Goal: Task Accomplishment & Management: Use online tool/utility

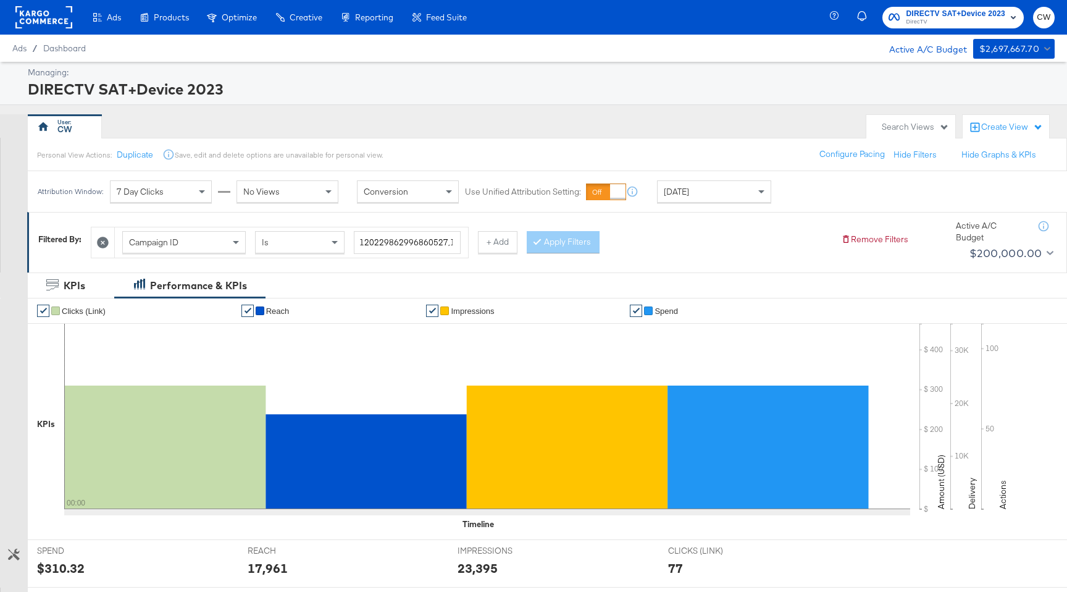
click at [711, 185] on div "[DATE]" at bounding box center [714, 191] width 113 height 21
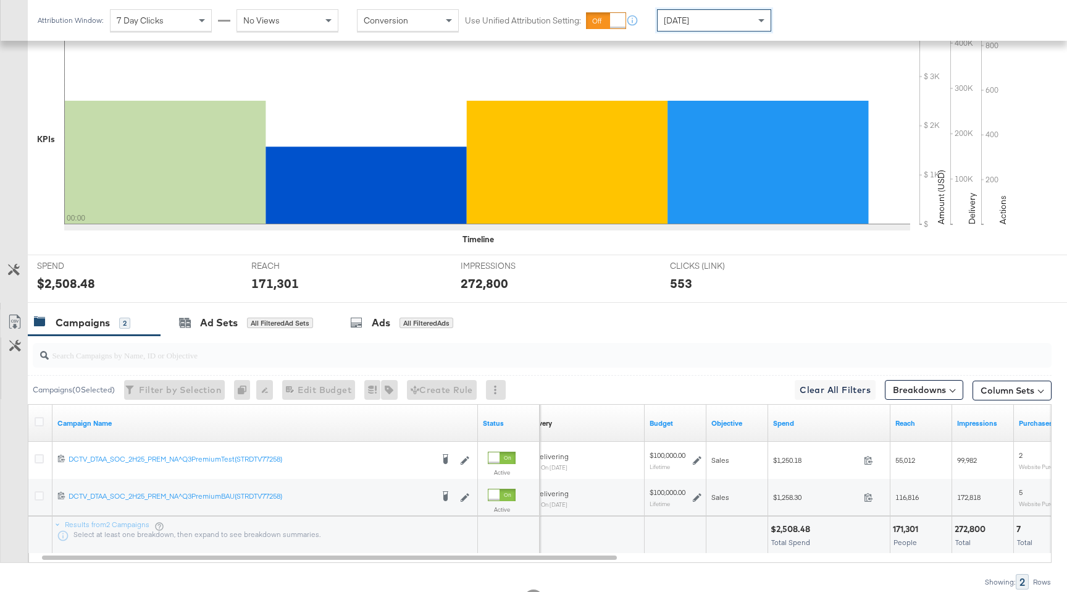
scroll to position [274, 0]
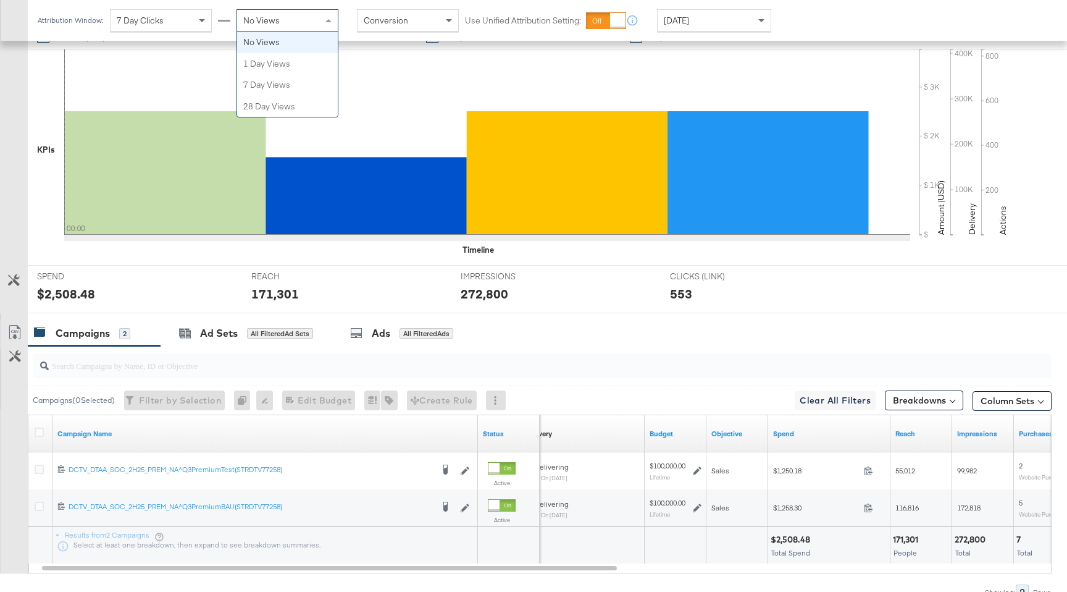
click at [270, 28] on div "No Views" at bounding box center [287, 20] width 101 height 21
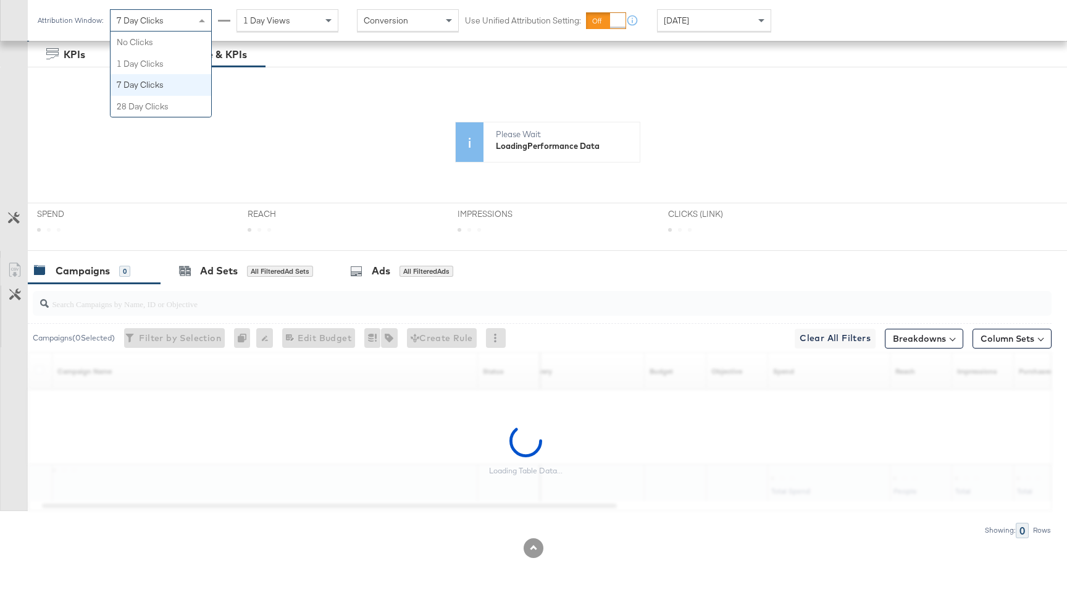
click at [182, 20] on div "7 Day Clicks" at bounding box center [161, 20] width 101 height 21
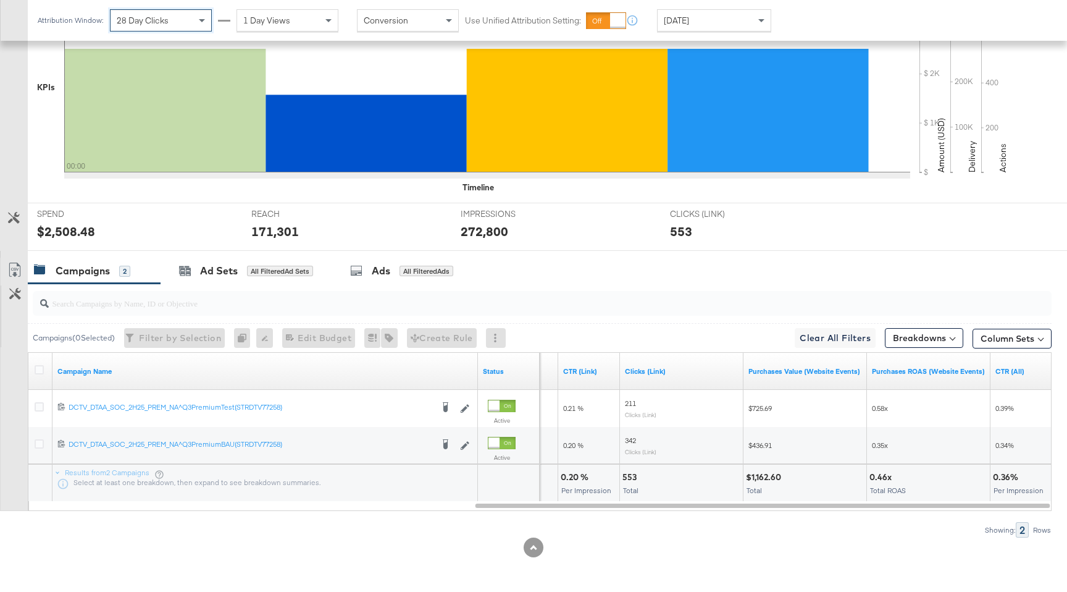
scroll to position [0, 0]
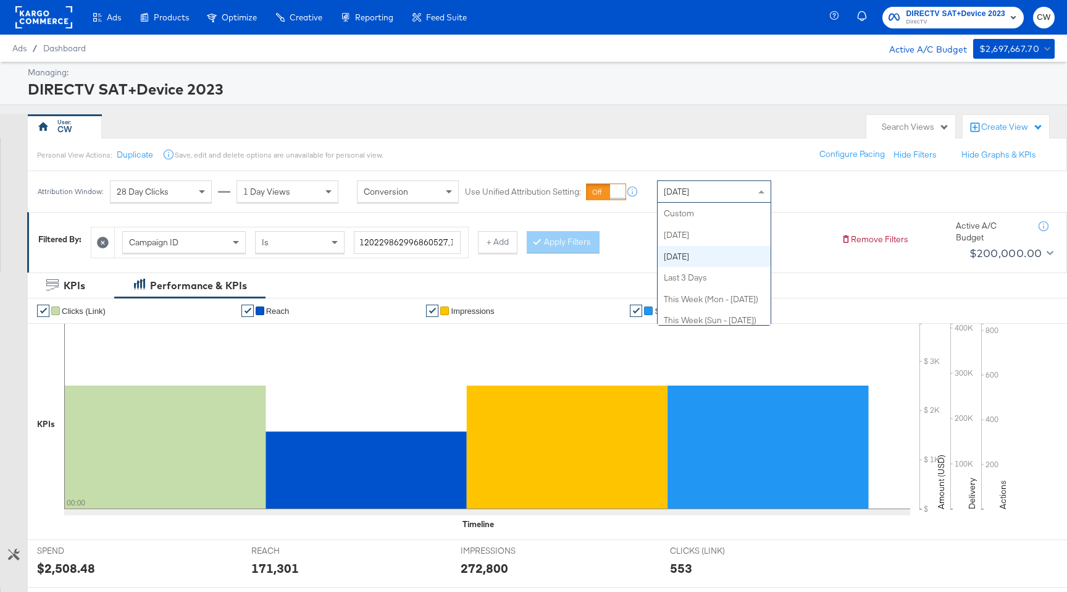
click at [701, 198] on div "[DATE]" at bounding box center [714, 191] width 113 height 21
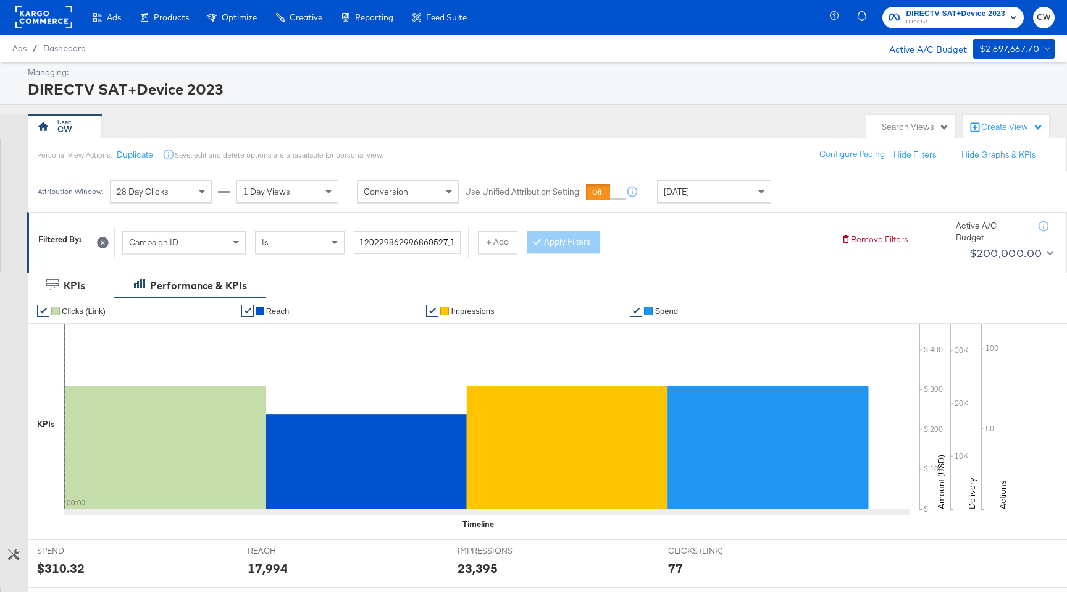
click at [46, 30] on div at bounding box center [43, 17] width 57 height 35
click at [46, 19] on rect at bounding box center [43, 17] width 57 height 22
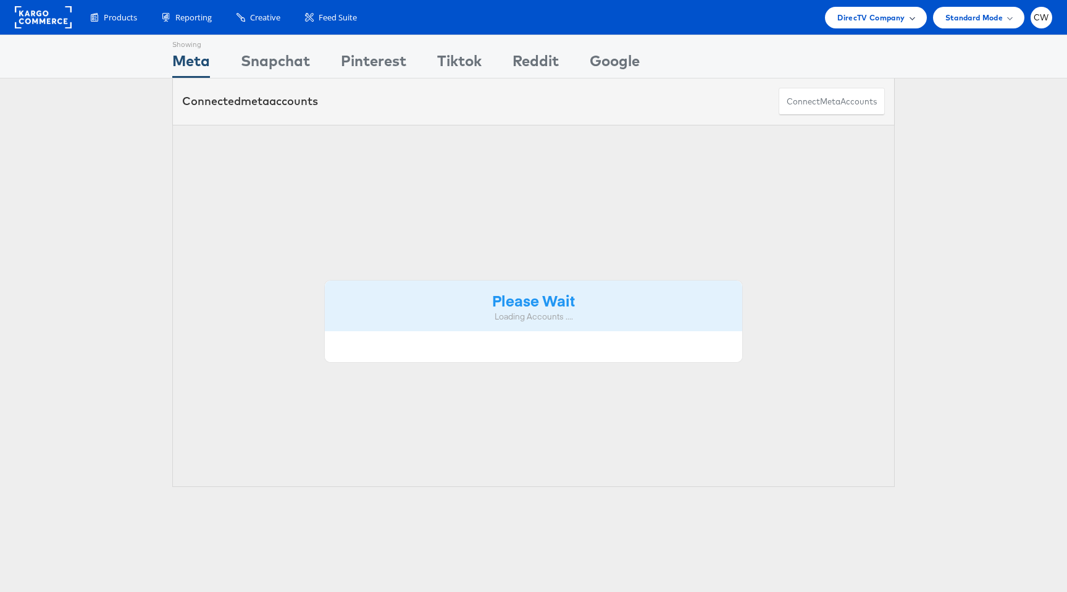
click at [895, 19] on span "DirecTV Company" at bounding box center [870, 17] width 67 height 13
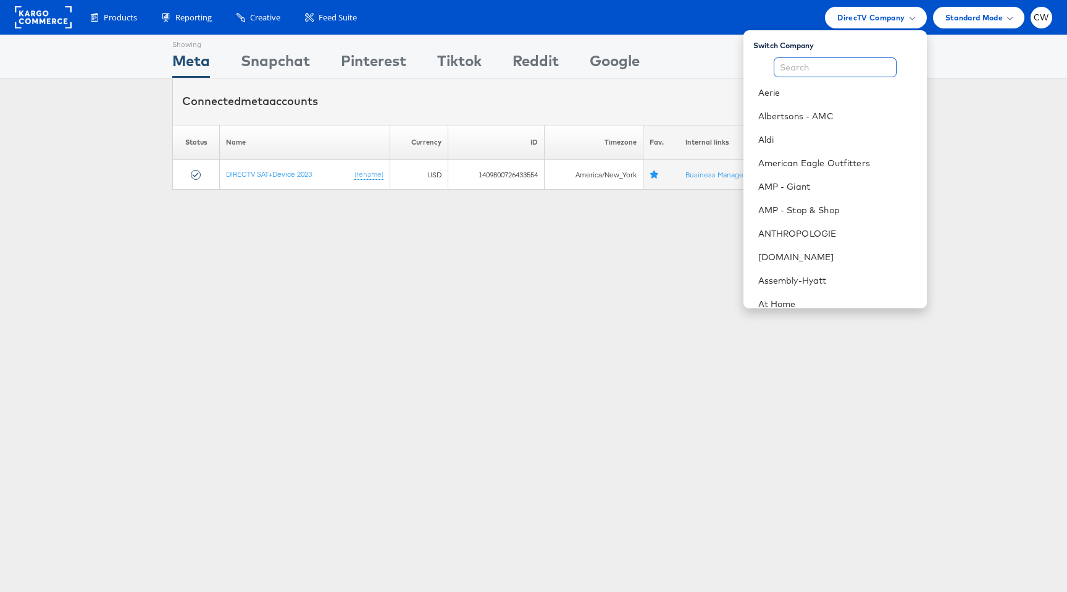
click at [832, 61] on input "text" at bounding box center [835, 67] width 123 height 20
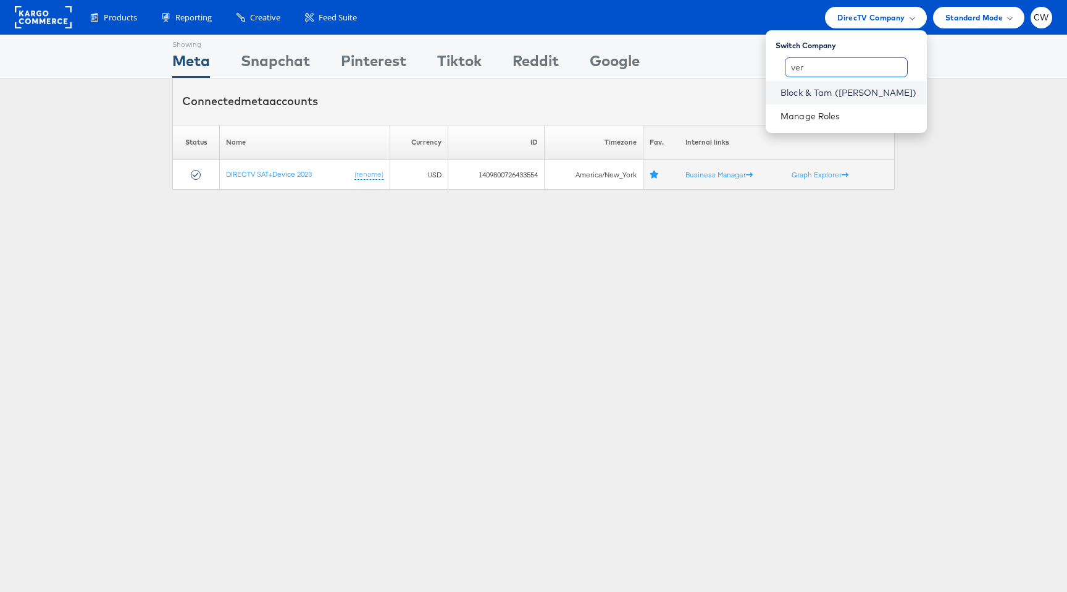
type input "ver"
click at [835, 91] on link "Block & Tam ([PERSON_NAME])" at bounding box center [849, 92] width 136 height 12
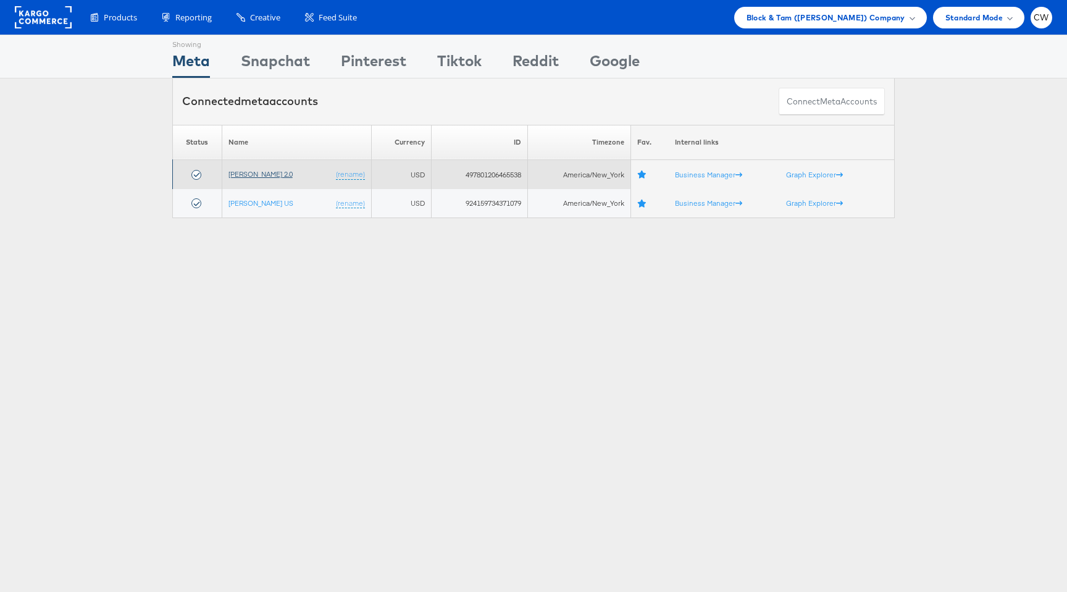
click at [274, 172] on link "Veronica Beard 2.0" at bounding box center [260, 173] width 64 height 9
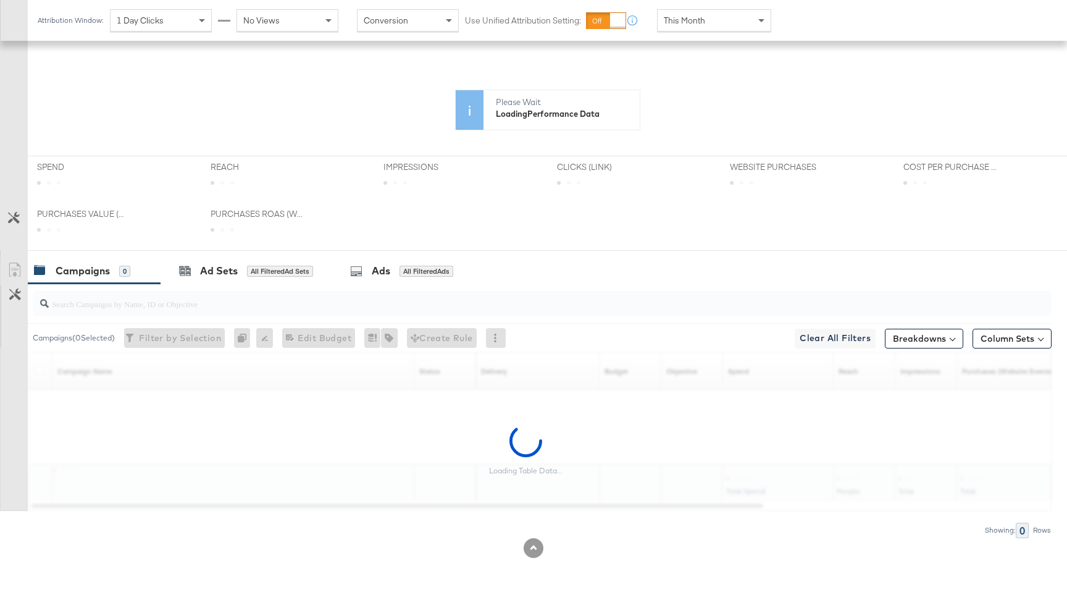
scroll to position [278, 0]
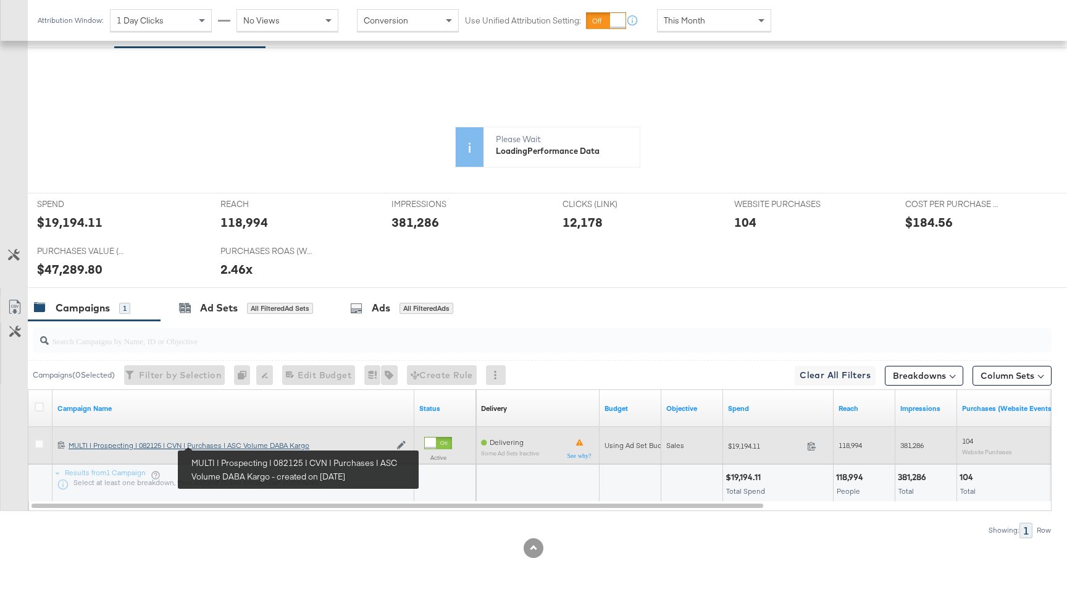
click at [227, 443] on div "Campaigns ( 0 Selected) Filter by Selection Filter 0 campaigns 0 Rename 0 campa…" at bounding box center [526, 429] width 1052 height 217
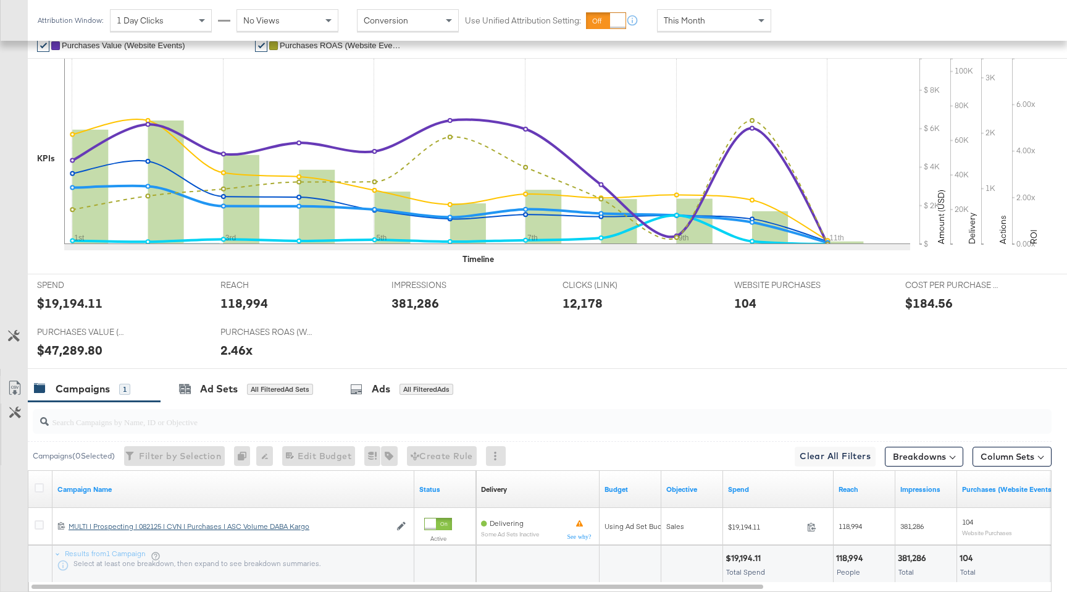
scroll to position [321, 0]
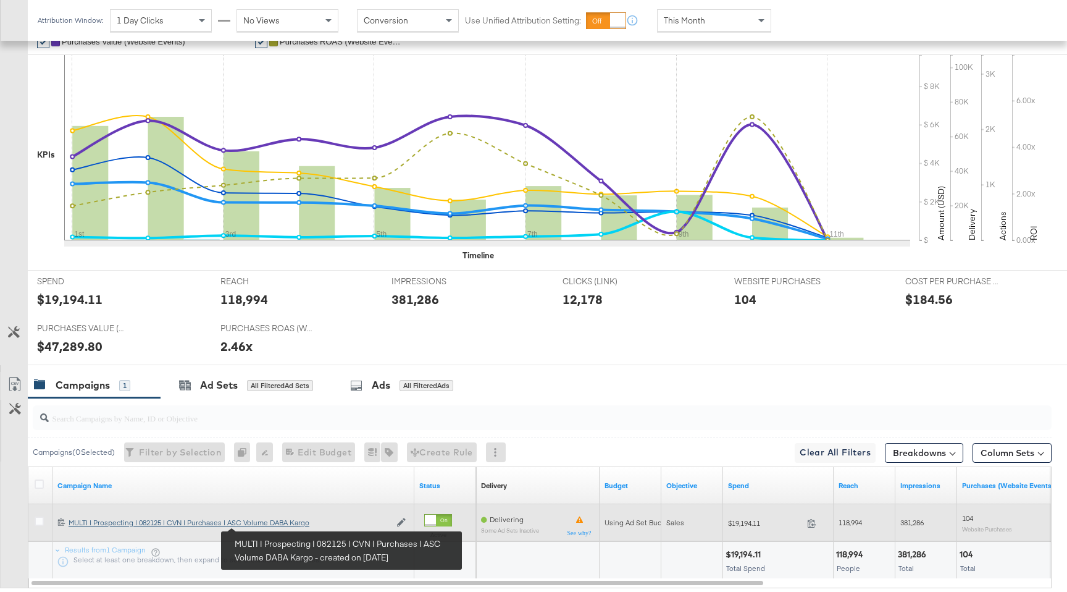
click at [270, 523] on div "MULTI | Prospecting | 082125 | CVN | Purchases | ASC Volume DABA Kargo MULTI | …" at bounding box center [230, 522] width 322 height 10
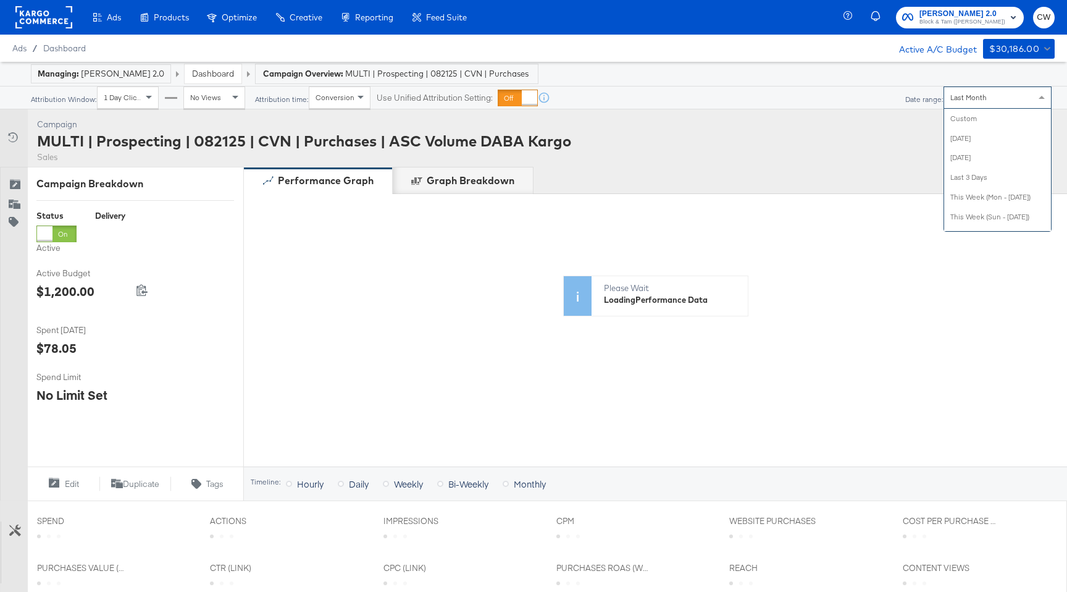
click at [976, 96] on span "Last Month" at bounding box center [968, 97] width 36 height 9
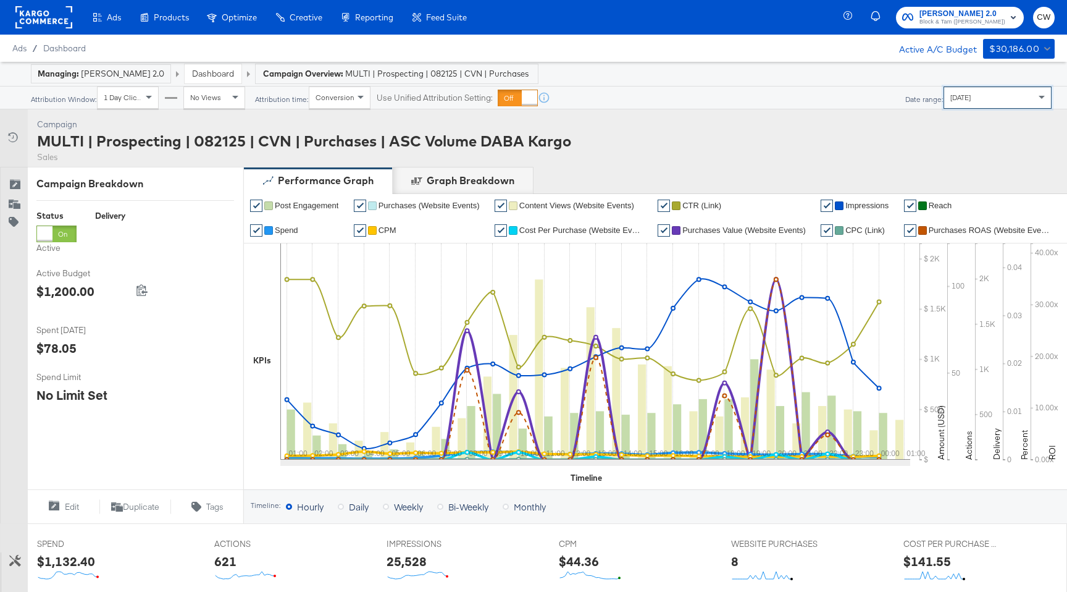
click at [1010, 102] on div "[DATE]" at bounding box center [997, 97] width 107 height 21
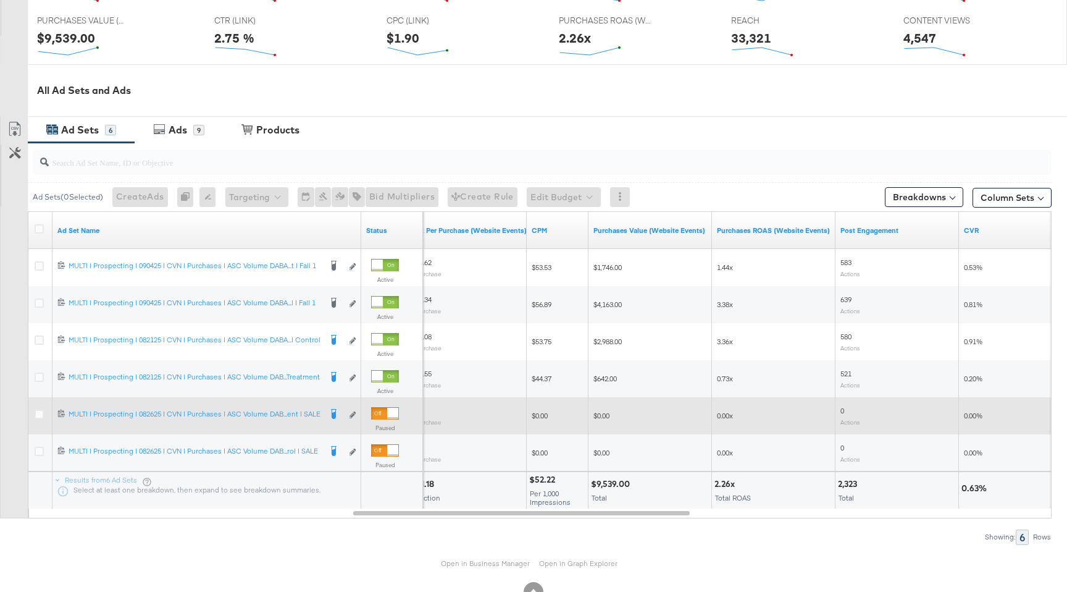
scroll to position [613, 0]
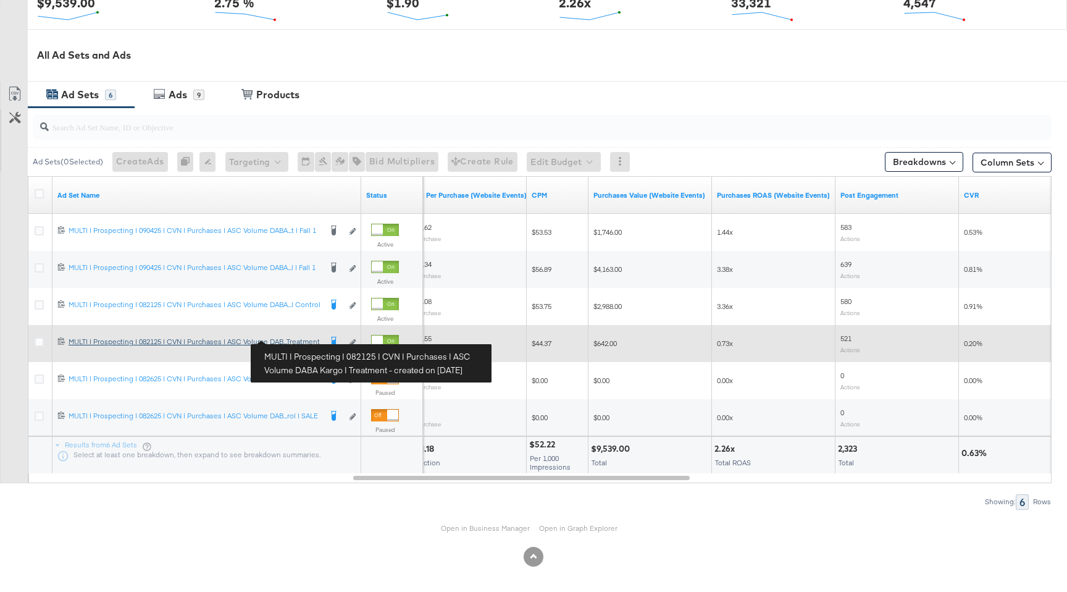
click at [297, 338] on div "MULTI | Prospecting | 082125 | CVN | Purchases | ASC Volume DABA Kargo | Treatm…" at bounding box center [195, 342] width 252 height 10
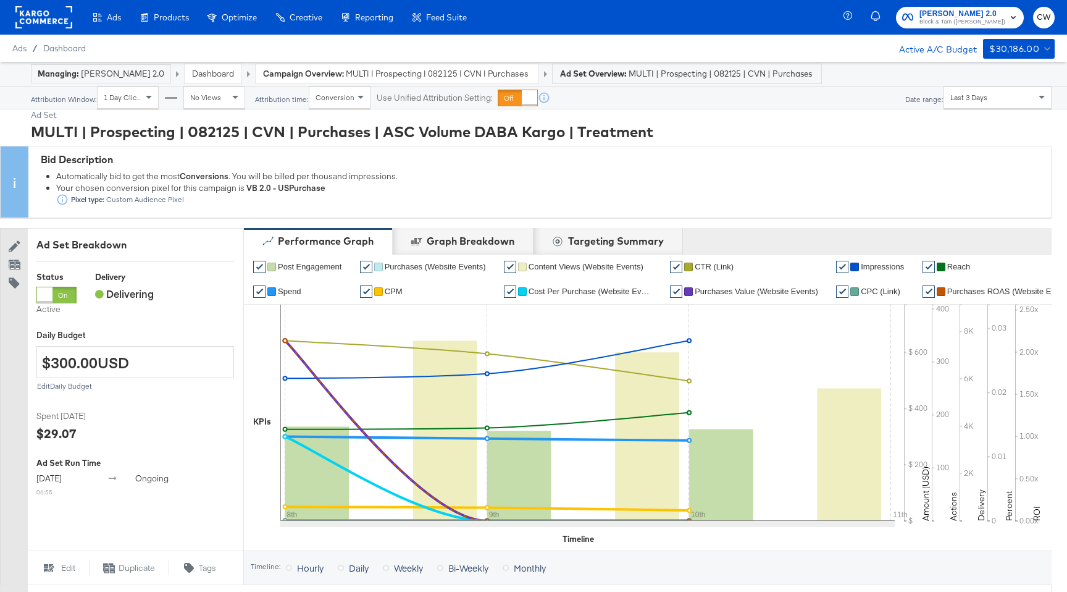
scroll to position [564, 0]
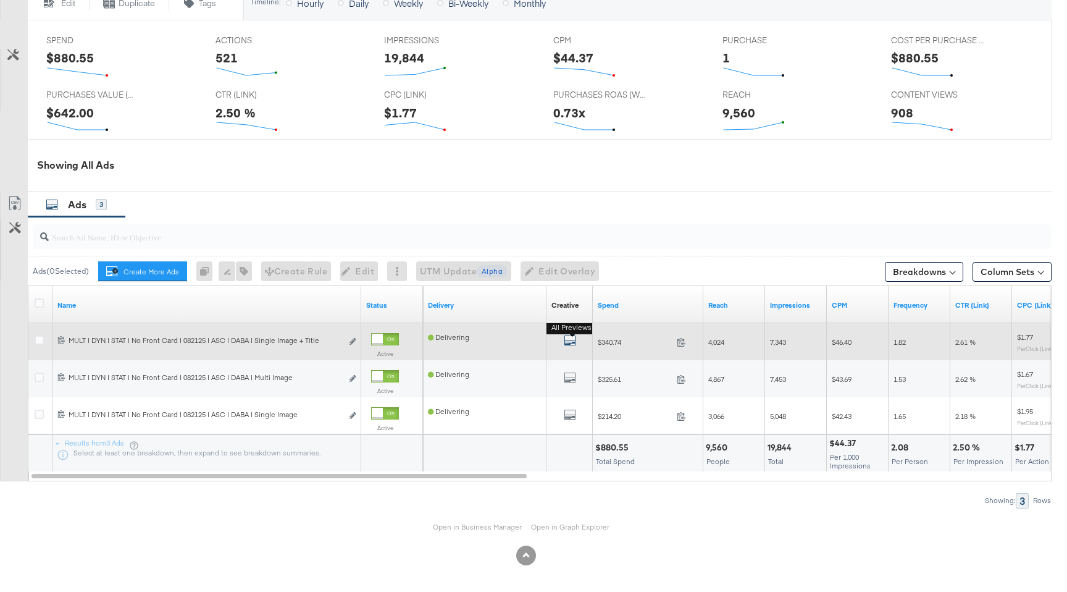
click at [572, 339] on icon "default" at bounding box center [570, 340] width 12 height 12
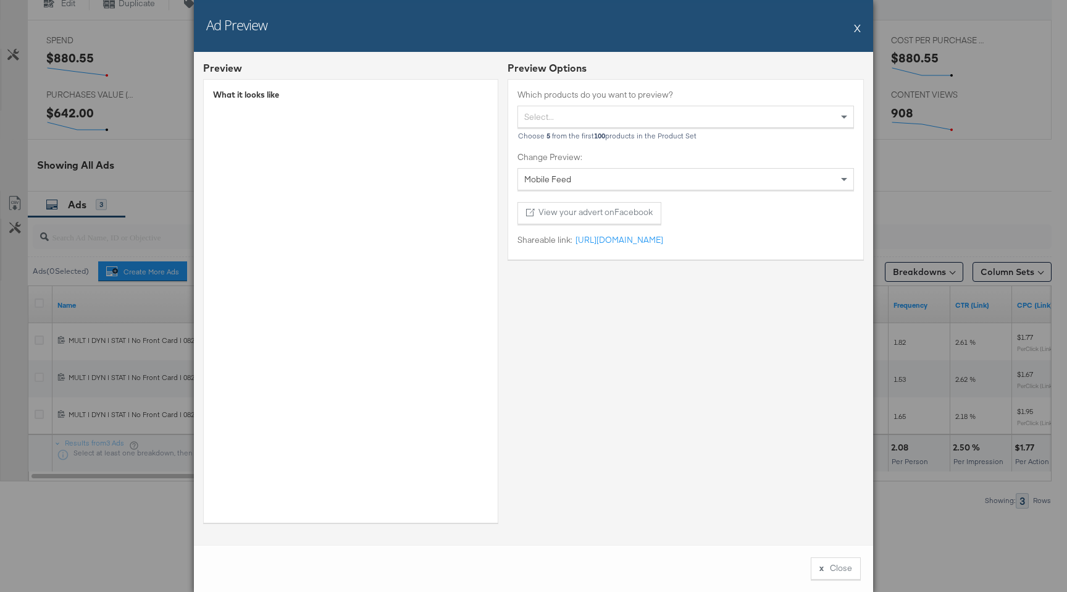
click at [859, 30] on button "X" at bounding box center [857, 27] width 7 height 25
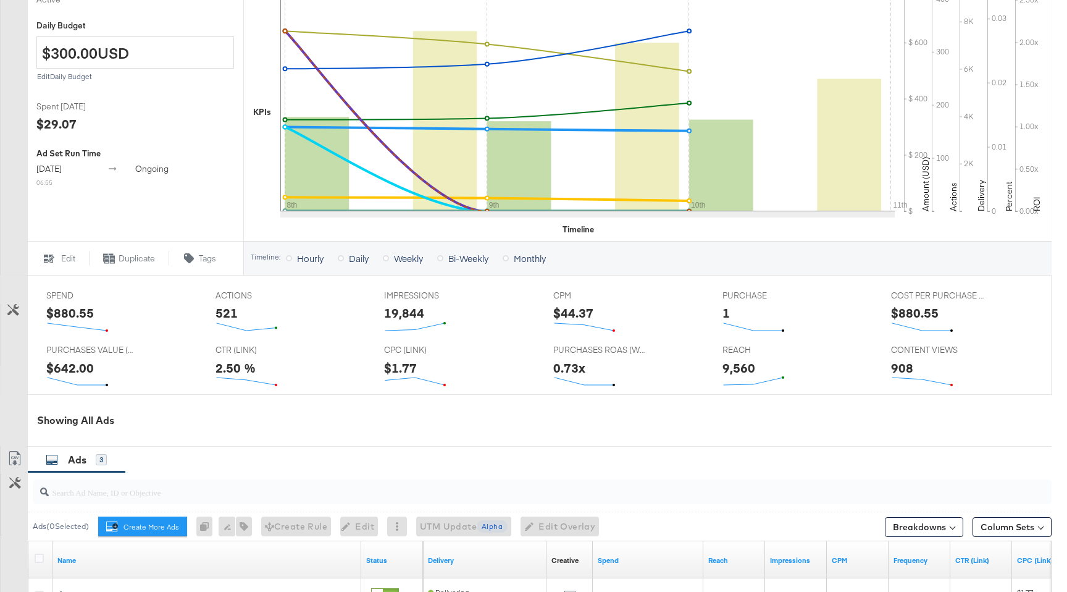
scroll to position [0, 0]
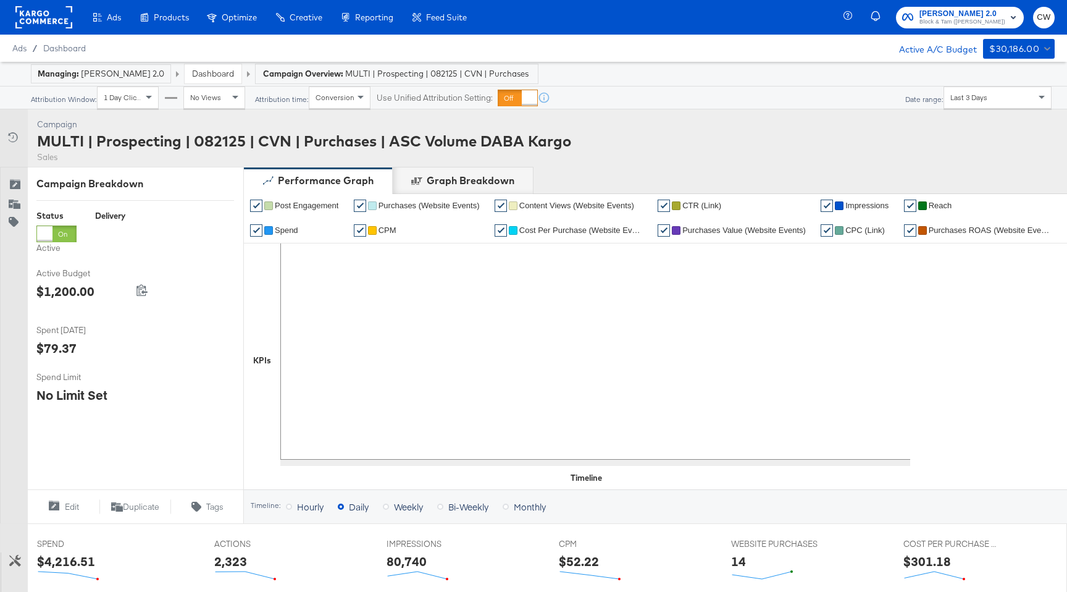
click at [994, 99] on div "Last 3 Days" at bounding box center [997, 97] width 107 height 21
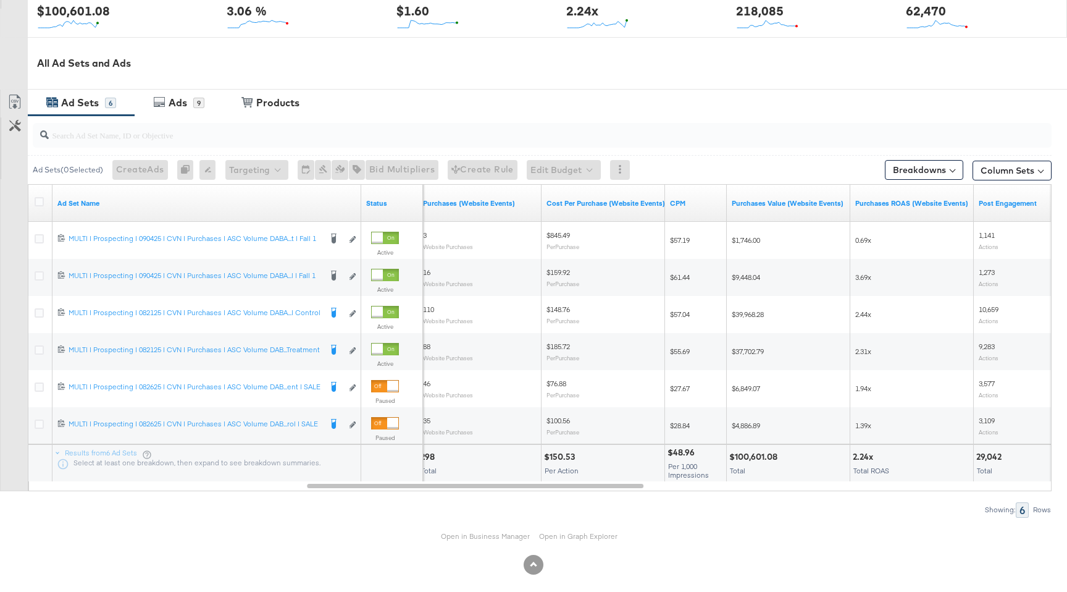
scroll to position [614, 0]
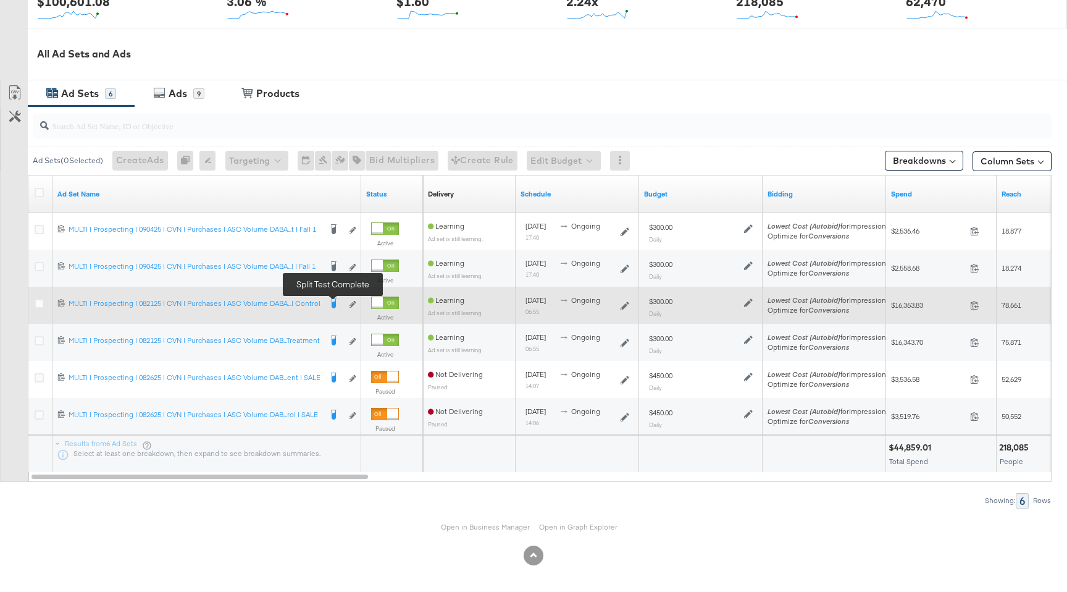
click at [335, 300] on icon at bounding box center [334, 303] width 6 height 10
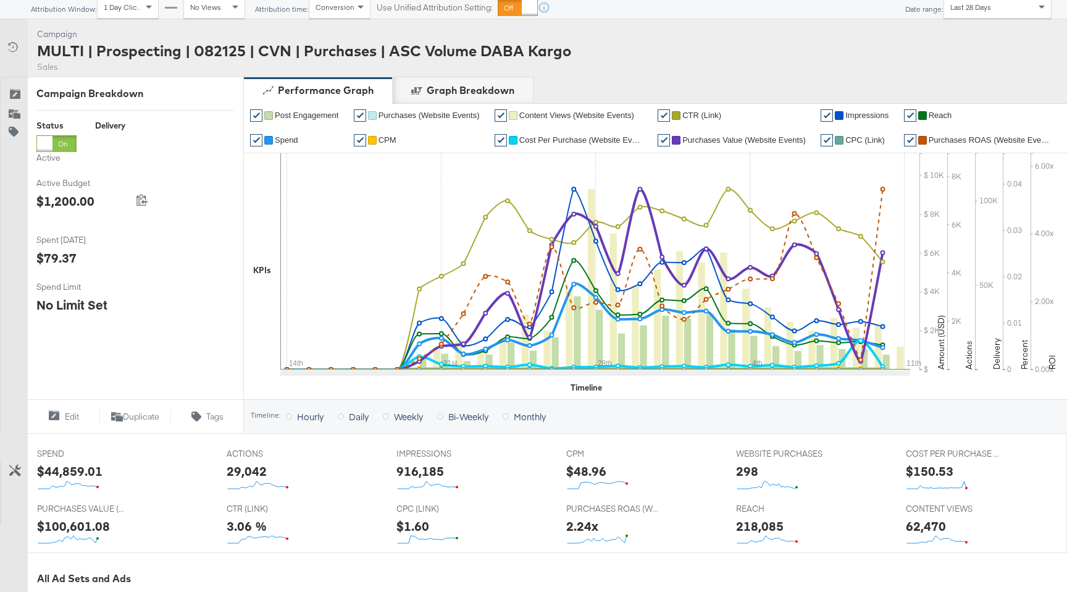
scroll to position [0, 0]
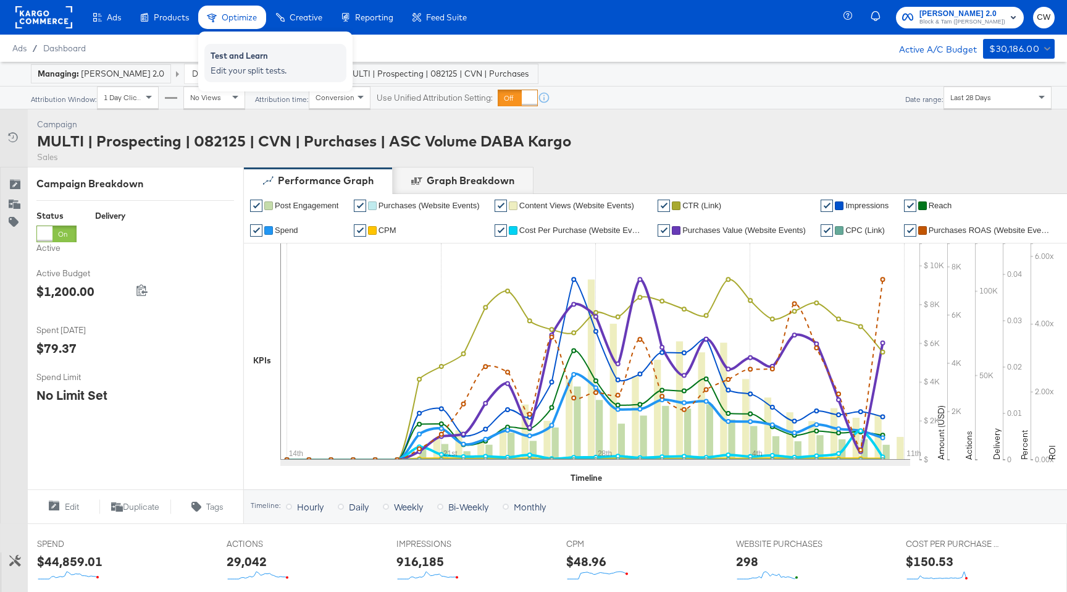
click at [249, 50] on div "Test and Learn" at bounding box center [276, 57] width 130 height 15
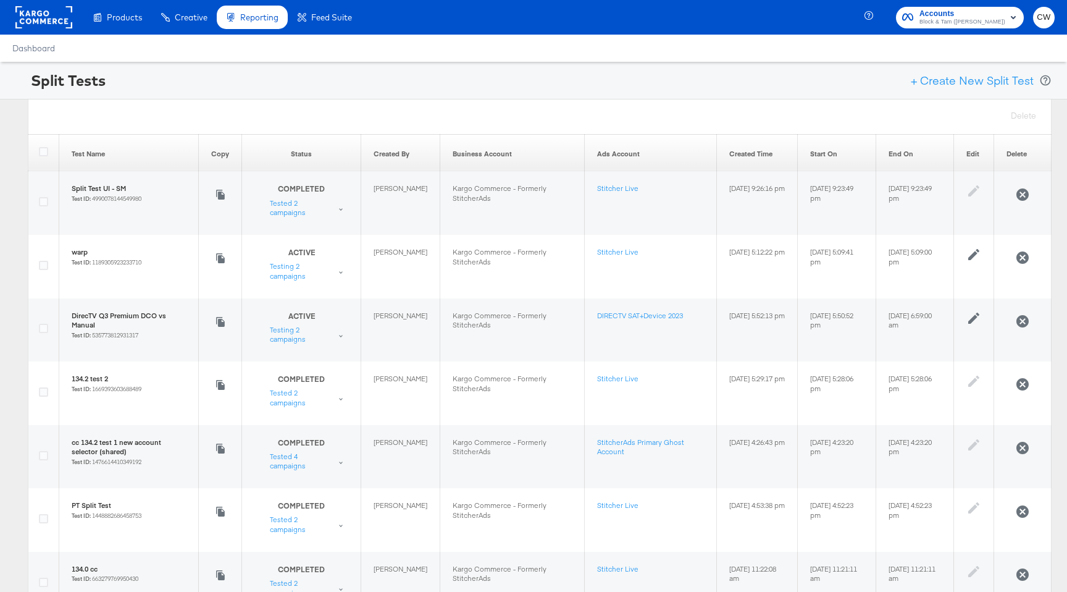
scroll to position [30, 0]
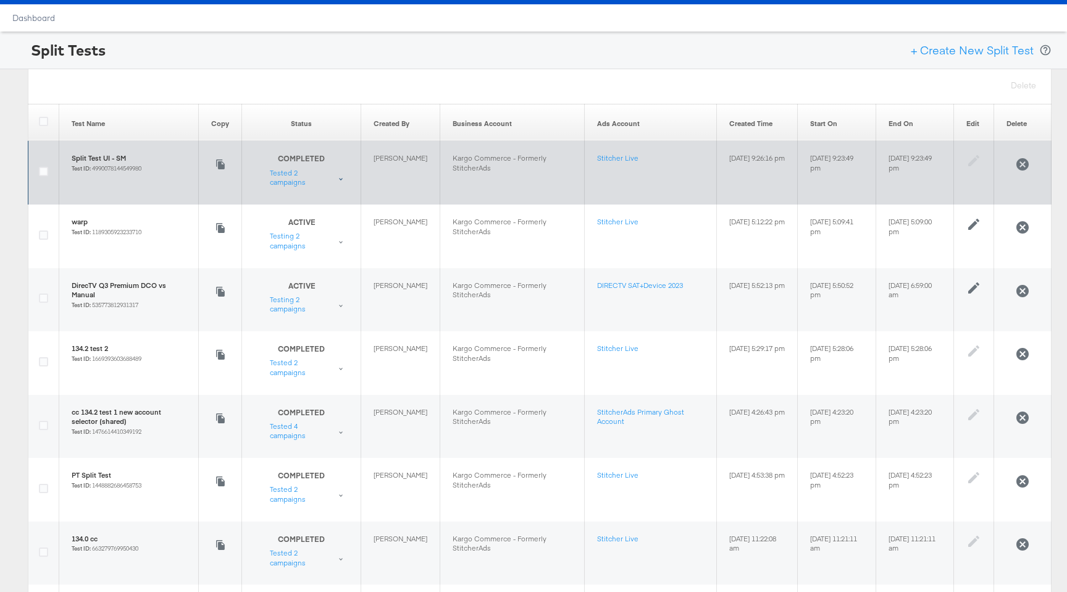
click at [332, 175] on div "COMPLETED Test has ended Tested 2 campaigns" at bounding box center [309, 170] width 78 height 34
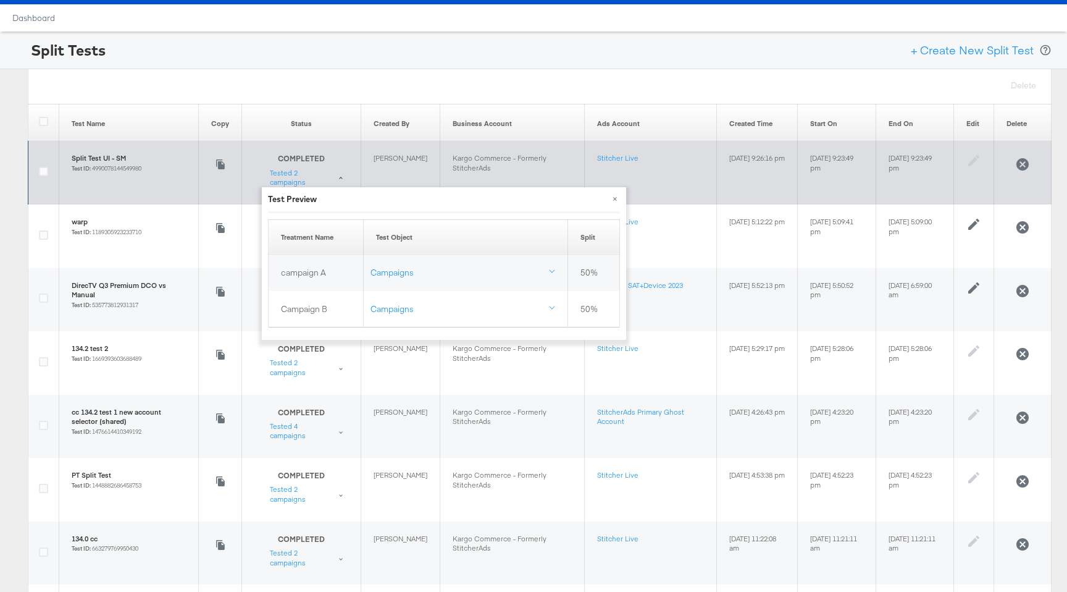
click at [332, 175] on div "COMPLETED Test has ended Tested 2 campaigns" at bounding box center [309, 170] width 78 height 34
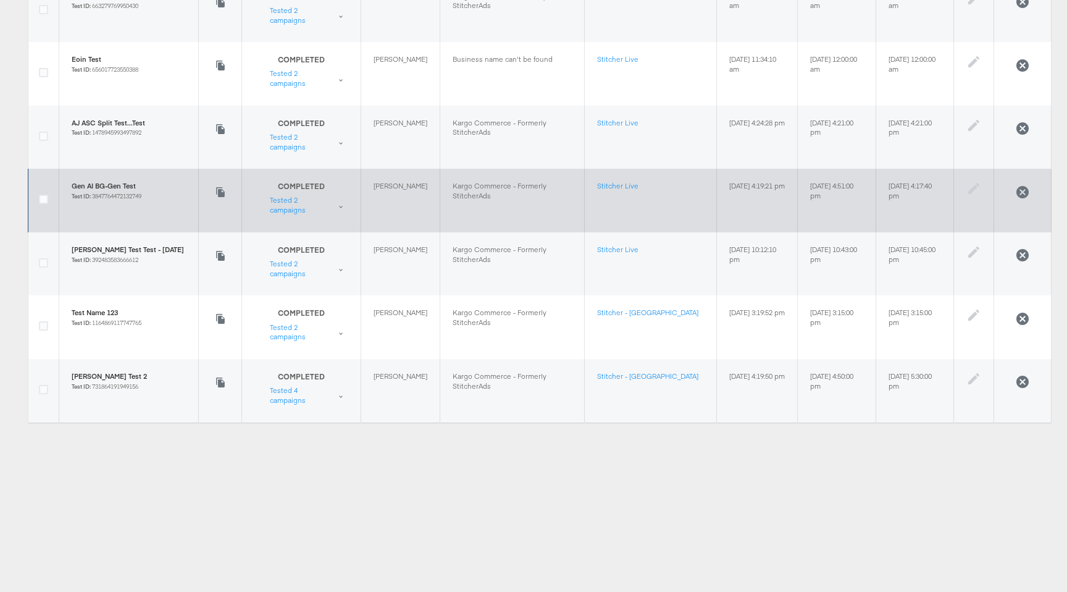
scroll to position [0, 0]
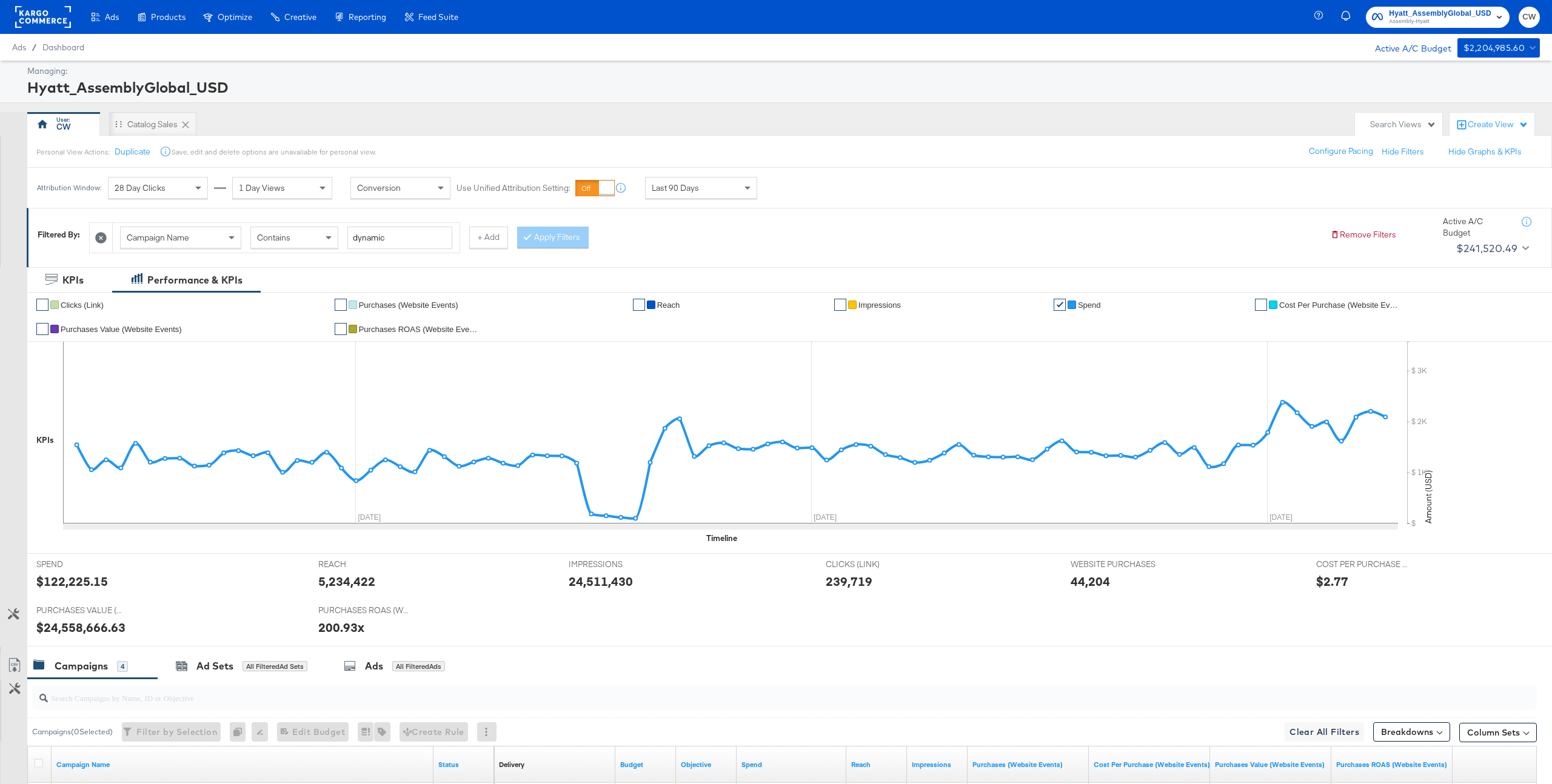
click at [54, 15] on rect at bounding box center [42, 17] width 56 height 22
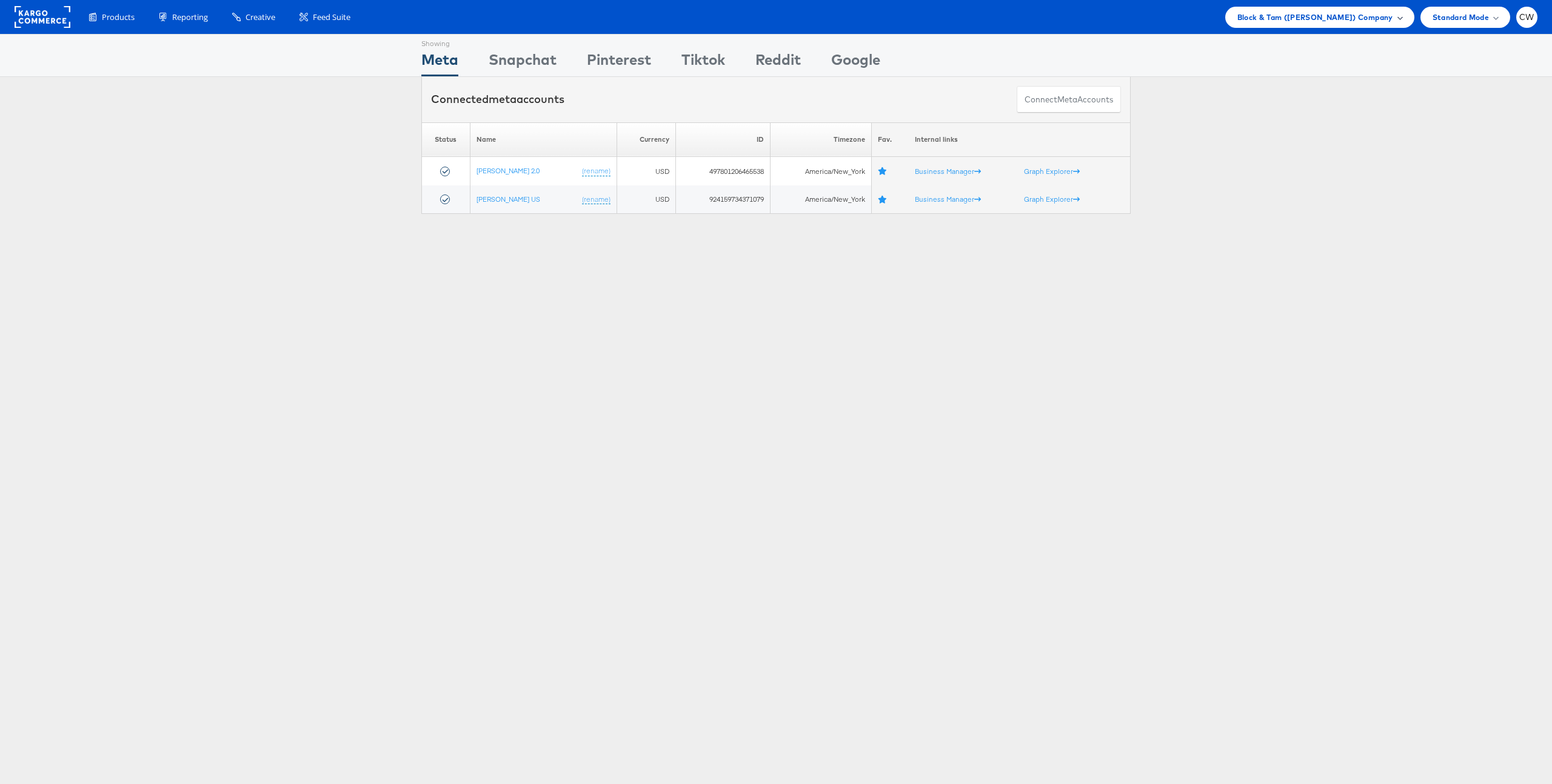
click at [1289, 12] on span "Block & Tam ([PERSON_NAME]) Company" at bounding box center [1314, 17] width 156 height 13
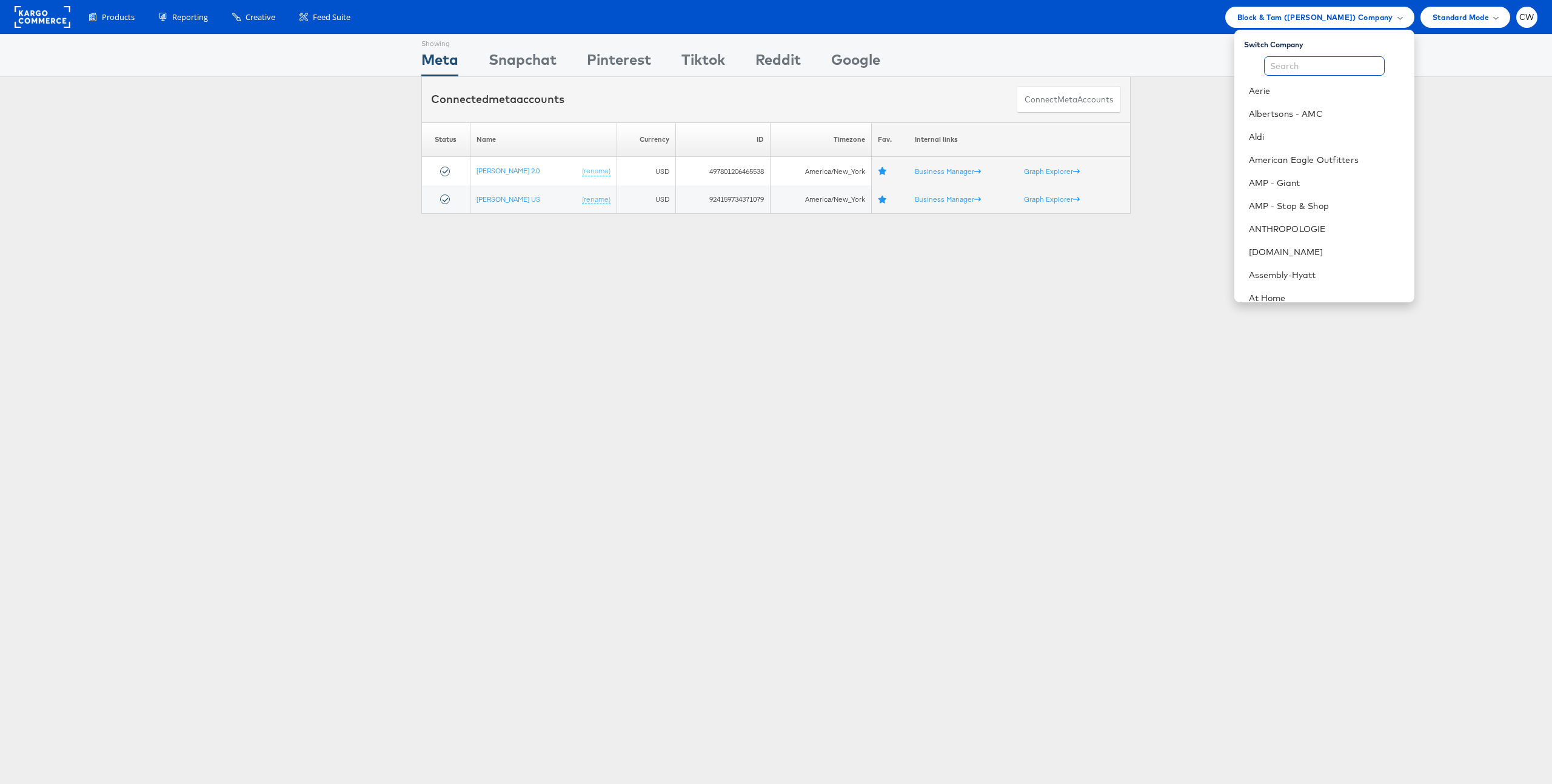
click at [1297, 65] on input "text" at bounding box center [1324, 66] width 121 height 20
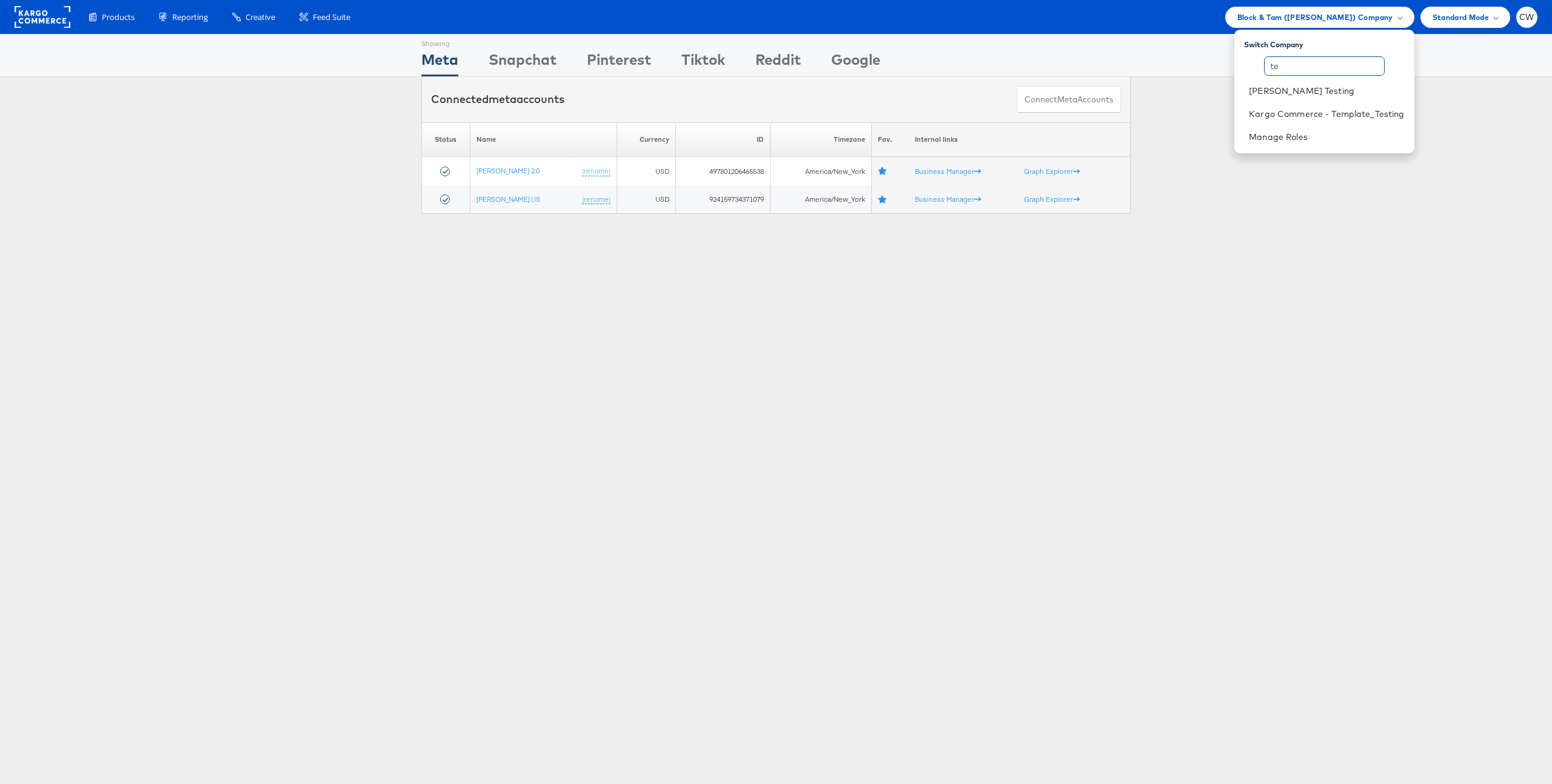
type input "t"
type input "d"
type input "cr"
click at [1356, 89] on link "Kargo Commerce - [PERSON_NAME]" at bounding box center [1326, 90] width 156 height 12
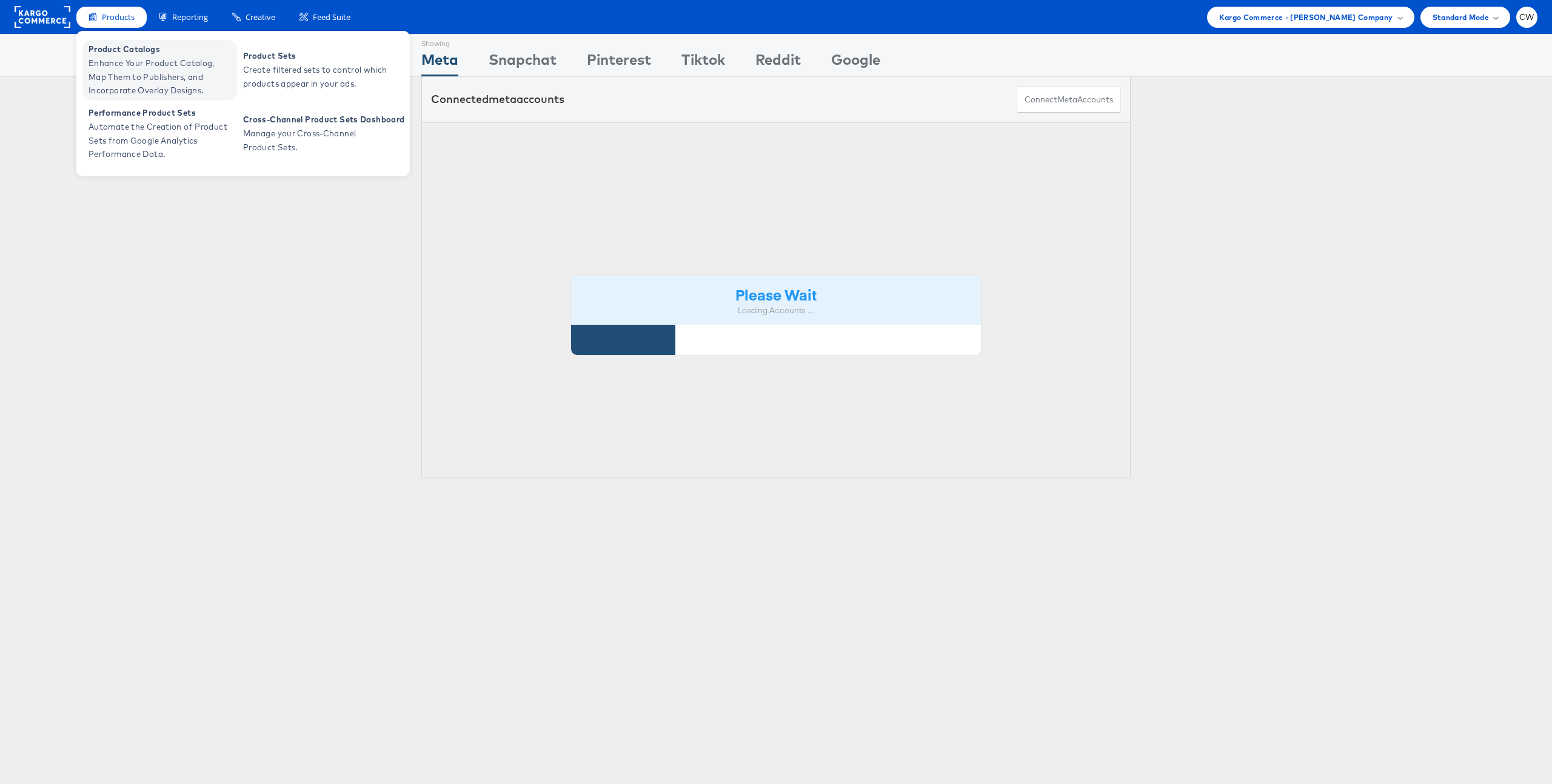
click at [141, 74] on span "Enhance Your Product Catalog, Map Them to Publishers, and Incorporate Overlay D…" at bounding box center [161, 77] width 145 height 41
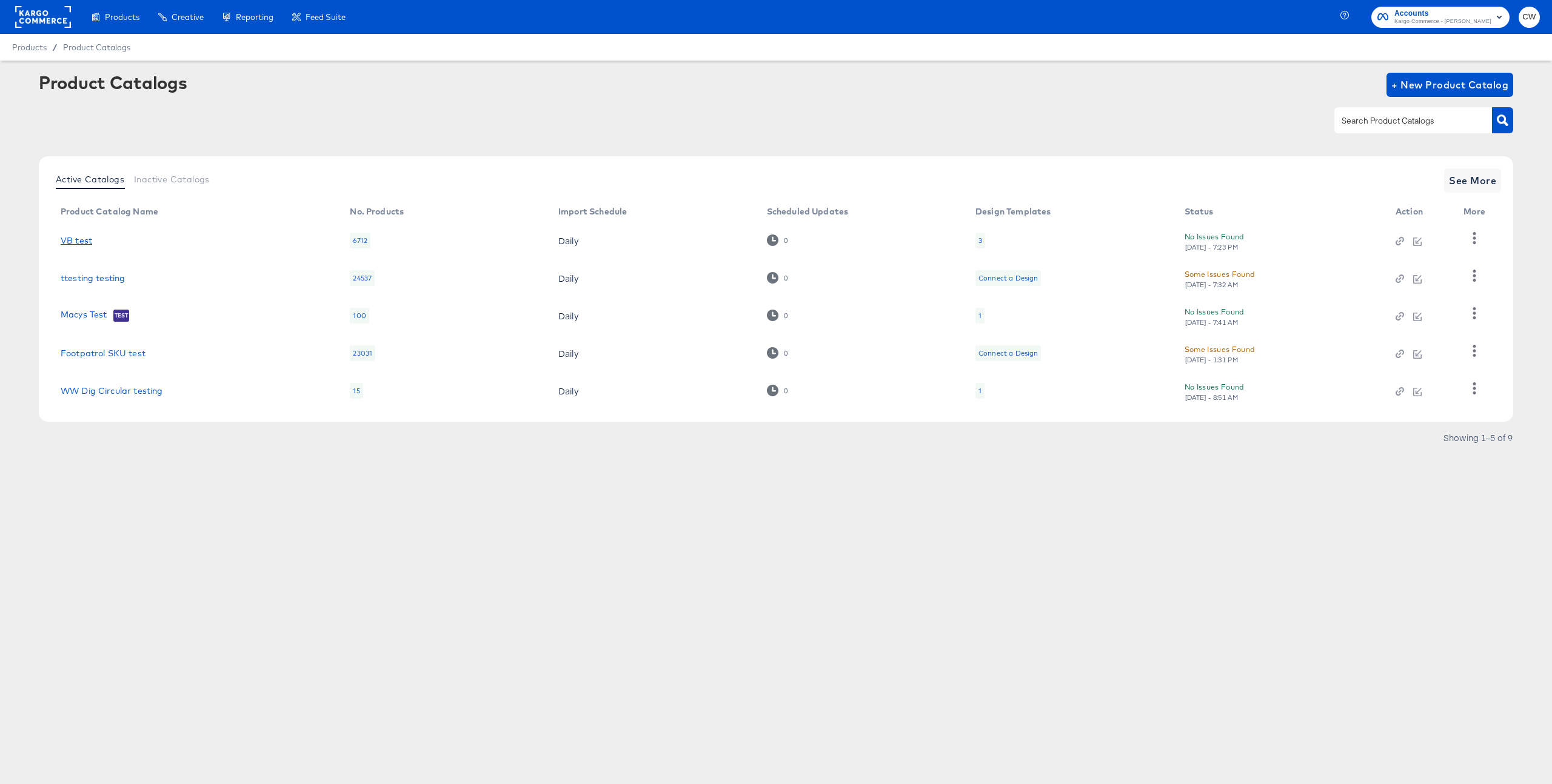
click at [79, 242] on link "VB test" at bounding box center [77, 240] width 31 height 10
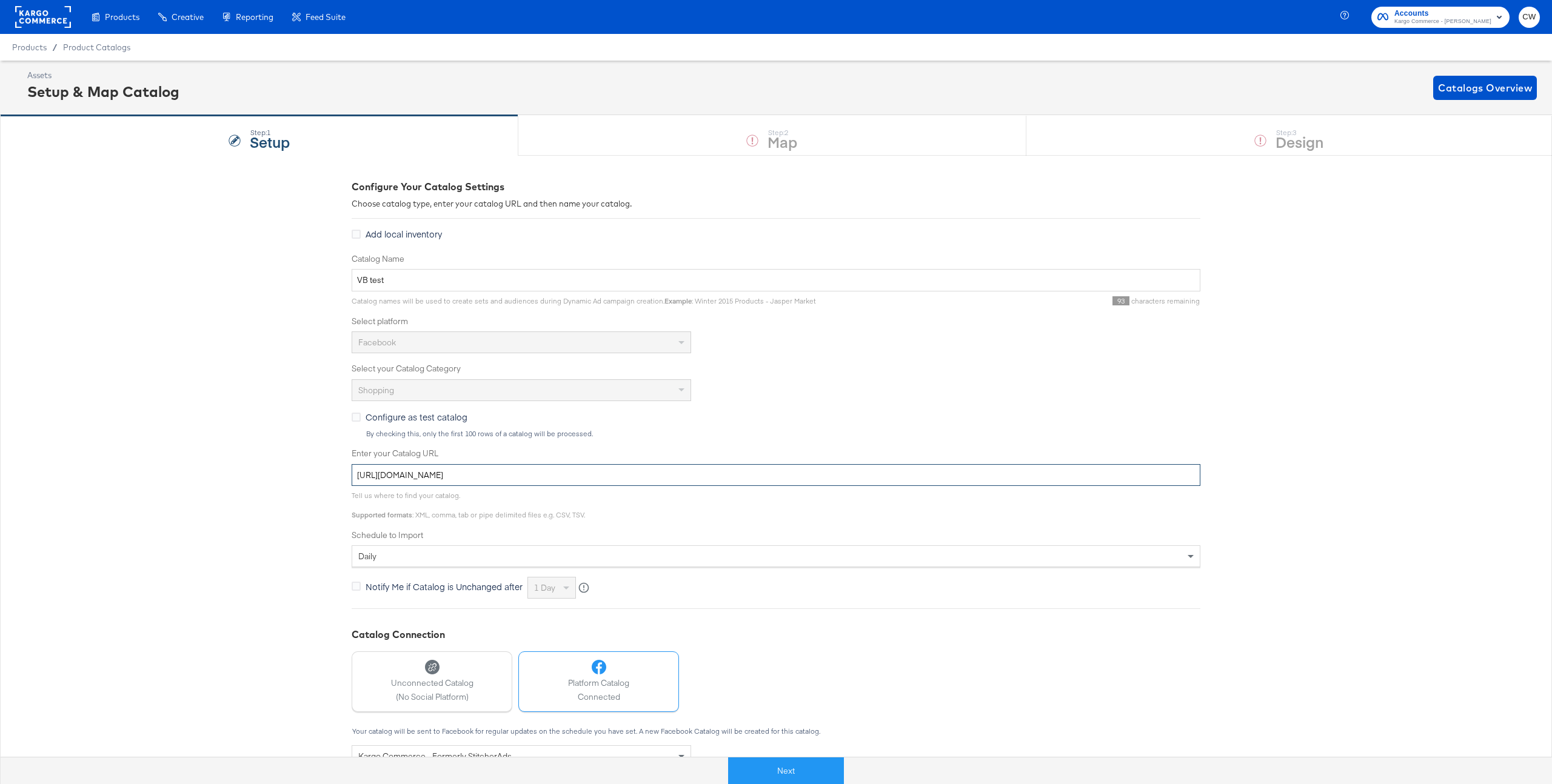
click at [434, 475] on input "[URL][DOMAIN_NAME]" at bounding box center [776, 475] width 849 height 23
click at [434, 475] on input "https://sftpgo.feedonomics.com/ftp/fdx_68a7adea89802/vb_fb_us.txt" at bounding box center [776, 475] width 849 height 23
click at [451, 475] on input "https://sftpgo.feedonomics.com/ftp/fdx_68a7adea89802/vb_fb_us.txt" at bounding box center [776, 475] width 849 height 23
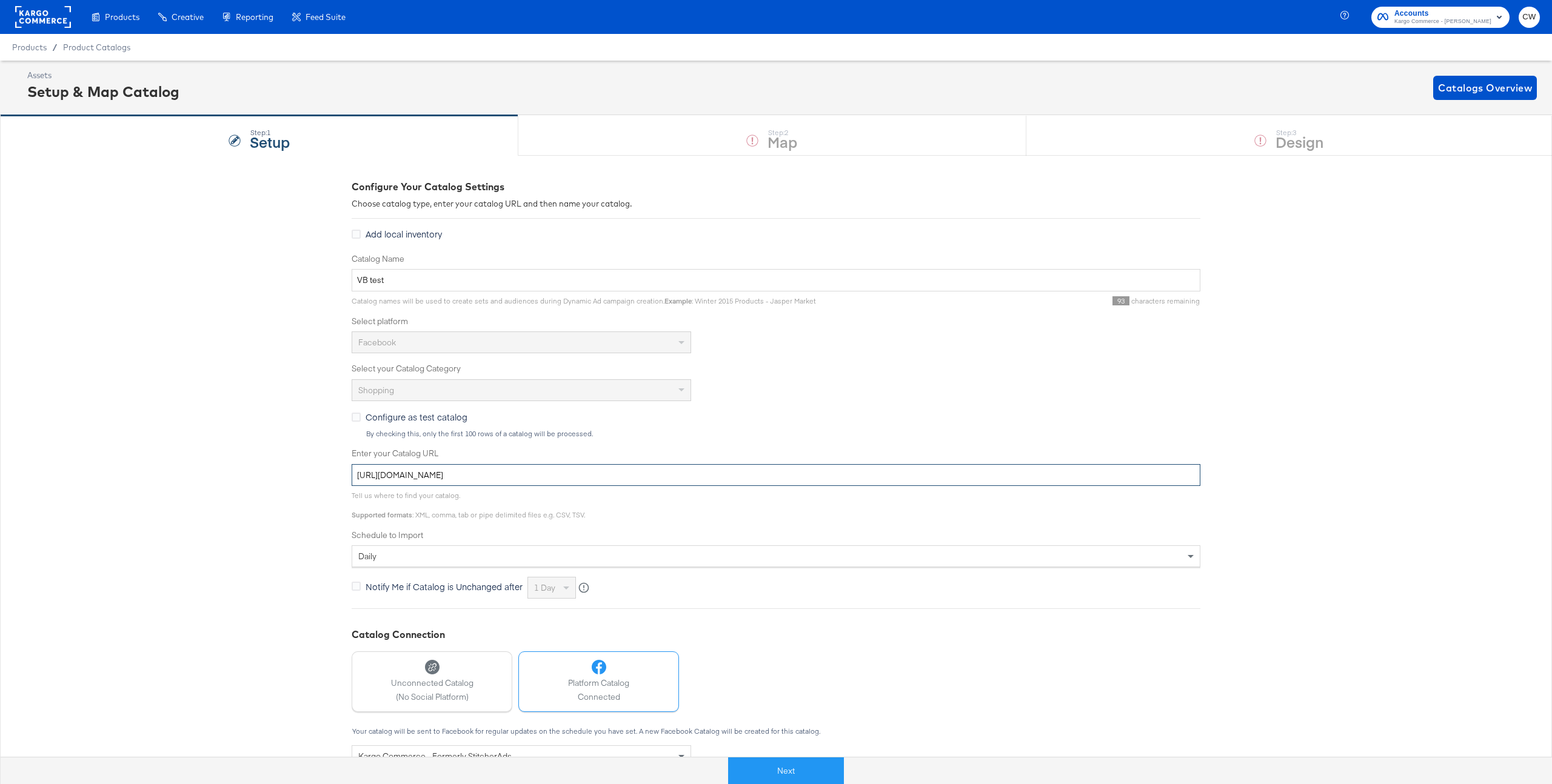
click at [451, 475] on input "https://sftpgo.feedonomics.com/ftp/fdx_68a7adea89802/vb_fb_us.txt" at bounding box center [776, 475] width 849 height 23
drag, startPoint x: 841, startPoint y: 158, endPoint x: 839, endPoint y: 216, distance: 58.0
click at [841, 175] on div "Configure Your Catalog Settings Choose catalog type, enter your catalog URL and…" at bounding box center [776, 527] width 849 height 743
click at [809, 764] on button "Next" at bounding box center [786, 771] width 116 height 27
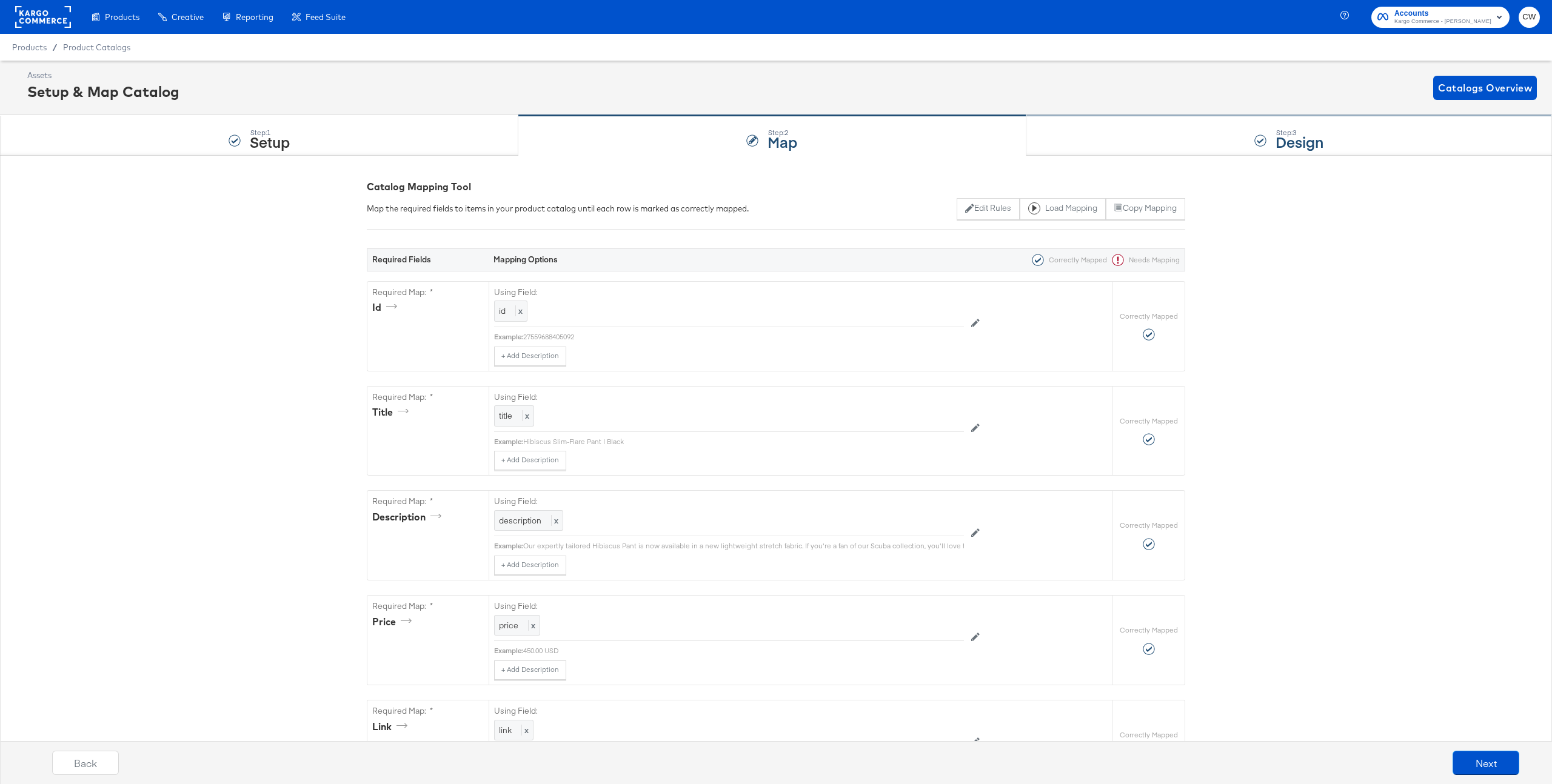
click at [1120, 133] on div "Step: 3 Design" at bounding box center [1288, 135] width 525 height 40
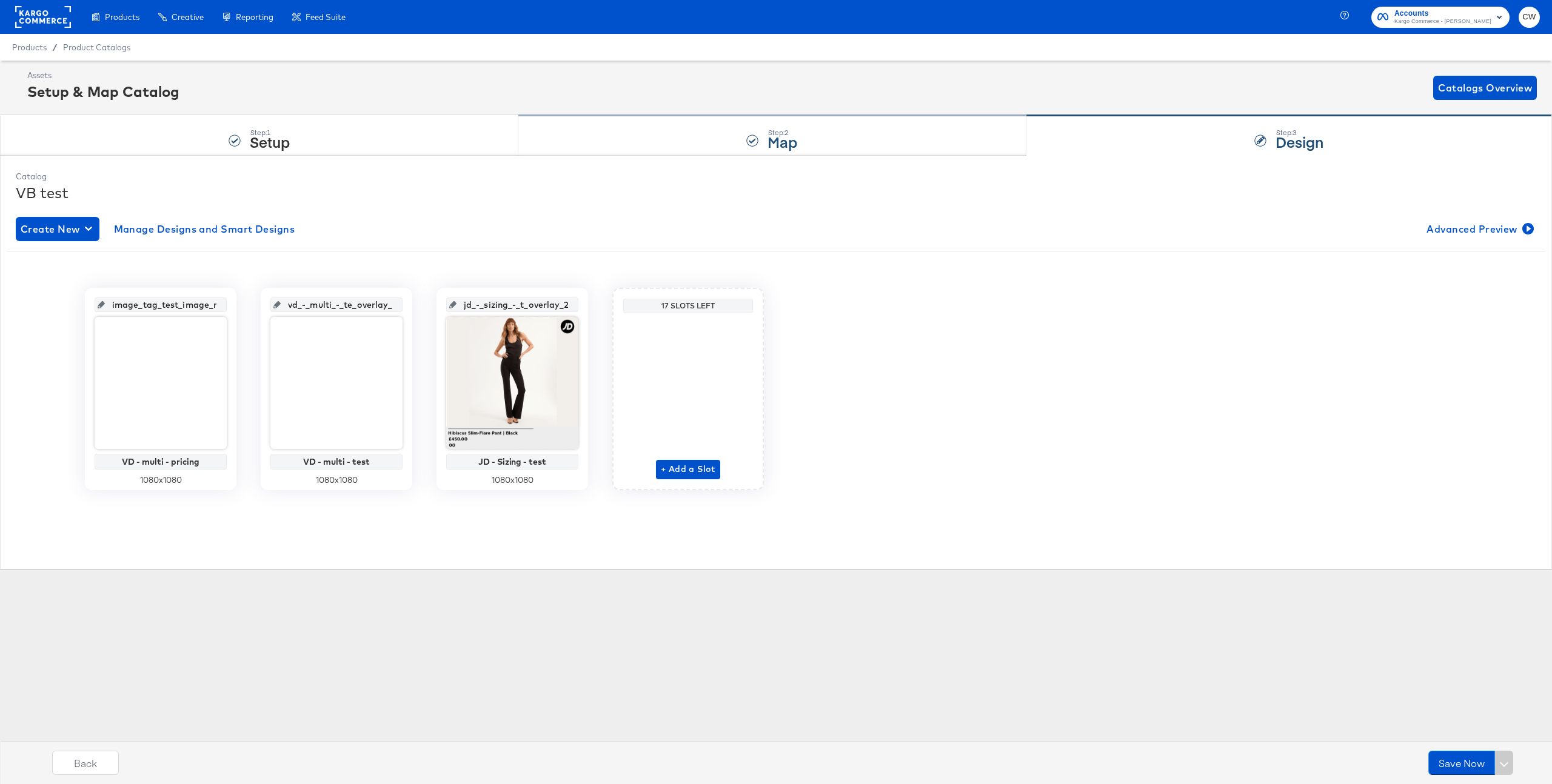
click at [836, 142] on div "Step: 2 Map" at bounding box center [772, 135] width 508 height 40
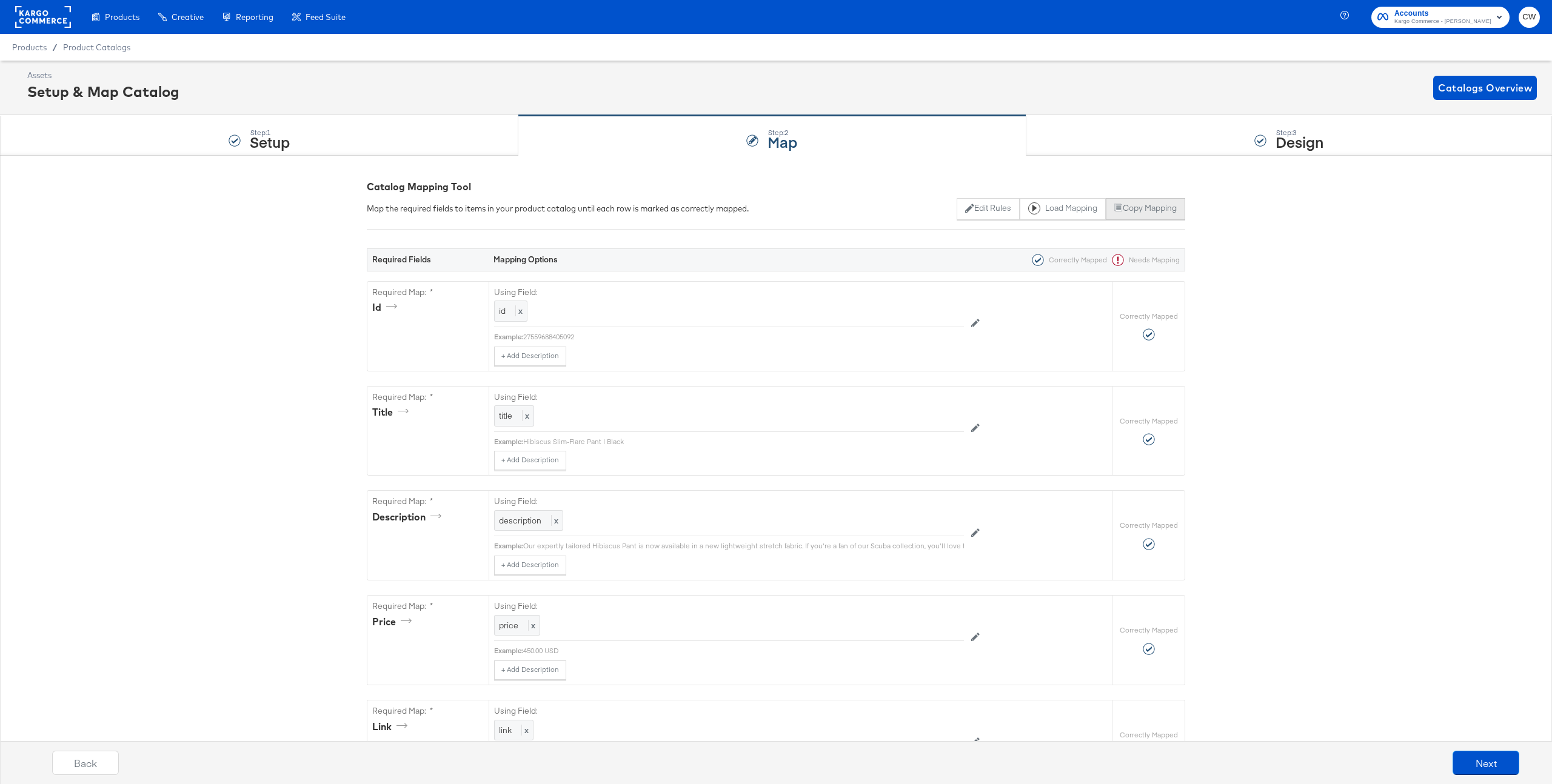
click at [1161, 207] on button "Copy Mapping" at bounding box center [1145, 209] width 80 height 22
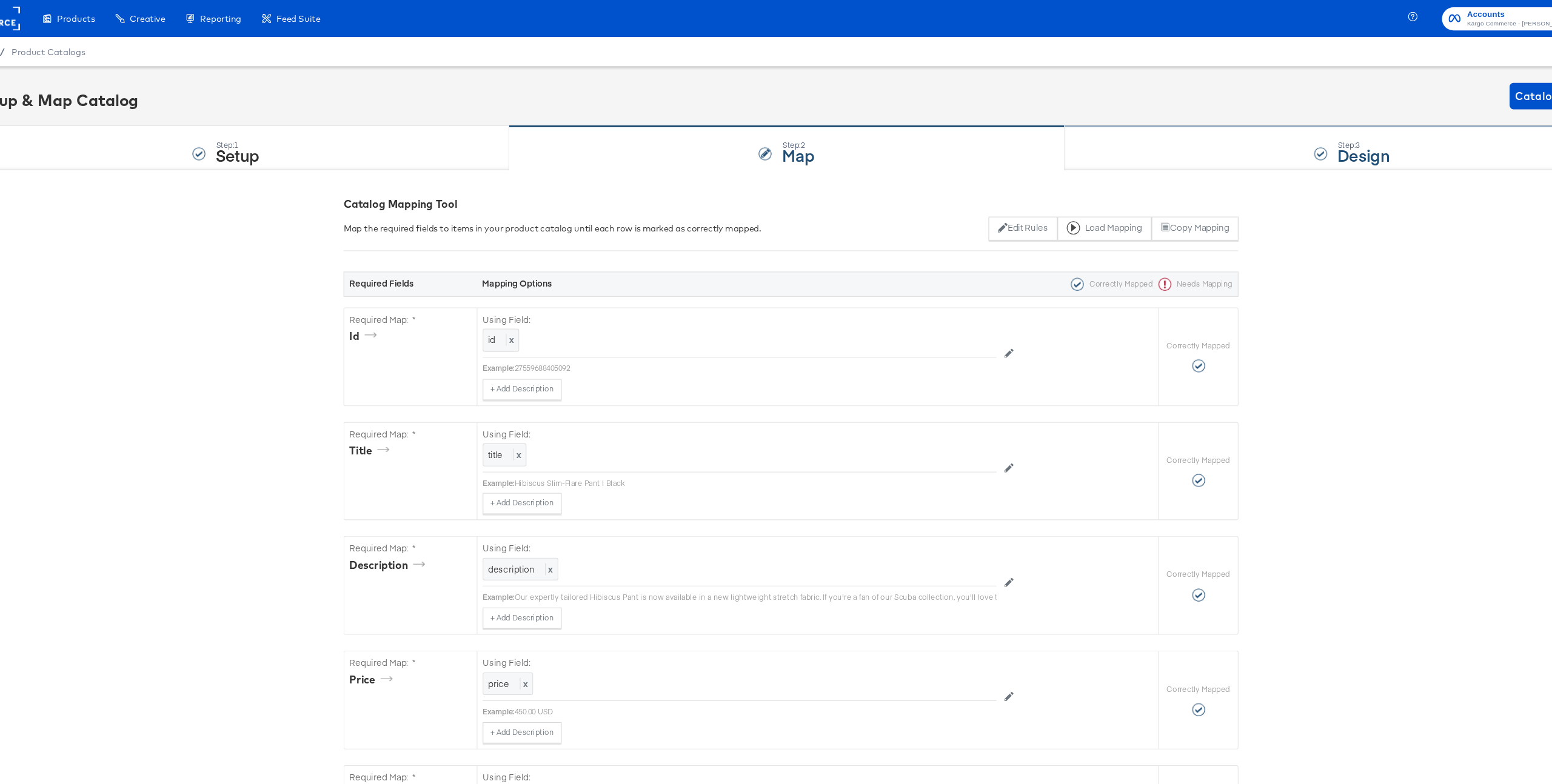
click at [1194, 126] on div "Step: 3 Design" at bounding box center [1288, 135] width 525 height 40
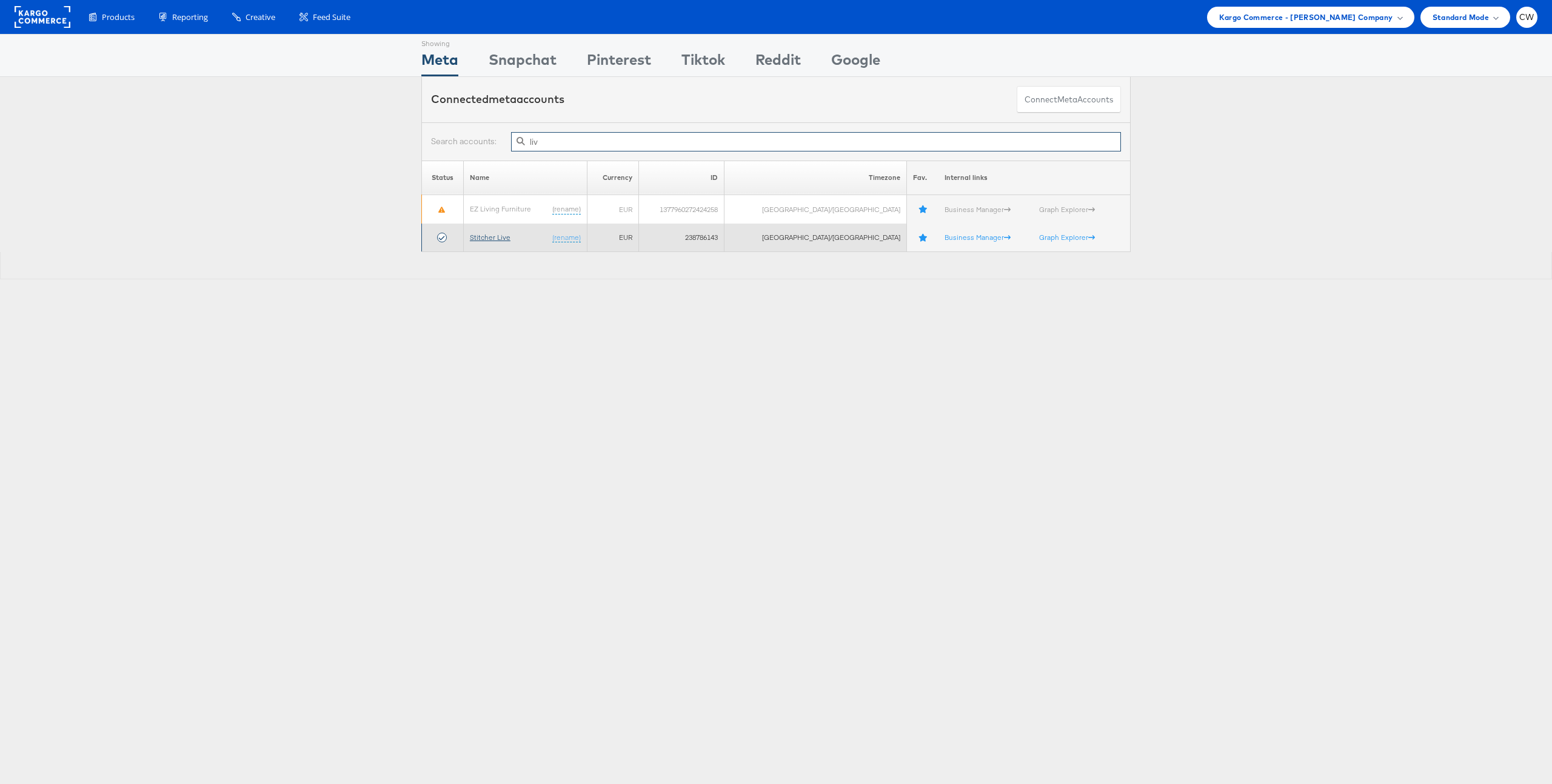
type input "liv"
click at [499, 241] on link "Stitcher Live" at bounding box center [490, 236] width 40 height 9
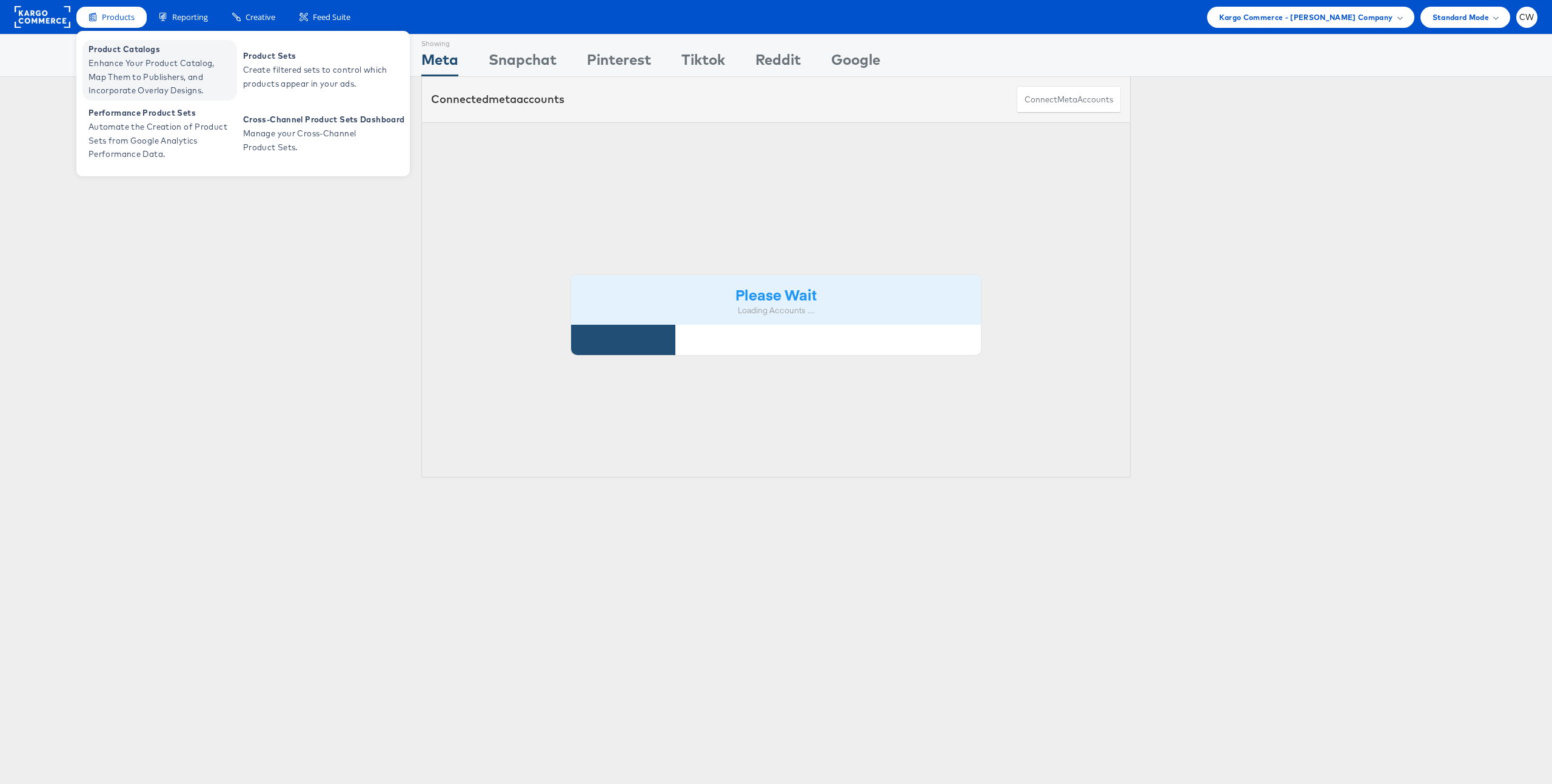
click at [137, 46] on span "Product Catalogs" at bounding box center [161, 49] width 145 height 14
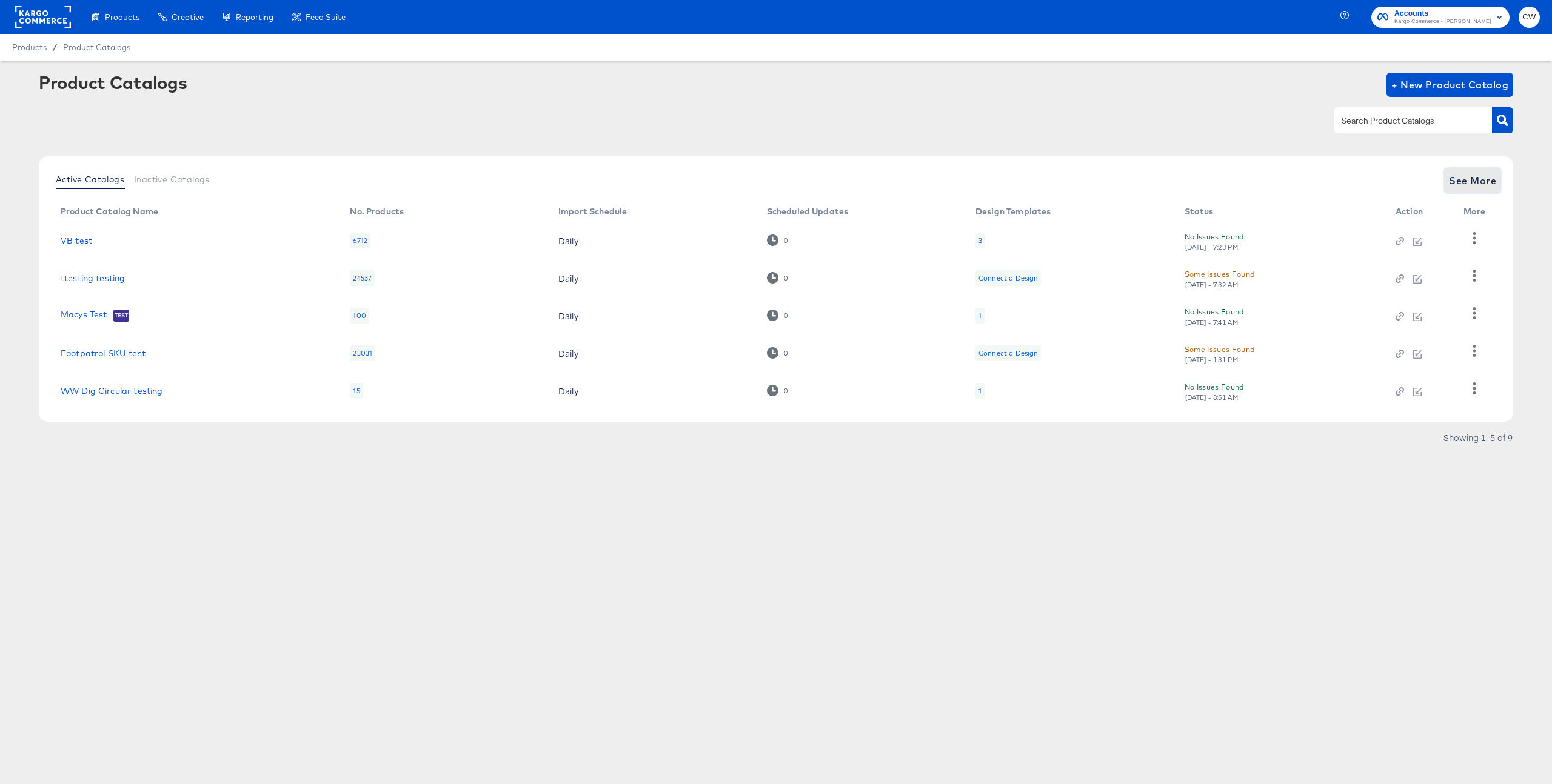
click at [1473, 179] on span "See More" at bounding box center [1472, 180] width 47 height 17
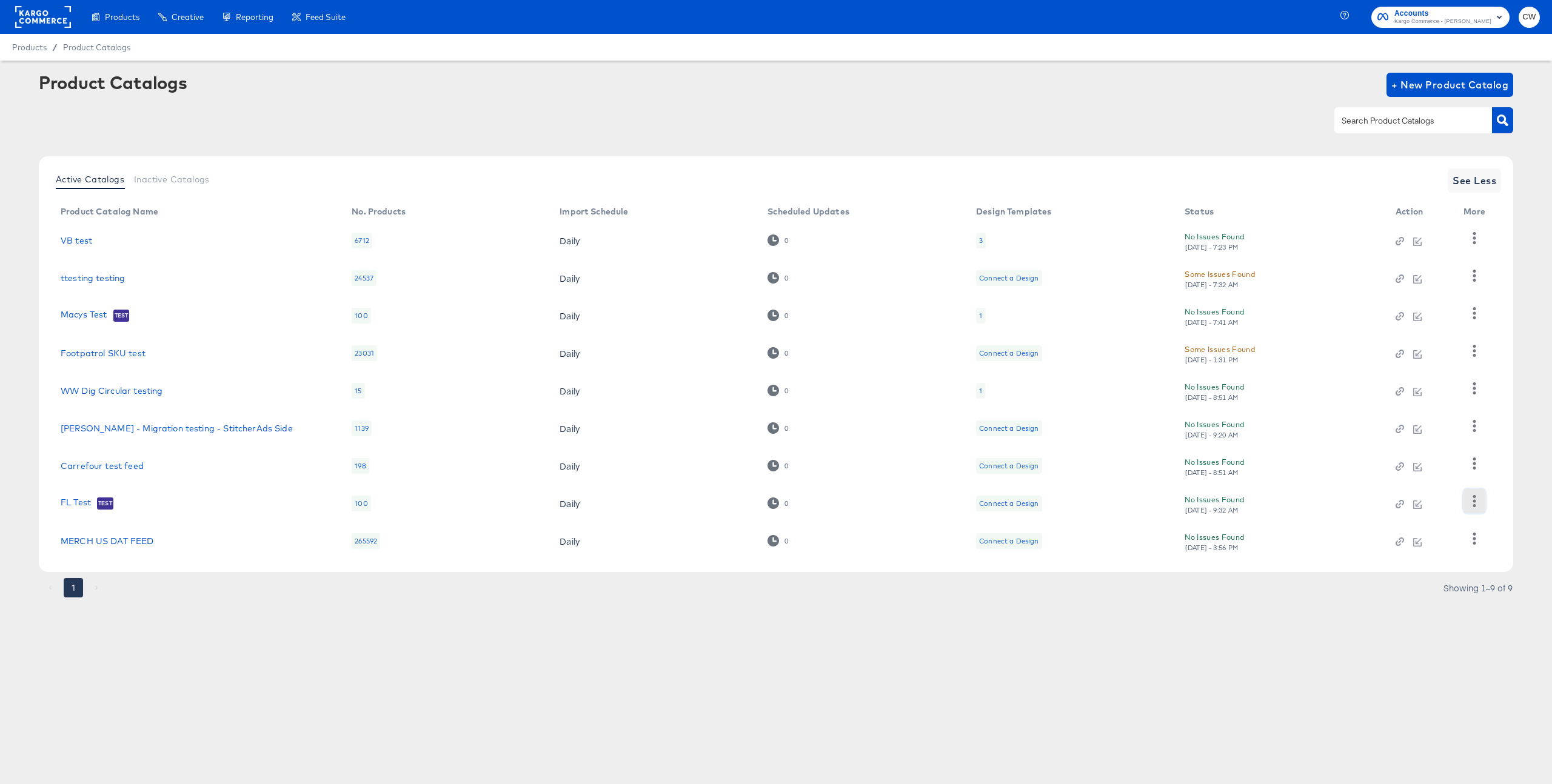
click at [1476, 504] on icon "button" at bounding box center [1474, 501] width 12 height 12
click at [1423, 421] on div "Business Manager" at bounding box center [1424, 421] width 122 height 20
click at [1429, 424] on div "Business Manager" at bounding box center [1424, 421] width 122 height 20
click at [63, 503] on link "FL Test" at bounding box center [76, 503] width 30 height 12
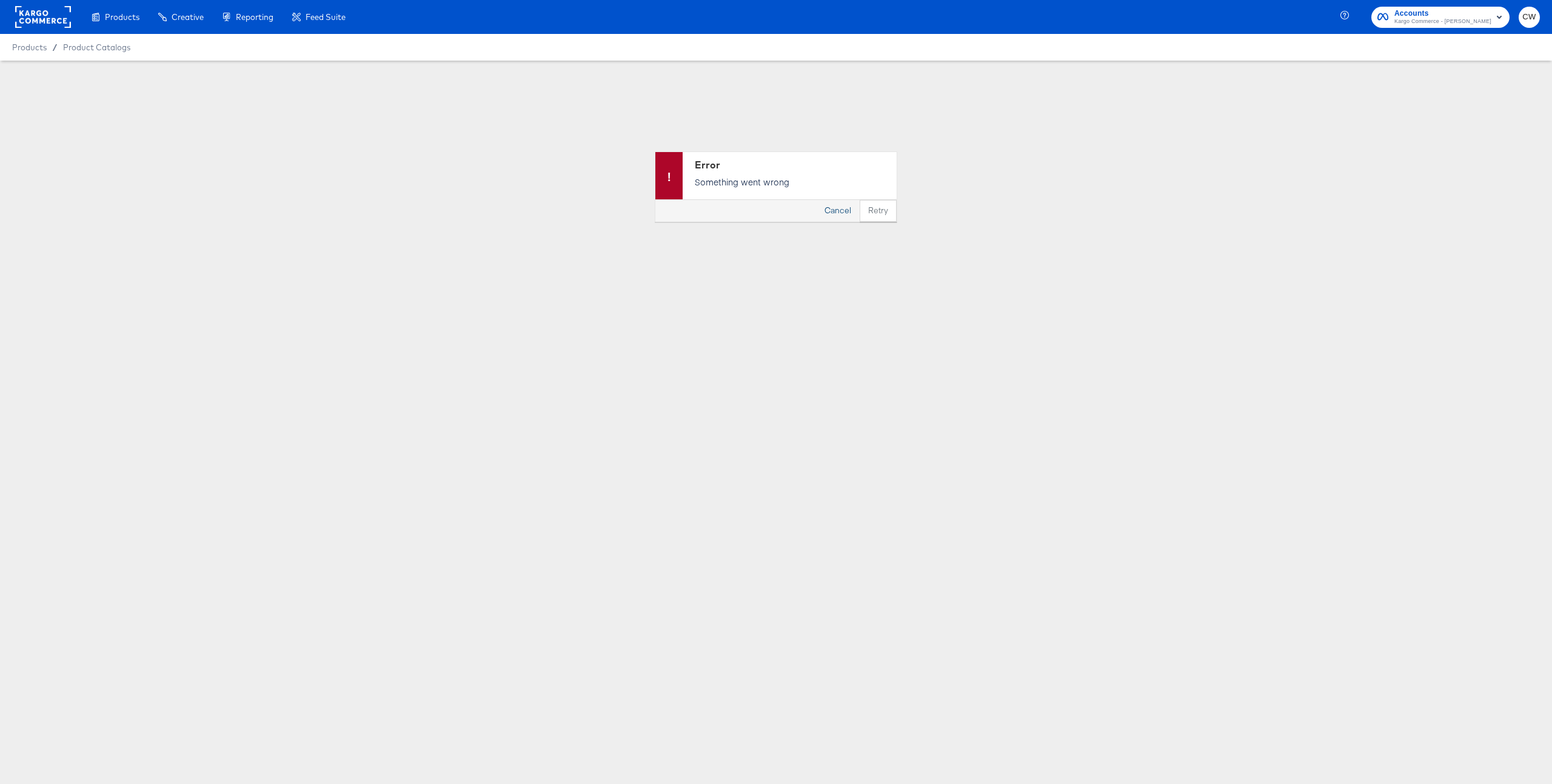
click at [841, 210] on button "Cancel" at bounding box center [837, 211] width 43 height 22
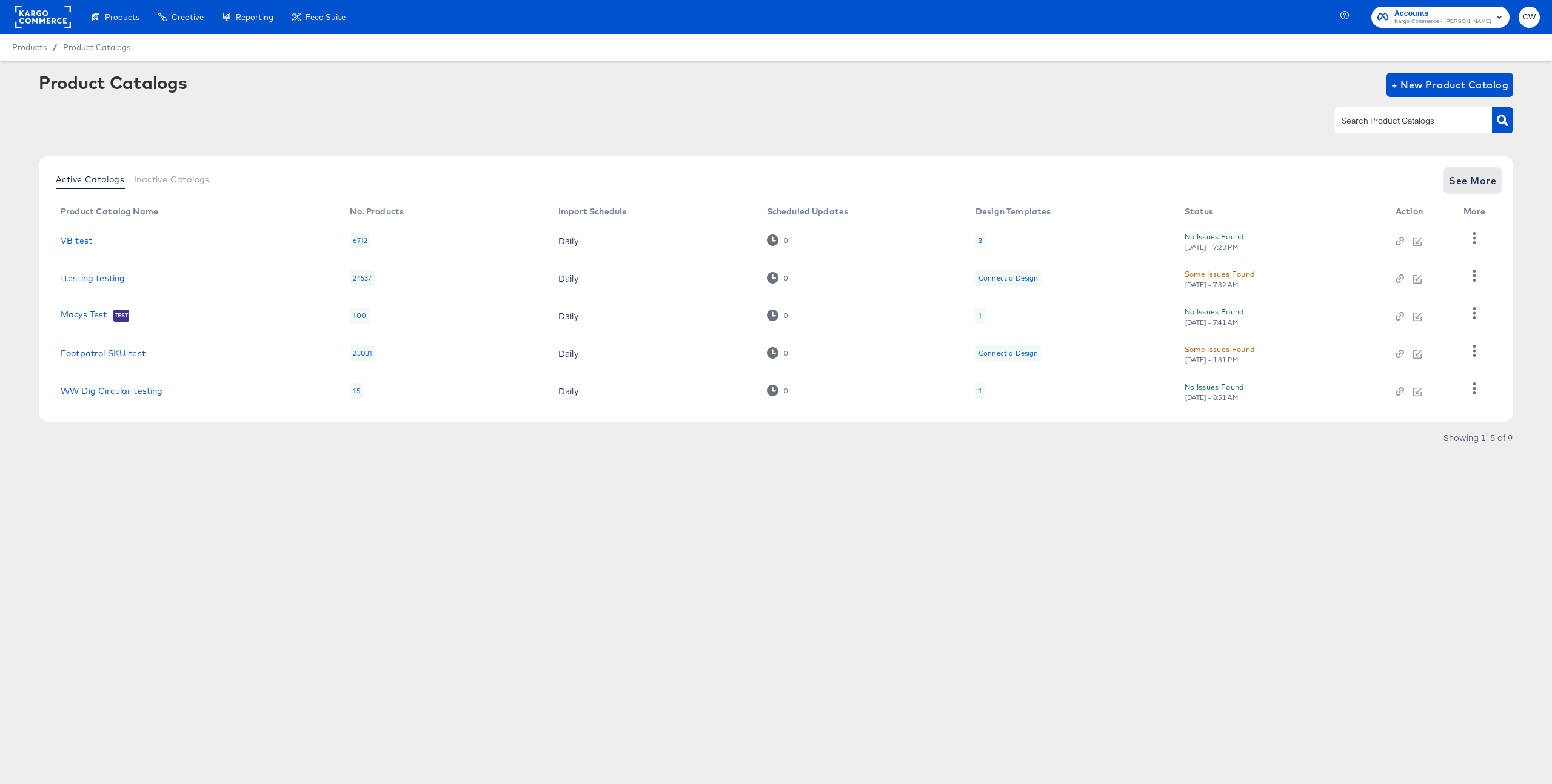
click at [1470, 191] on button "See More" at bounding box center [1472, 181] width 57 height 25
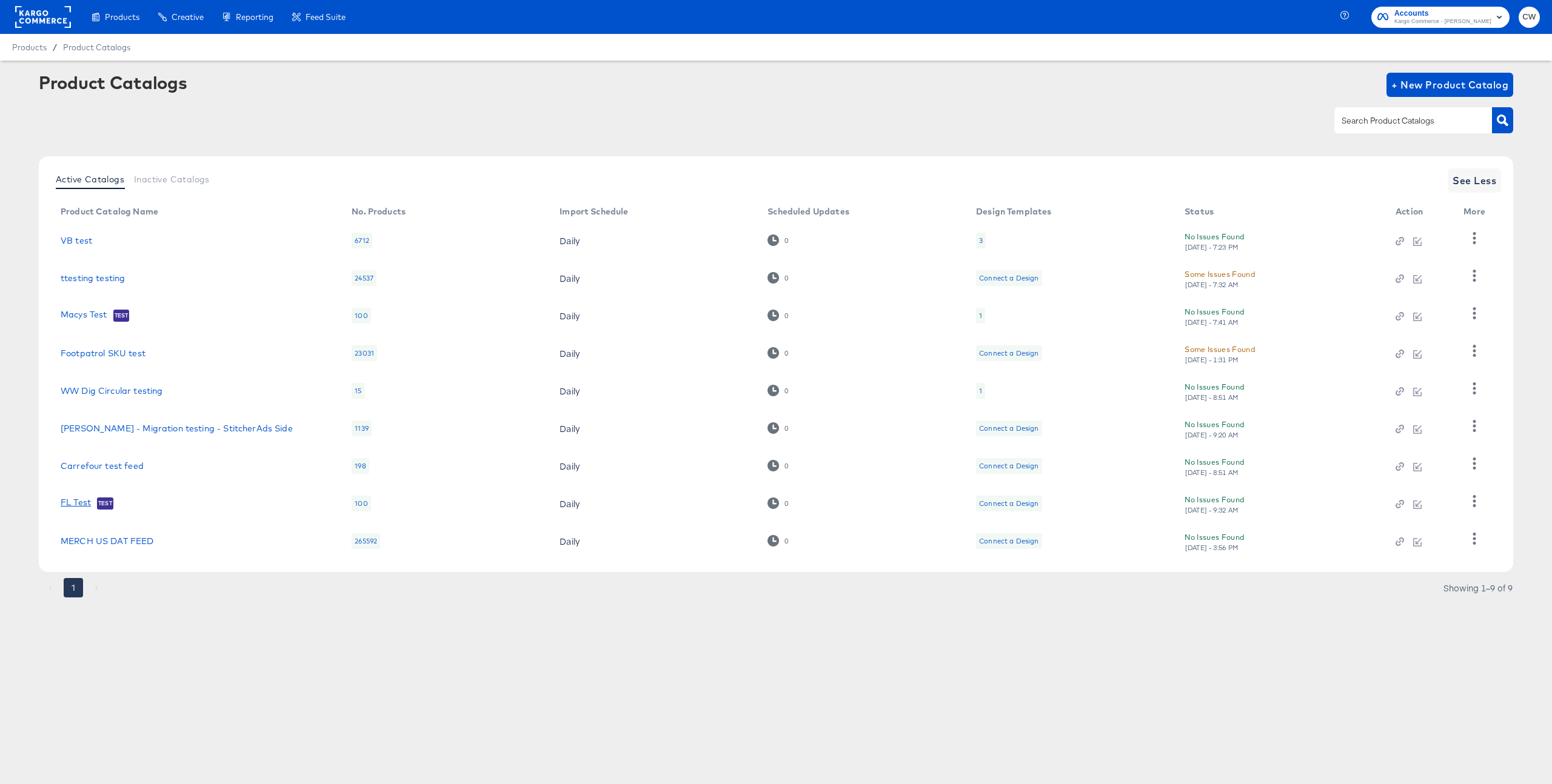
click at [77, 499] on link "FL Test" at bounding box center [76, 503] width 30 height 12
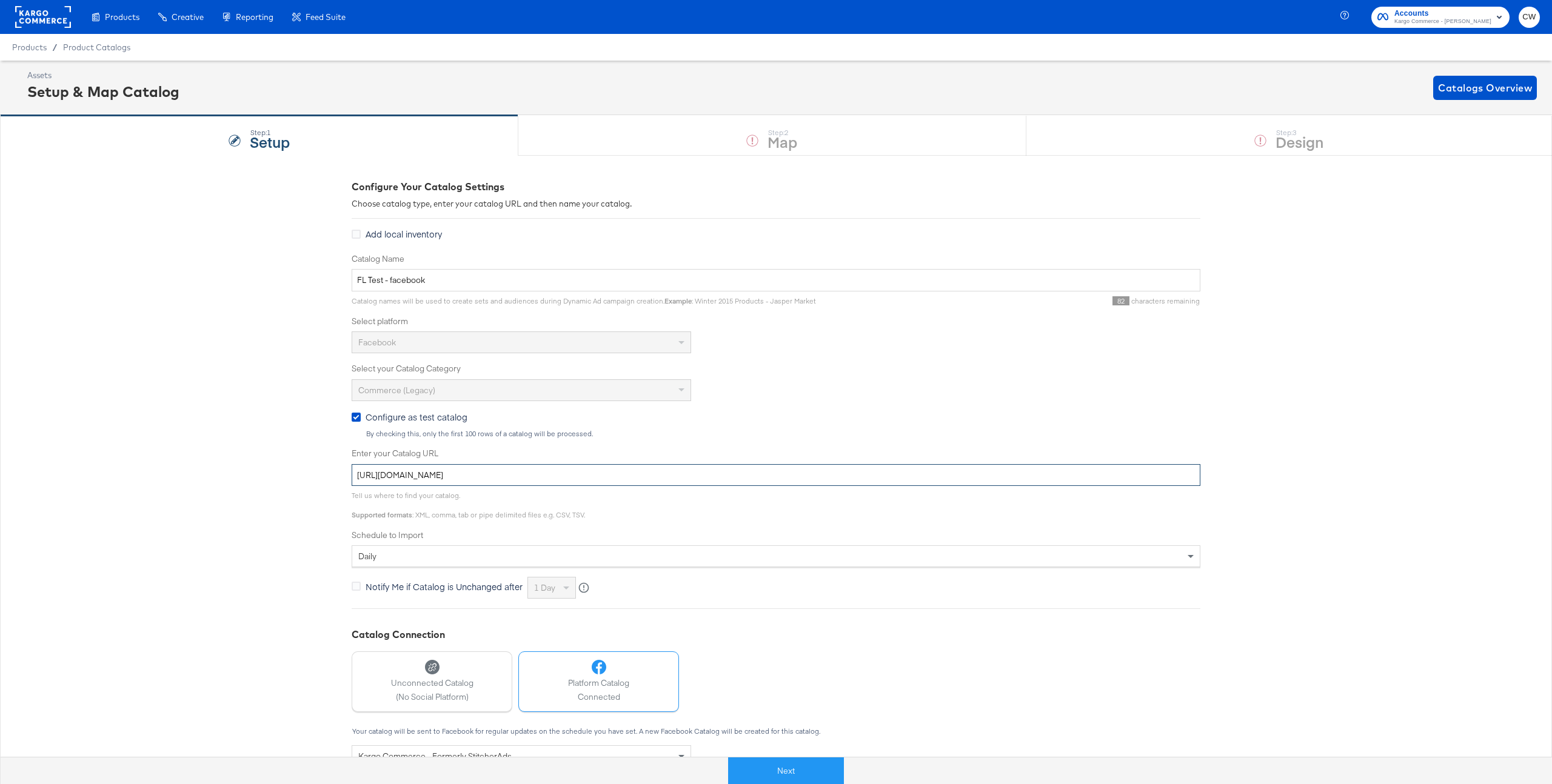
click at [451, 475] on input "https://s3.amazonaws.com/stitcher-feeds-merge/merger-app/fl-dedupe/res/feed.csv" at bounding box center [776, 475] width 849 height 23
paste input "ftpgo.feedonomics.com/ftp/fdx_68a7adea89802/vb_fb_us.txt"
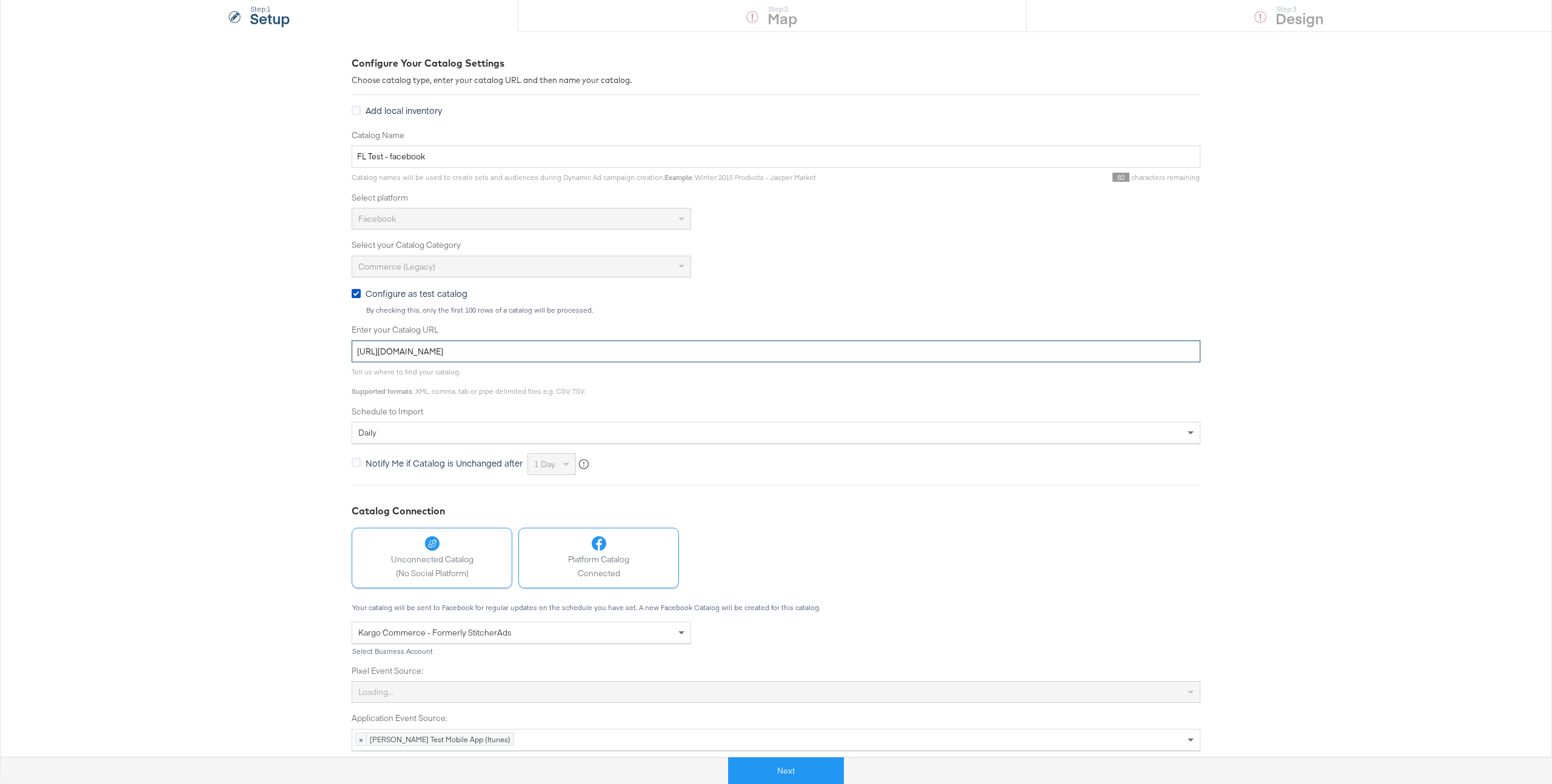
type input "https://sftpgo.feedonomics.com/ftp/fdx_68a7adea89802/vb_fb_us.txt"
click at [438, 566] on div "Unconnected Catalog (No Social Platform)" at bounding box center [432, 558] width 82 height 43
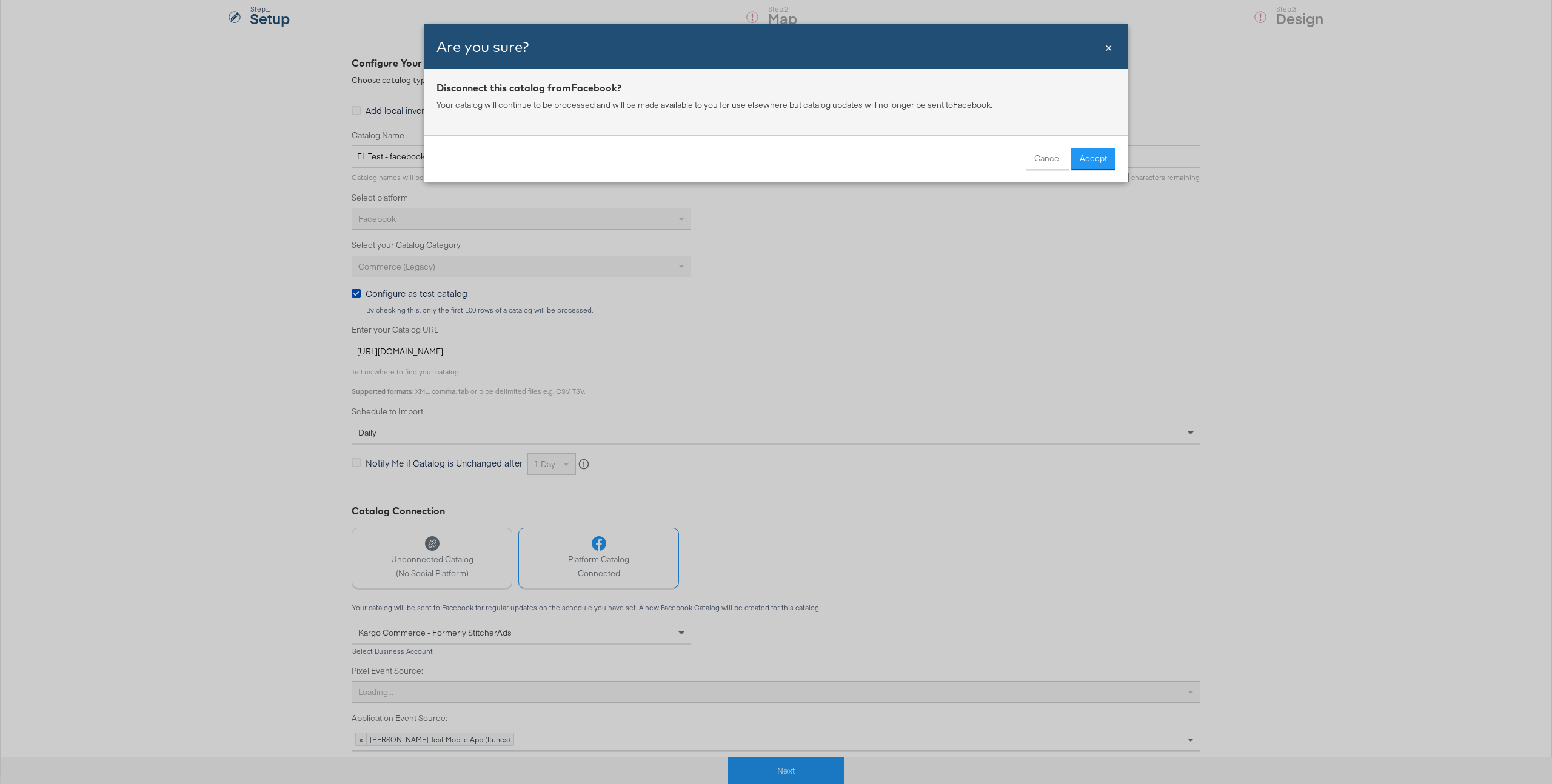
click at [1105, 53] on span "×" at bounding box center [1108, 46] width 7 height 17
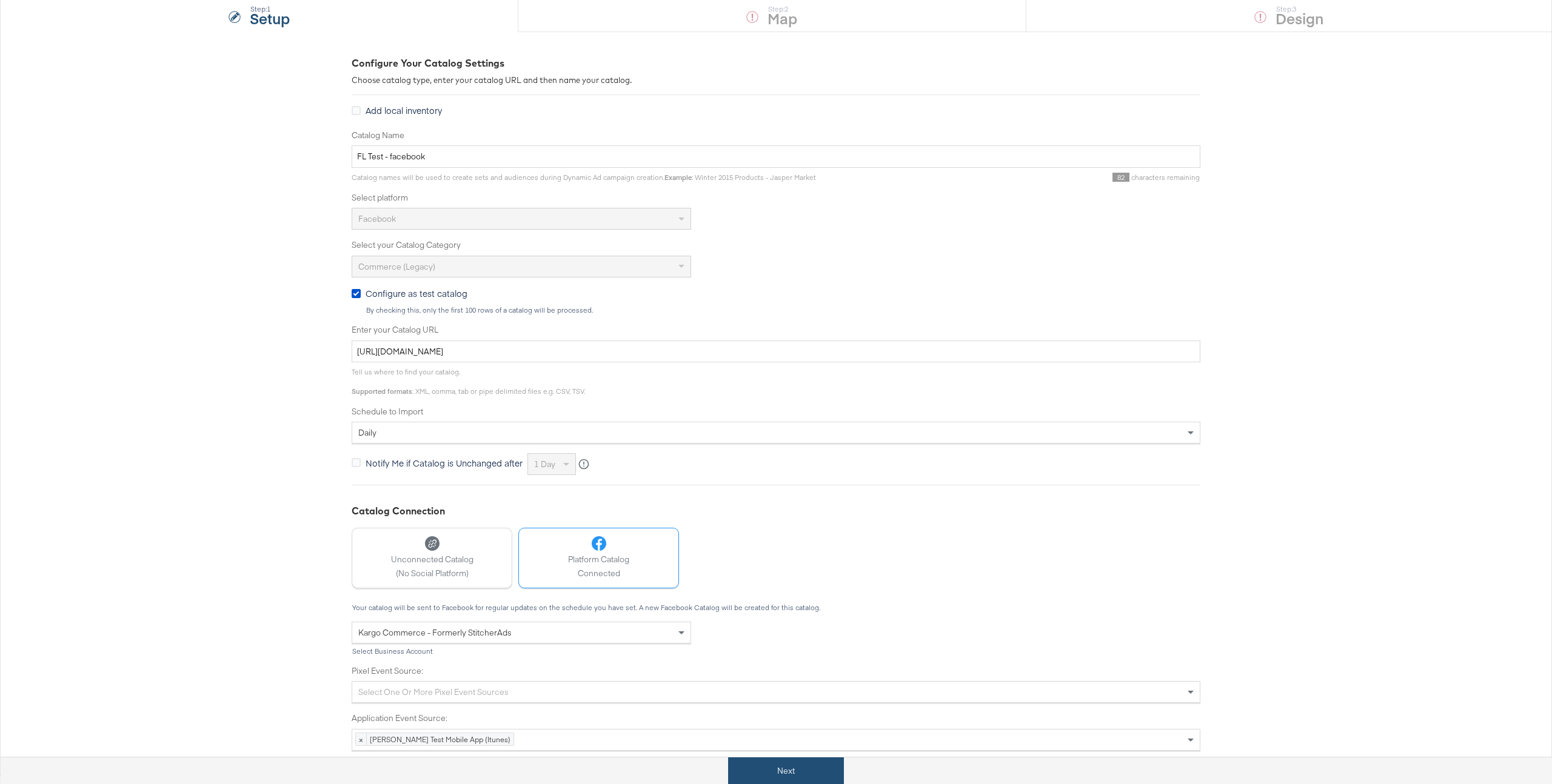
click at [792, 771] on button "Next" at bounding box center [786, 771] width 116 height 27
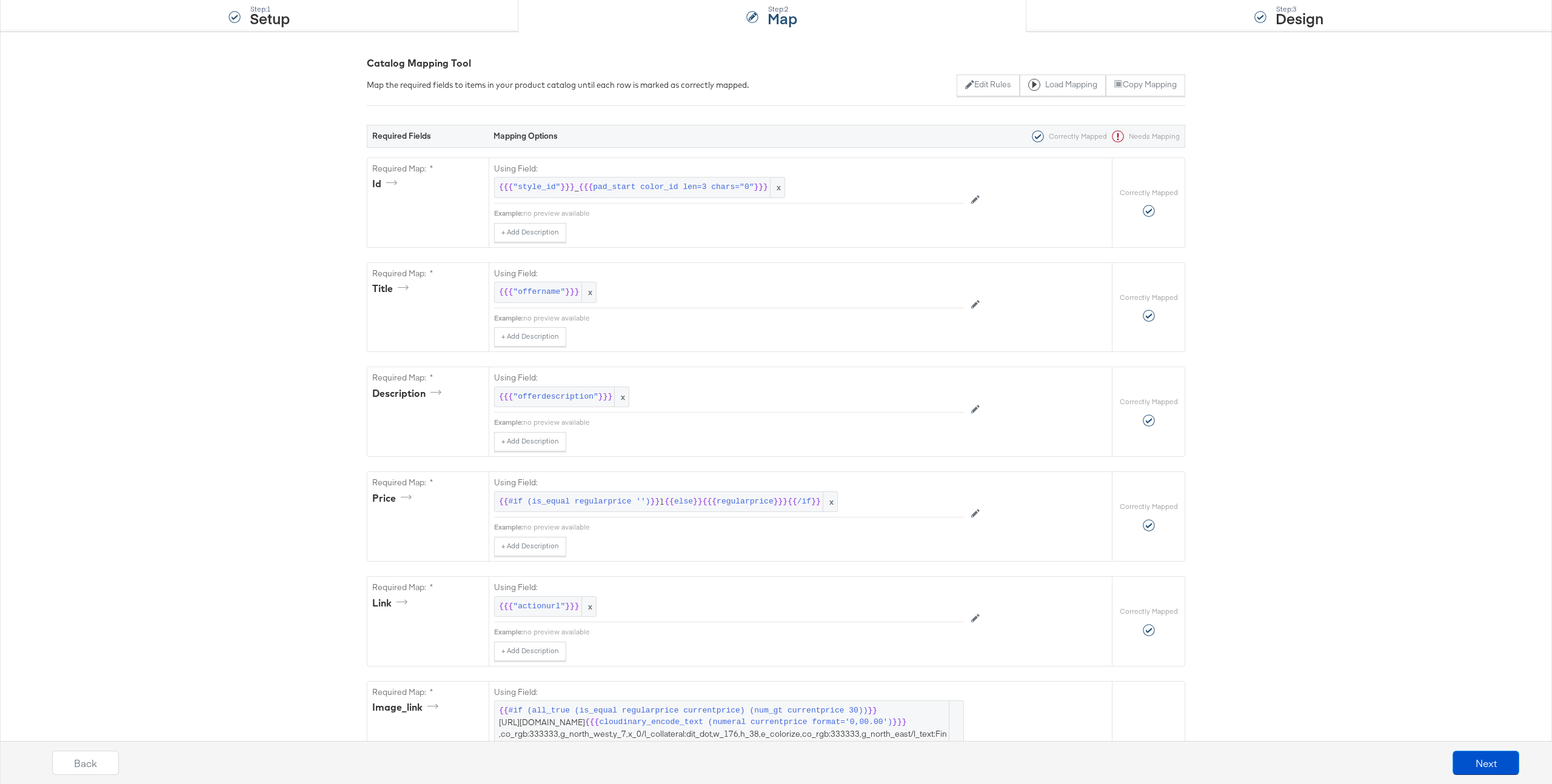
scroll to position [0, 0]
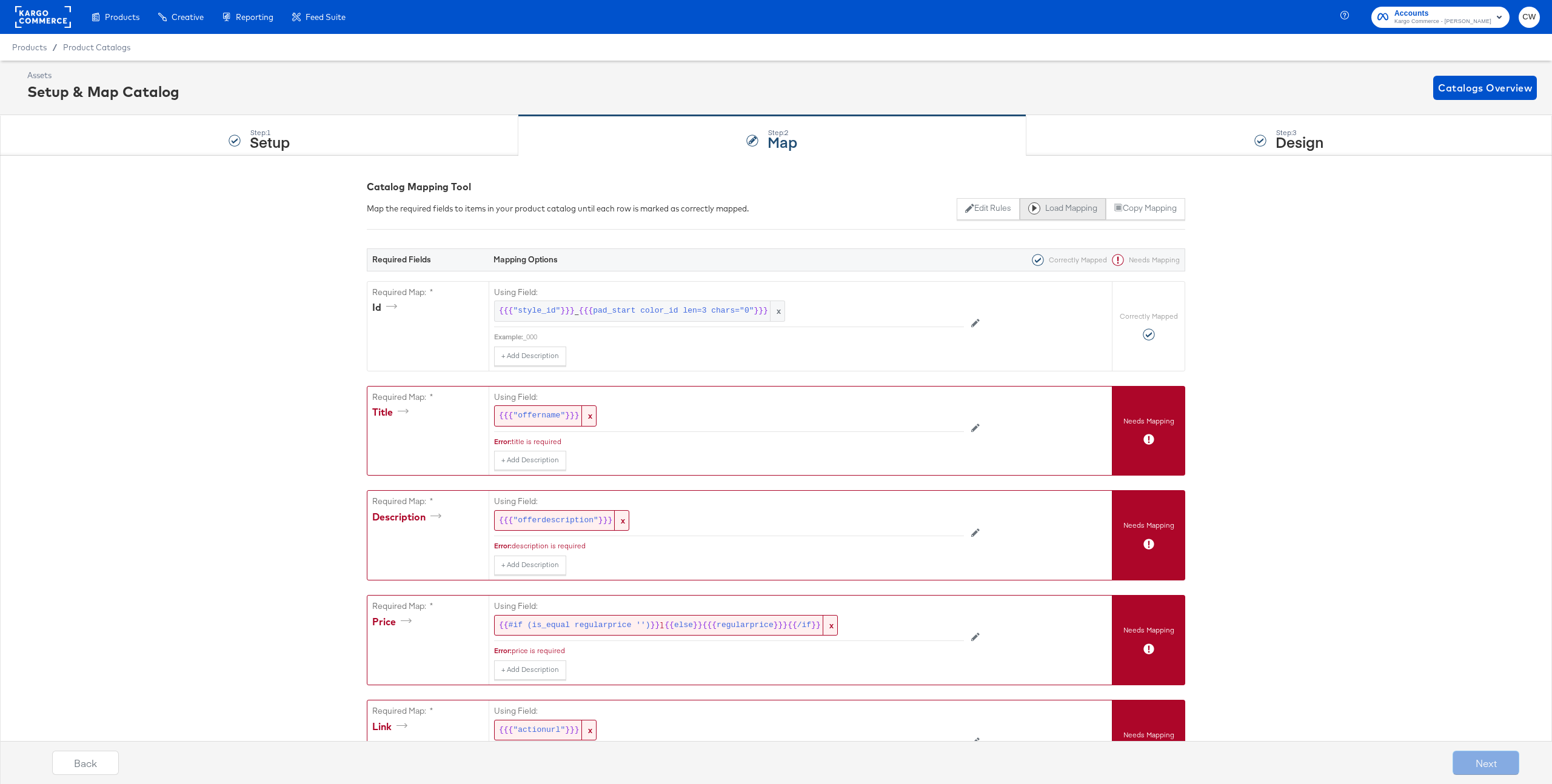
click at [1063, 215] on button "Load Mapping" at bounding box center [1063, 209] width 86 height 22
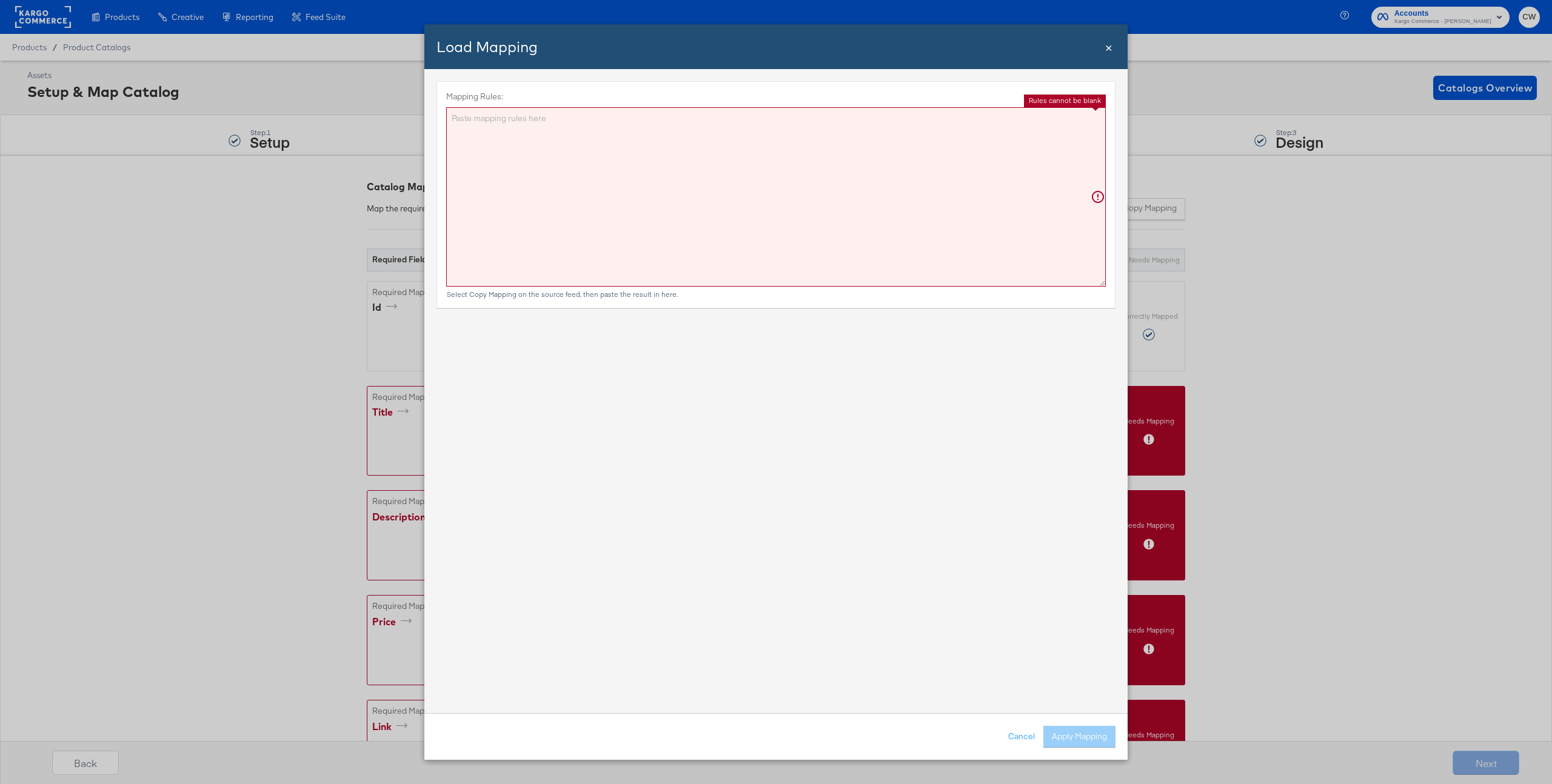
click at [838, 250] on textarea "Mapping Rules:" at bounding box center [776, 196] width 660 height 180
paste textarea "{"id":"{{{\"id\"}}}","title":"{{{\"title\"}}}","description":"{{{\"description\…"
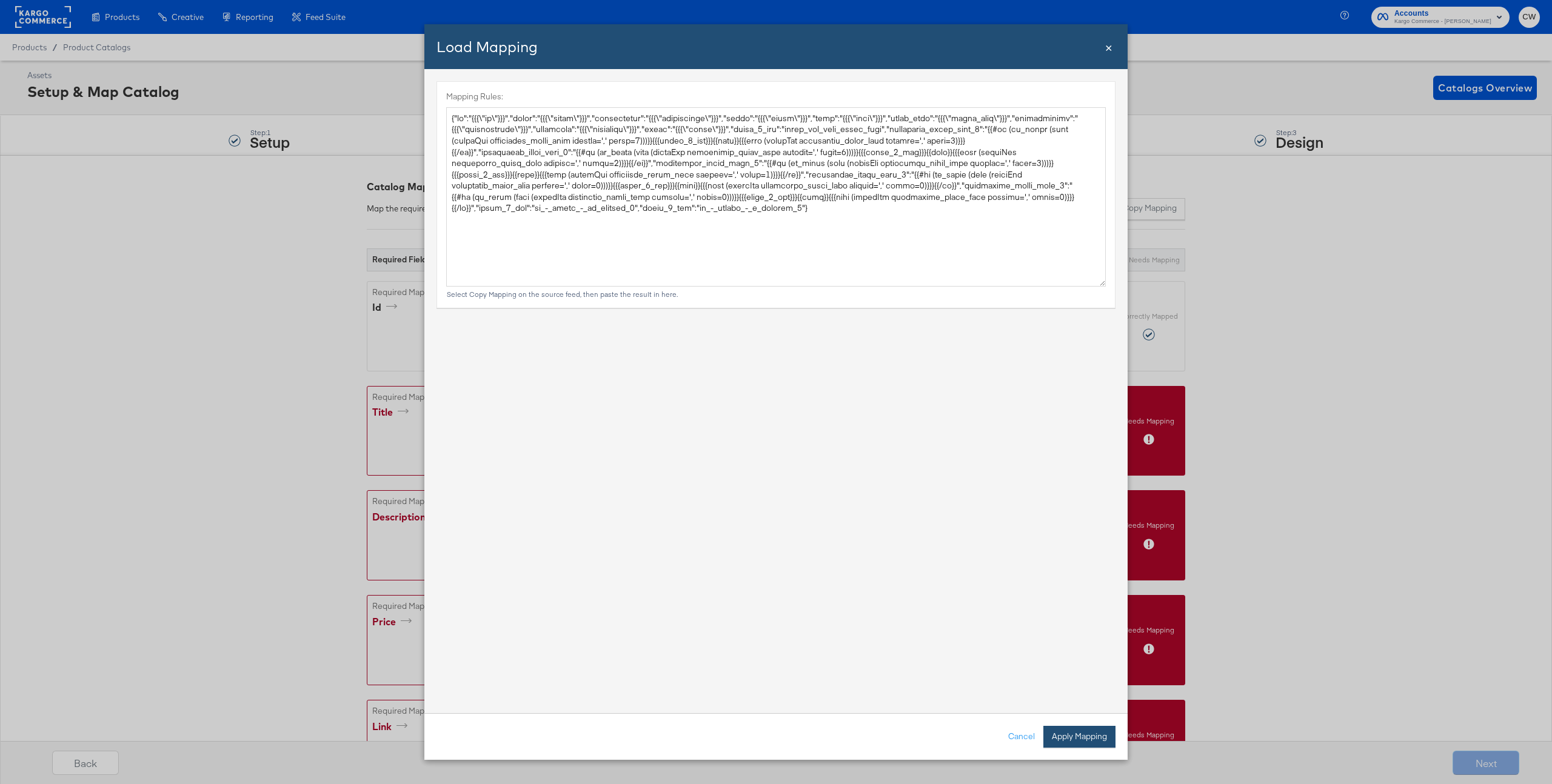
type textarea "{ "id": "{{{\"id\"}}}", "title": "{{{\"title\"}}}", "description": "{{{\"descri…"
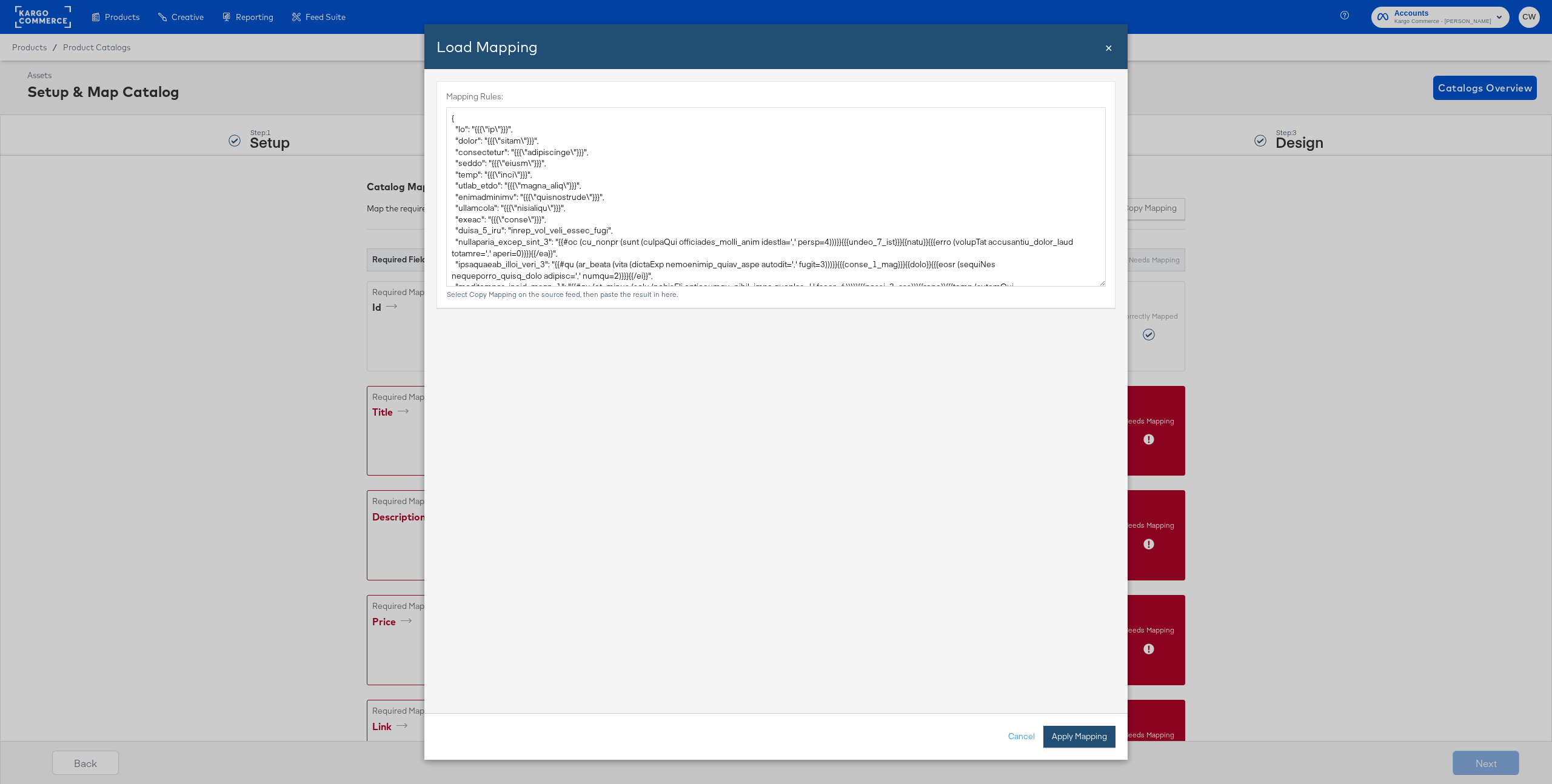
click at [1085, 741] on button "Apply Mapping" at bounding box center [1079, 737] width 72 height 22
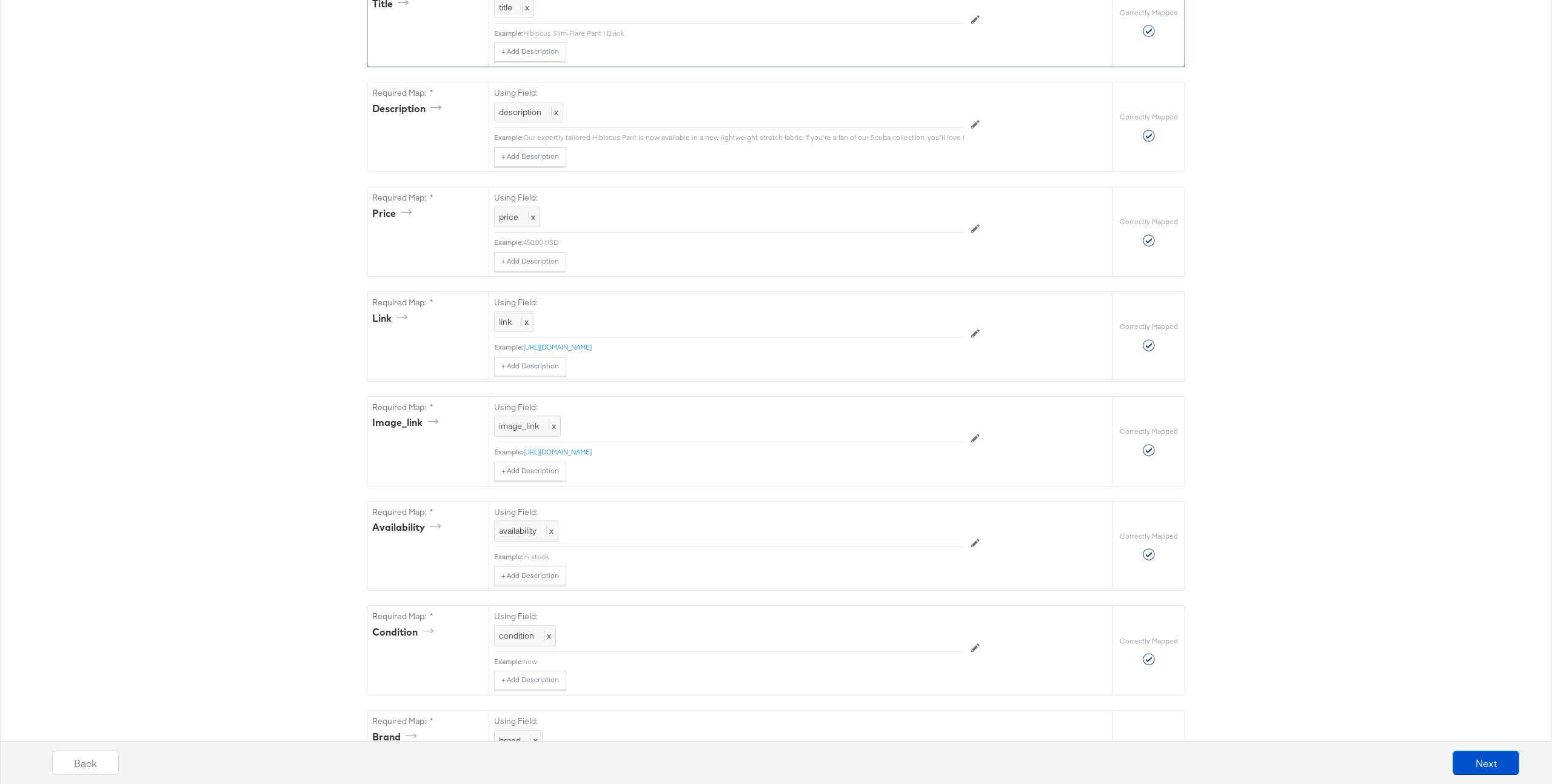
scroll to position [604, 0]
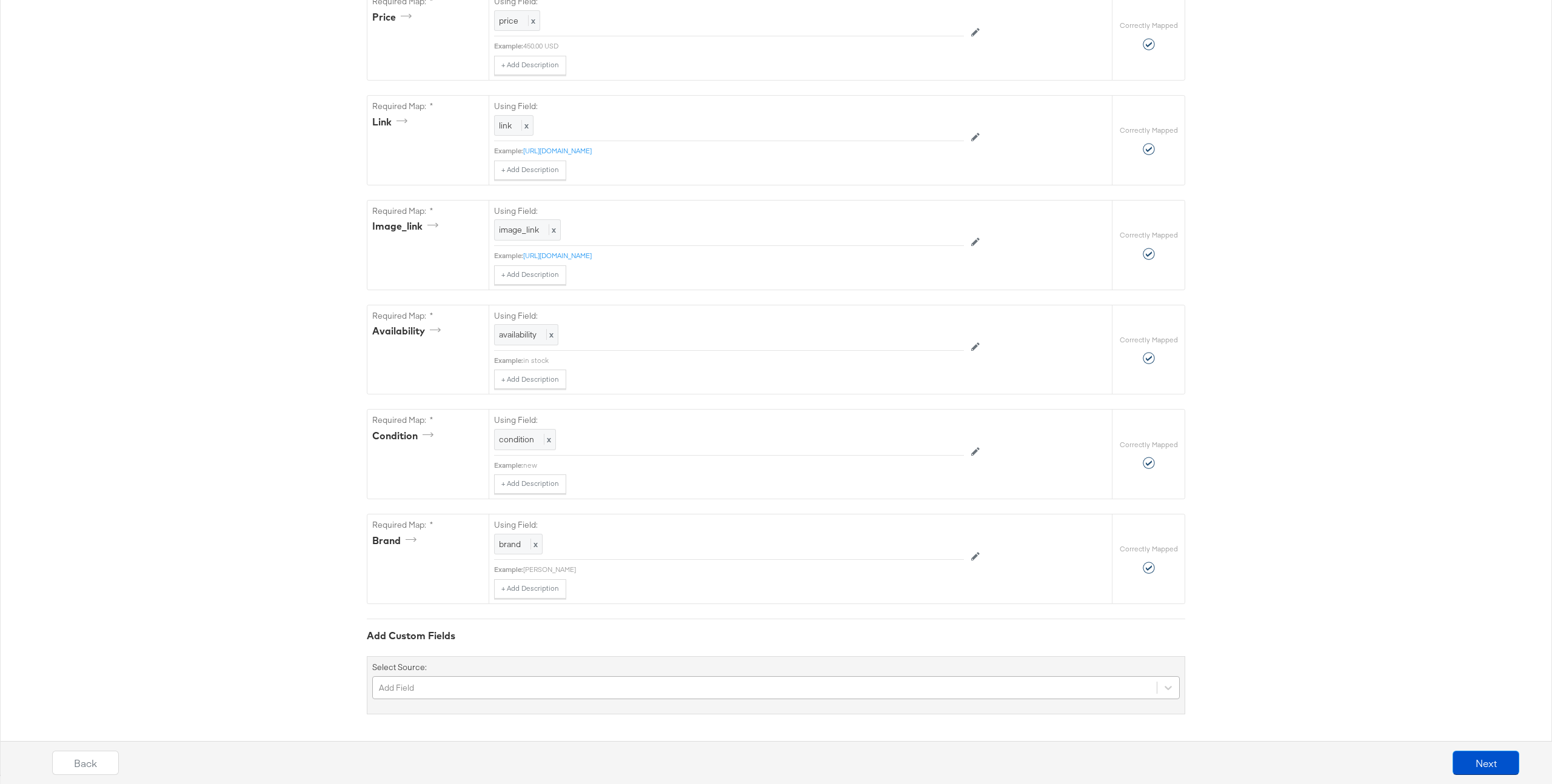
click at [567, 693] on div "Add Field" at bounding box center [776, 687] width 808 height 23
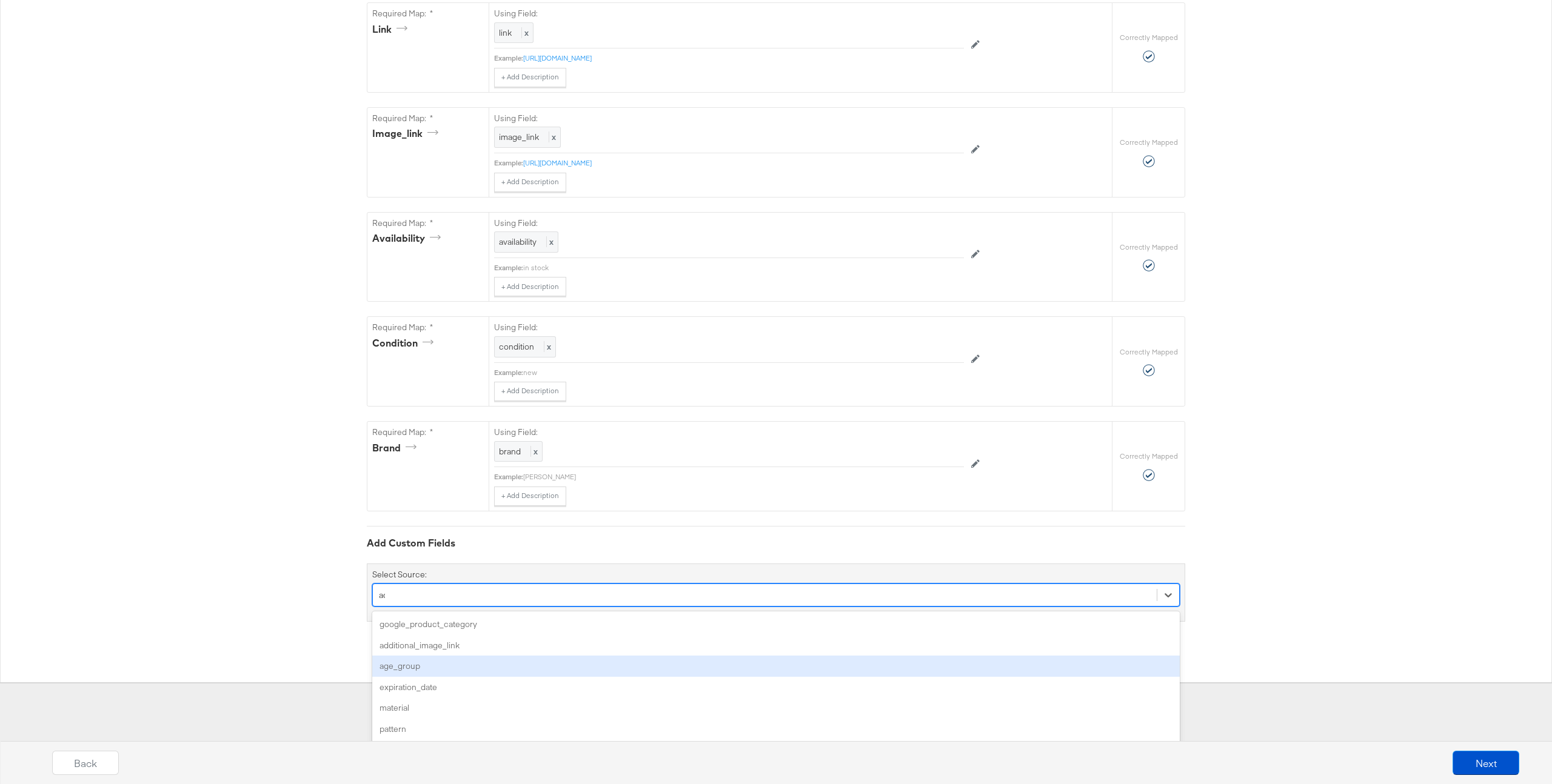
type input "add"
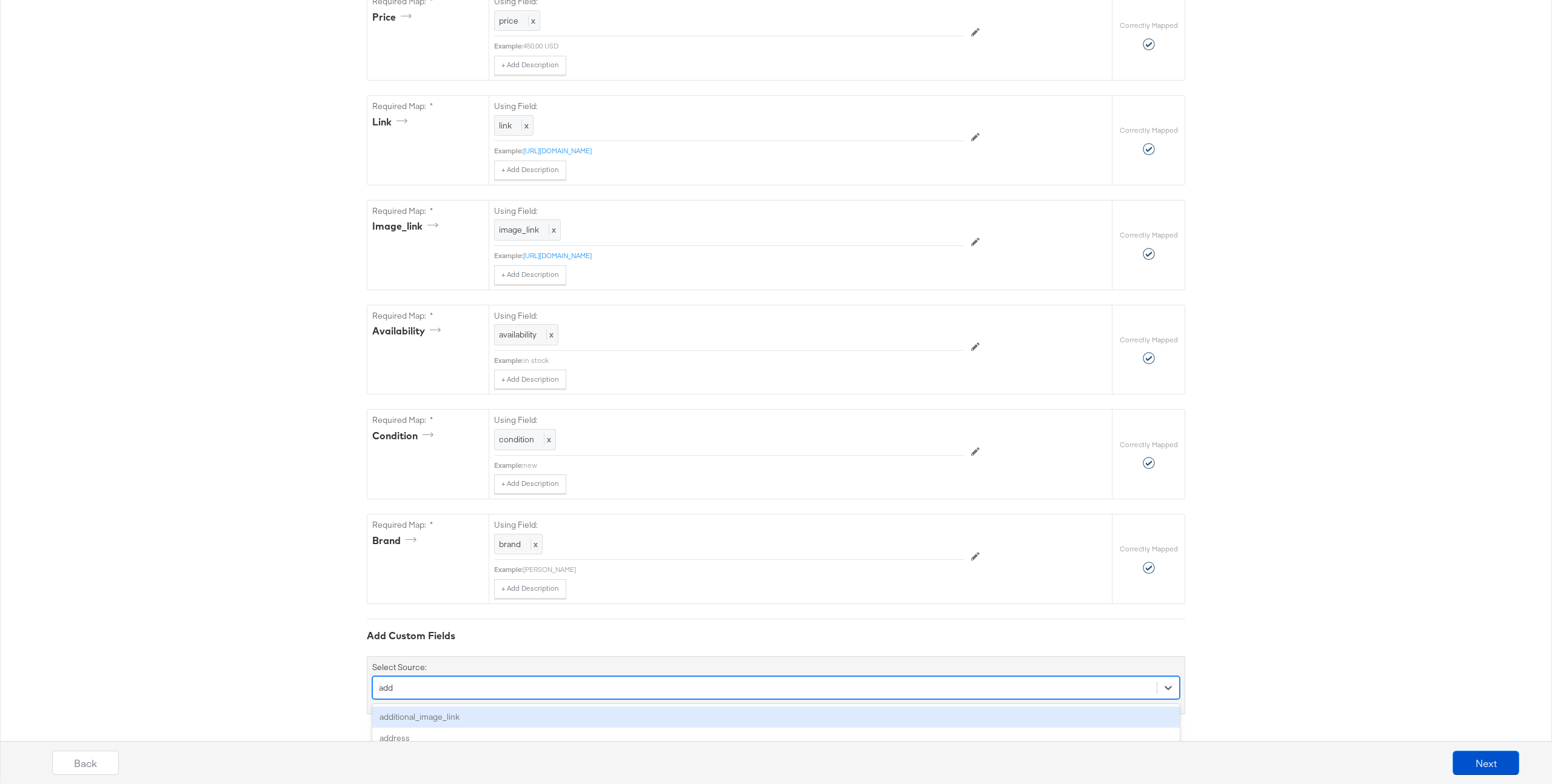
click at [517, 717] on div "additional_image_link" at bounding box center [776, 717] width 808 height 22
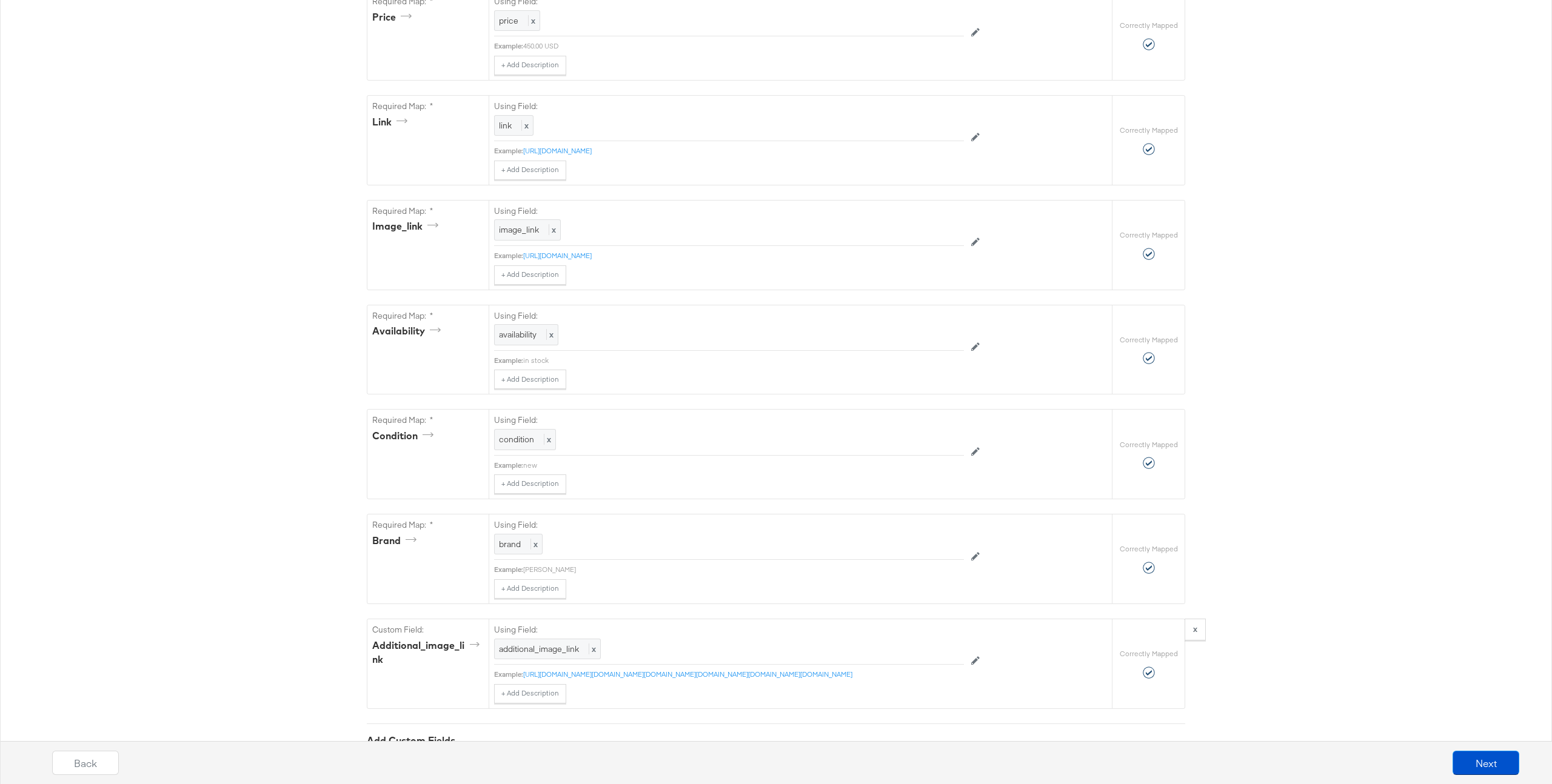
scroll to position [706, 0]
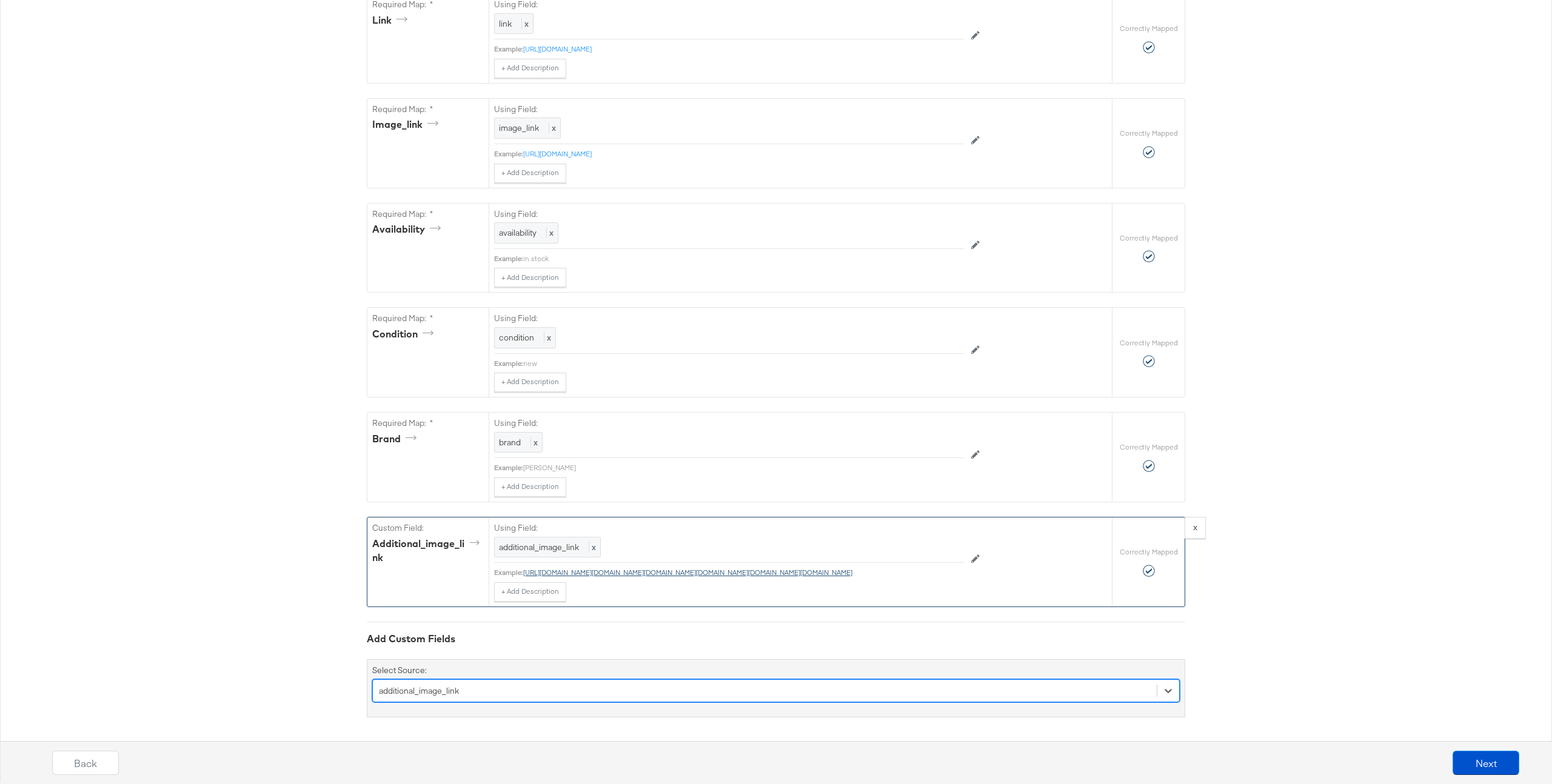
click at [819, 574] on link "https://cdn.shopify.com/s/files/1/0089/4432/0612/files/COREBSS6330_BLACK_02.jpg…" at bounding box center [687, 572] width 329 height 9
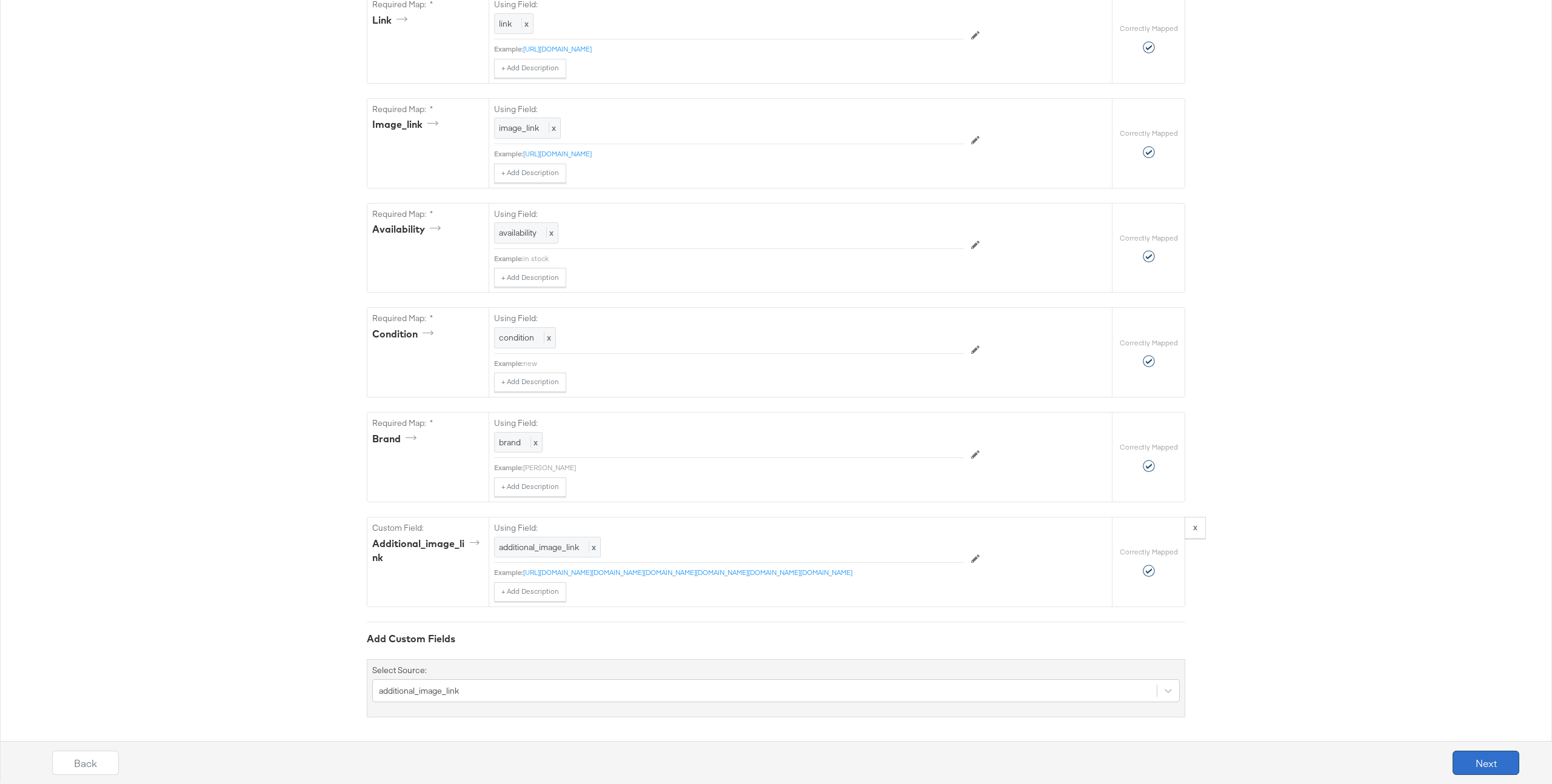
click at [1477, 758] on button "Next" at bounding box center [1486, 762] width 67 height 25
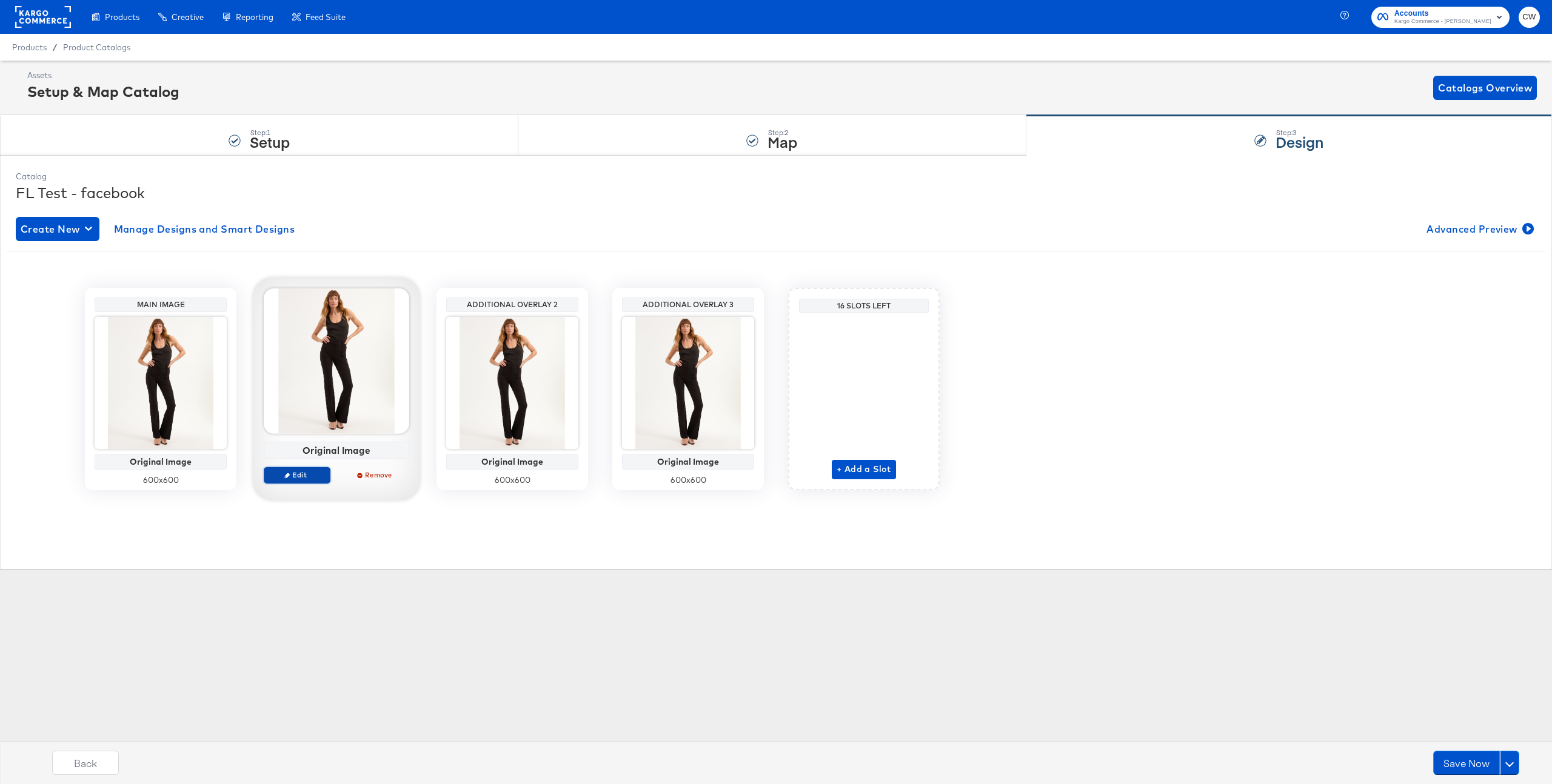
click at [315, 478] on span "Edit" at bounding box center [296, 474] width 56 height 9
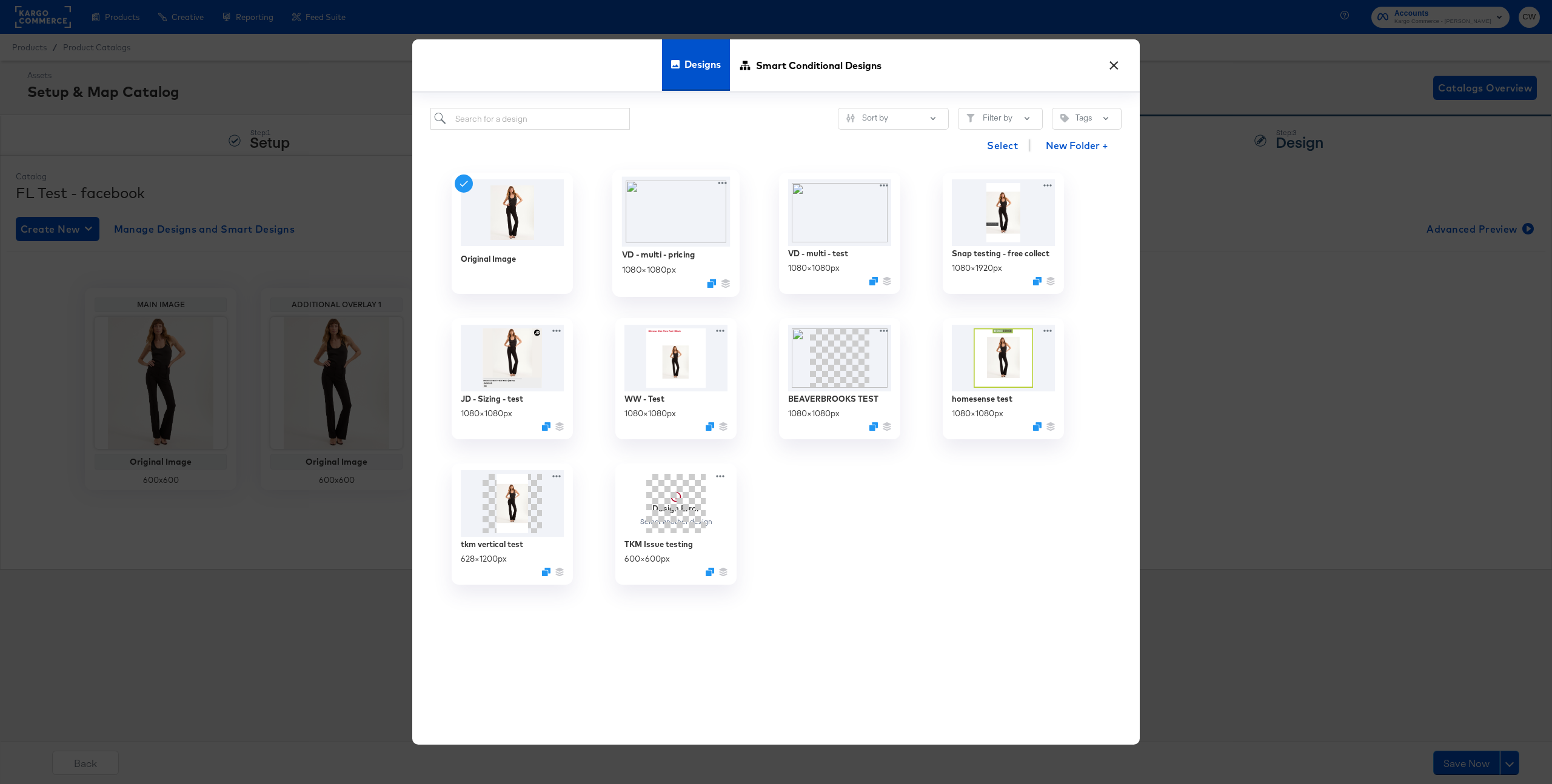
click at [696, 213] on img at bounding box center [676, 211] width 109 height 70
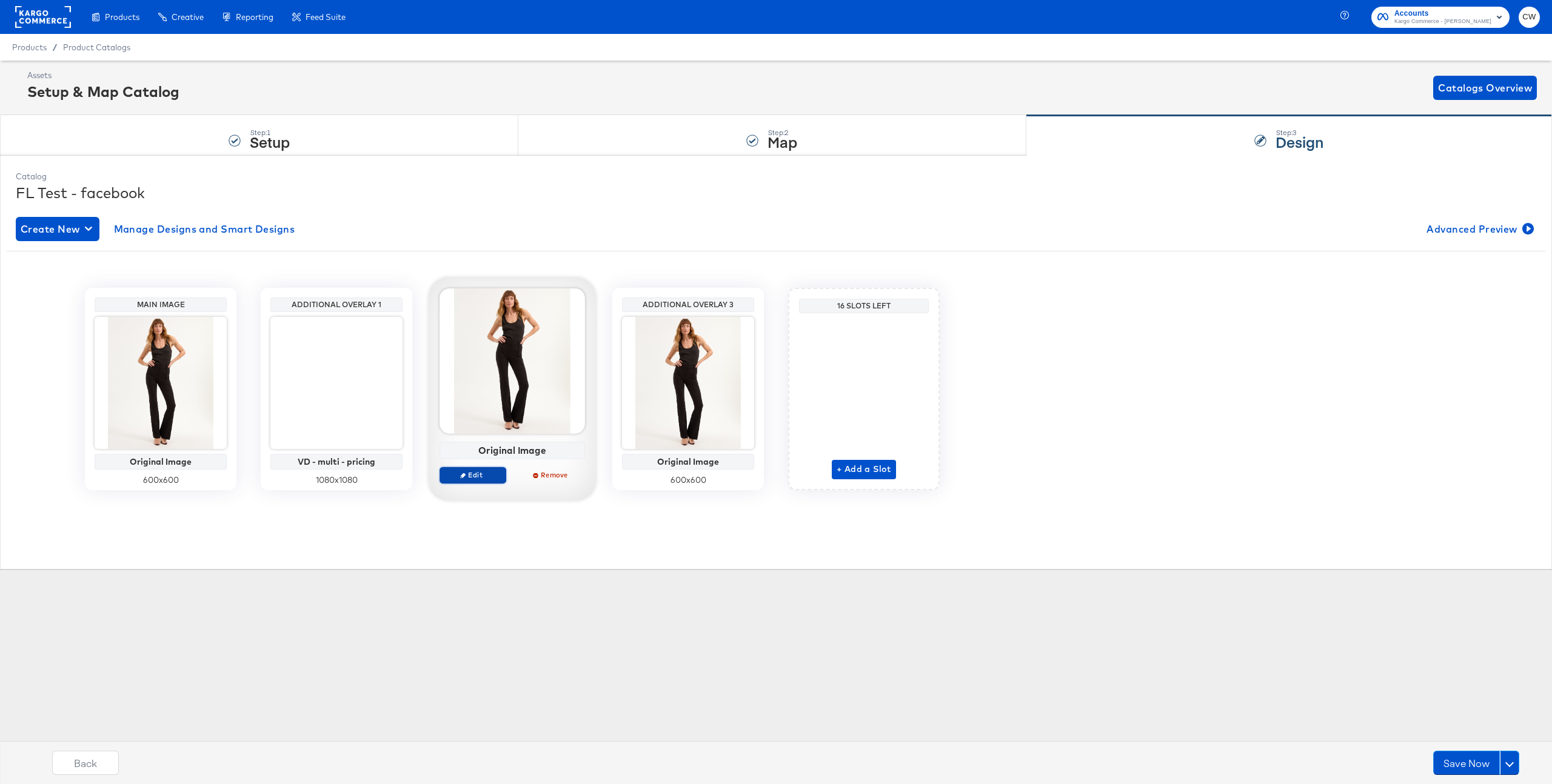
click at [484, 483] on button "Edit" at bounding box center [473, 475] width 67 height 17
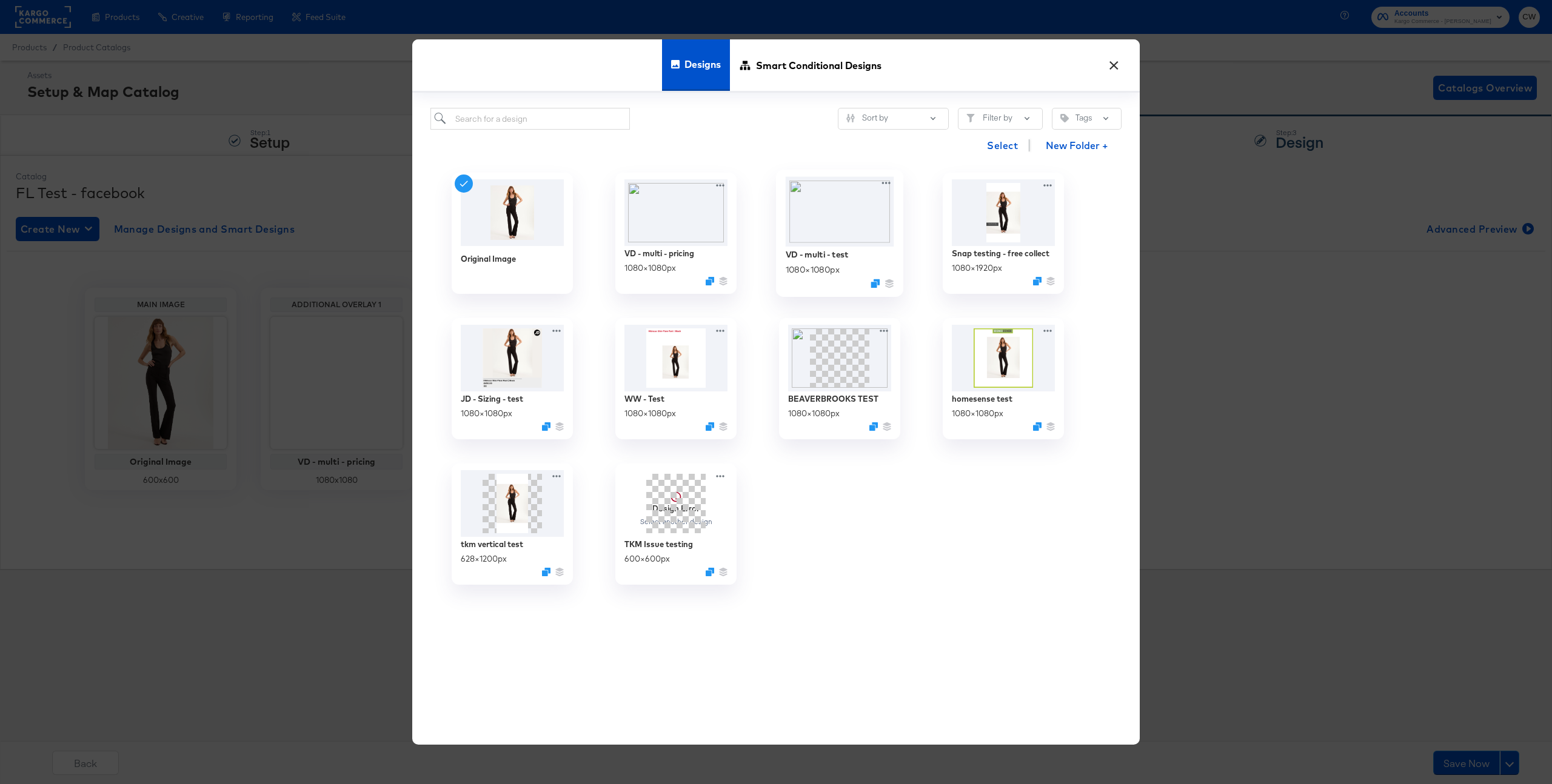
click at [870, 212] on img at bounding box center [839, 211] width 109 height 70
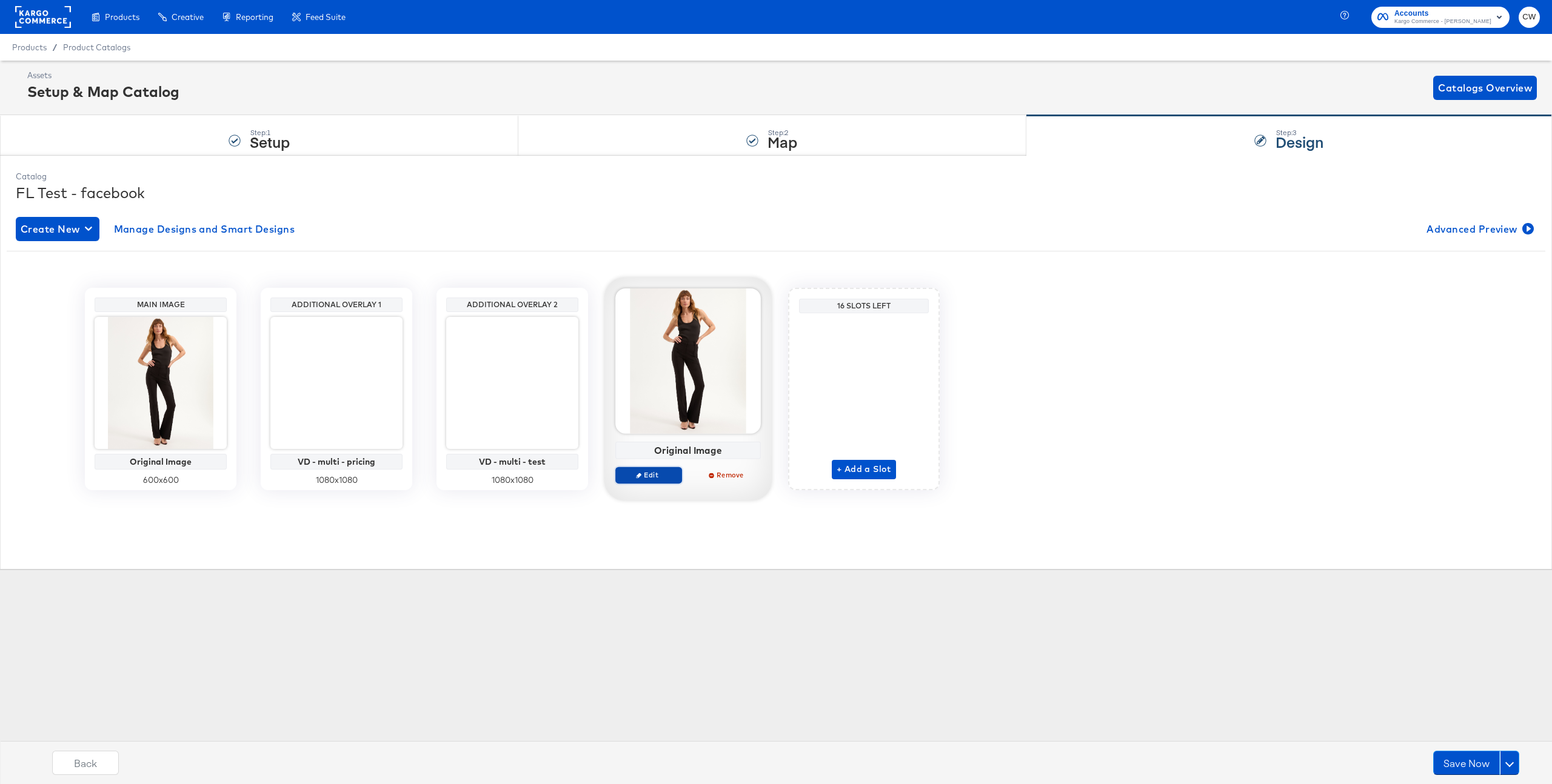
click at [645, 476] on span "Edit" at bounding box center [648, 474] width 56 height 9
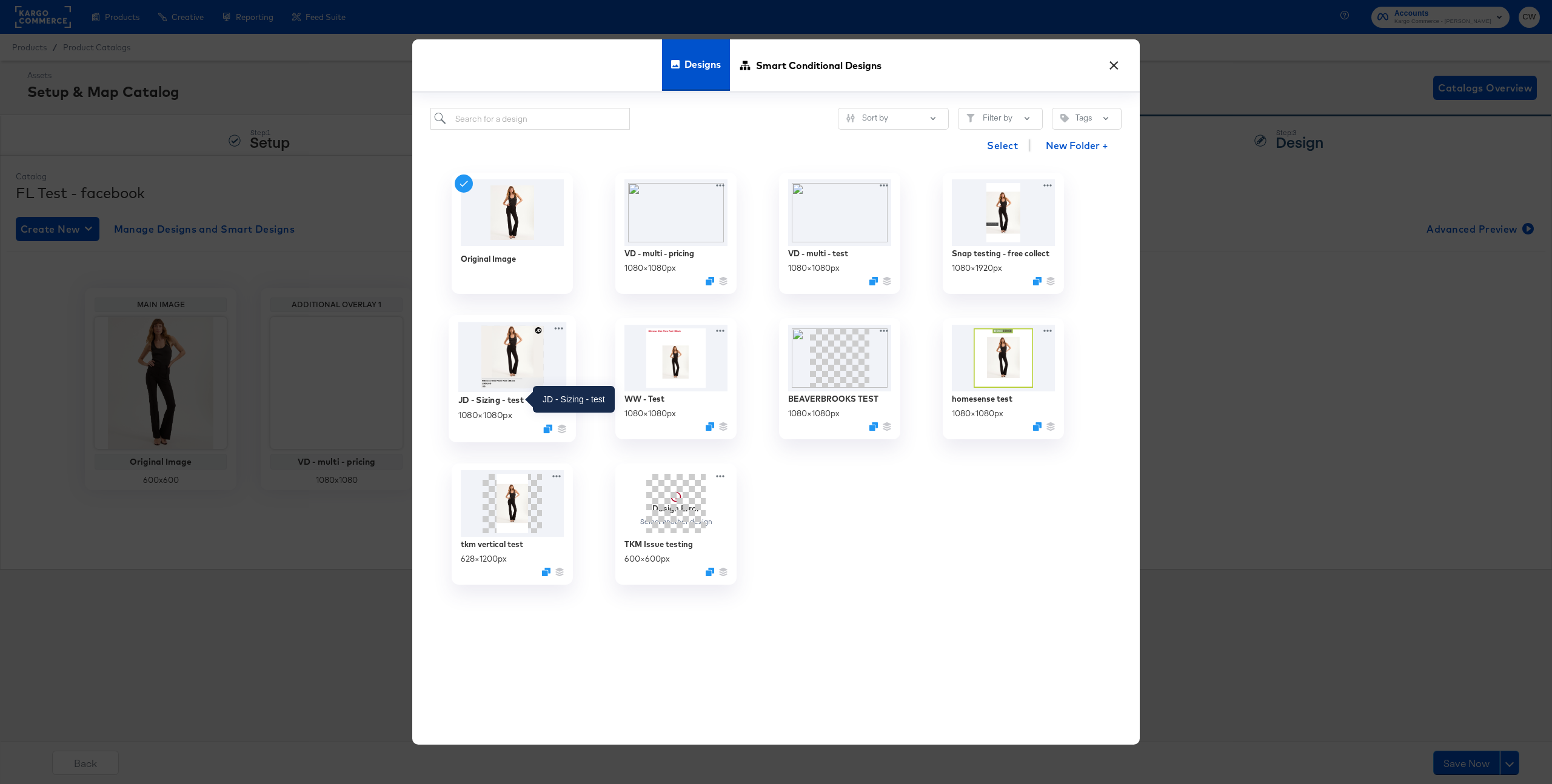
click at [466, 400] on div "JD - Sizing - test" at bounding box center [491, 399] width 66 height 12
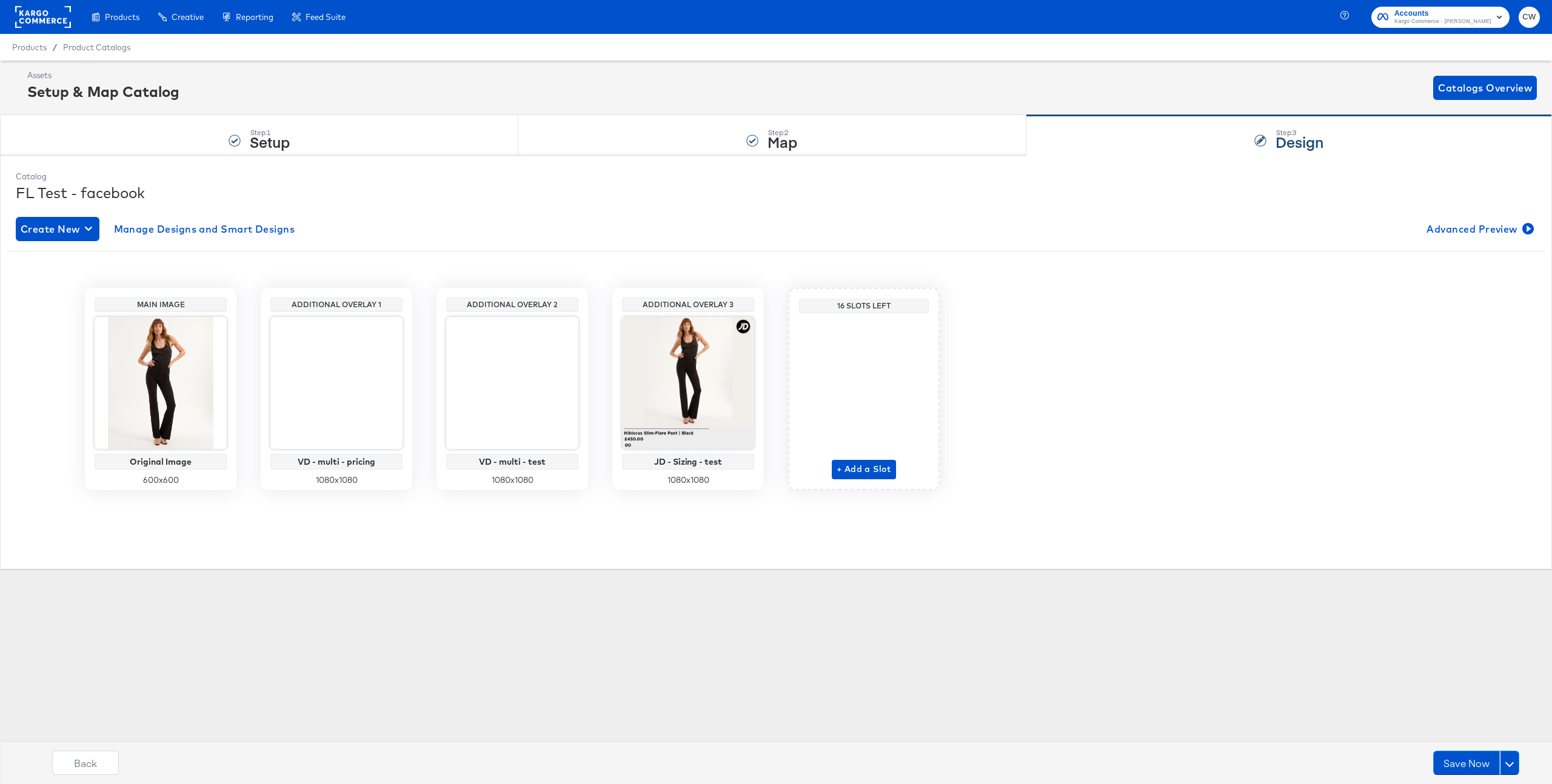
click at [1455, 750] on div "Back Save Now" at bounding box center [785, 767] width 1564 height 45
click at [1458, 765] on button "Save Now" at bounding box center [1467, 762] width 67 height 25
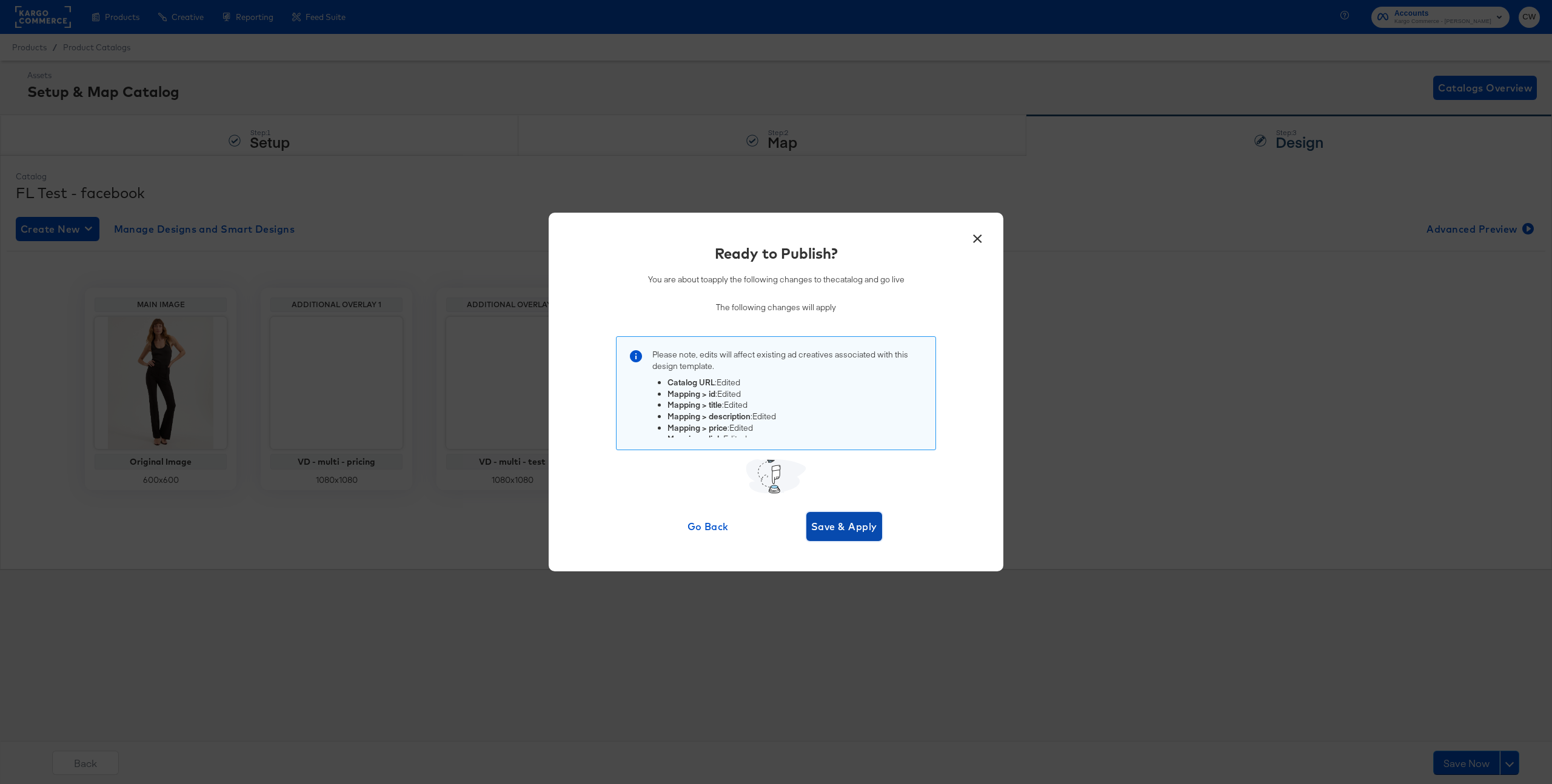
click at [850, 535] on span "Save & Apply" at bounding box center [843, 526] width 66 height 17
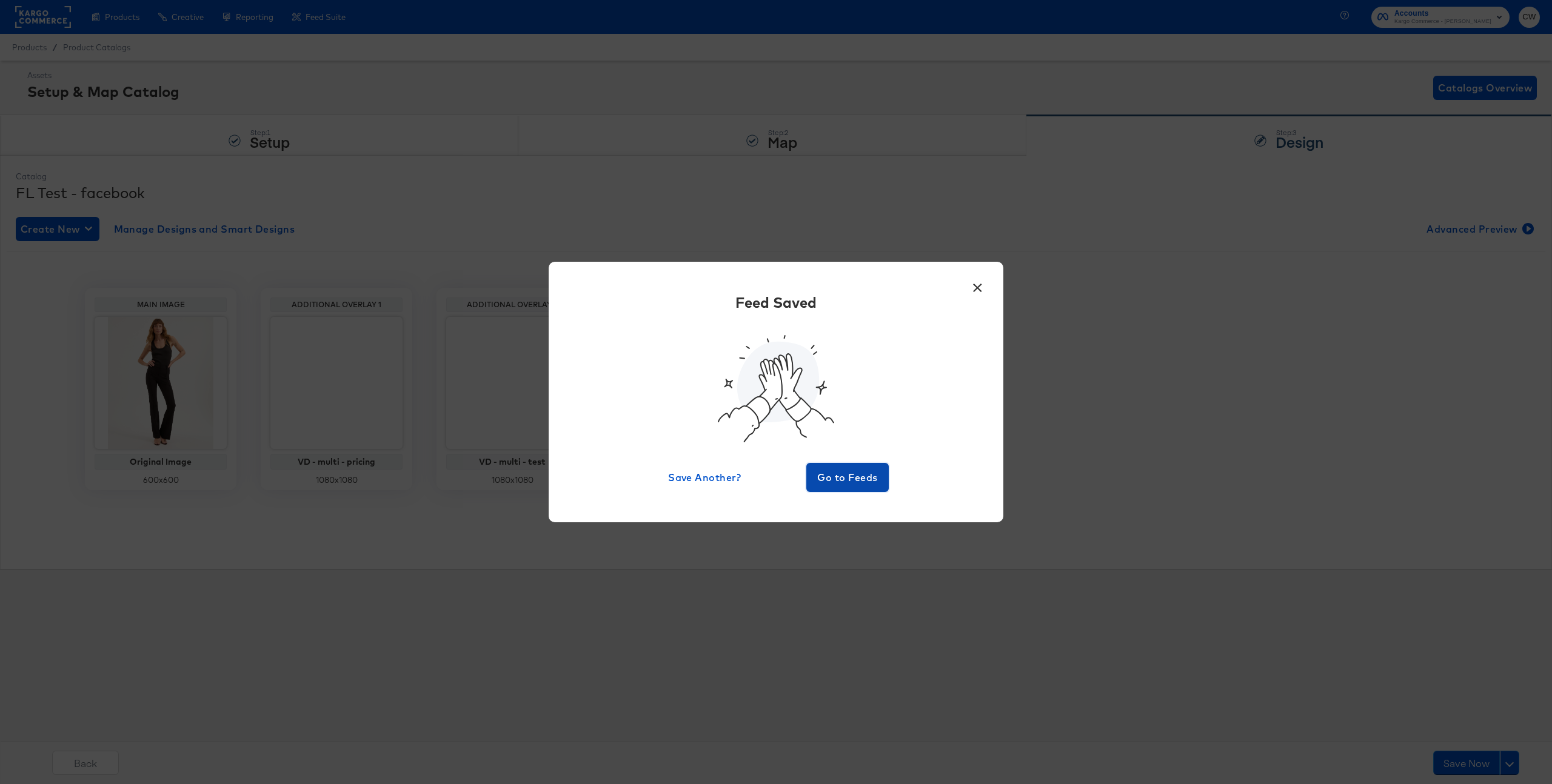
click at [853, 480] on span "Go to Feeds" at bounding box center [847, 477] width 73 height 17
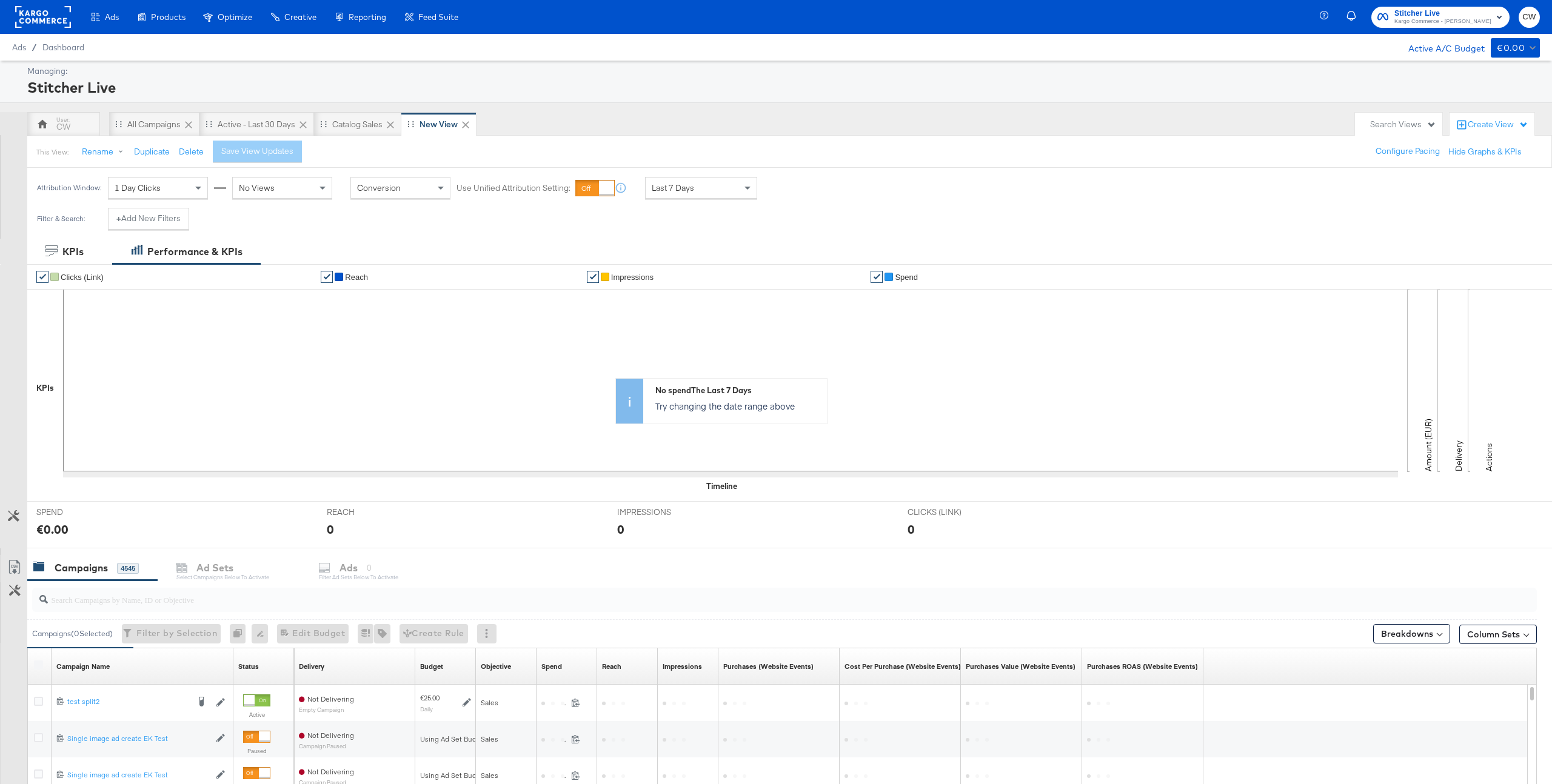
scroll to position [80, 0]
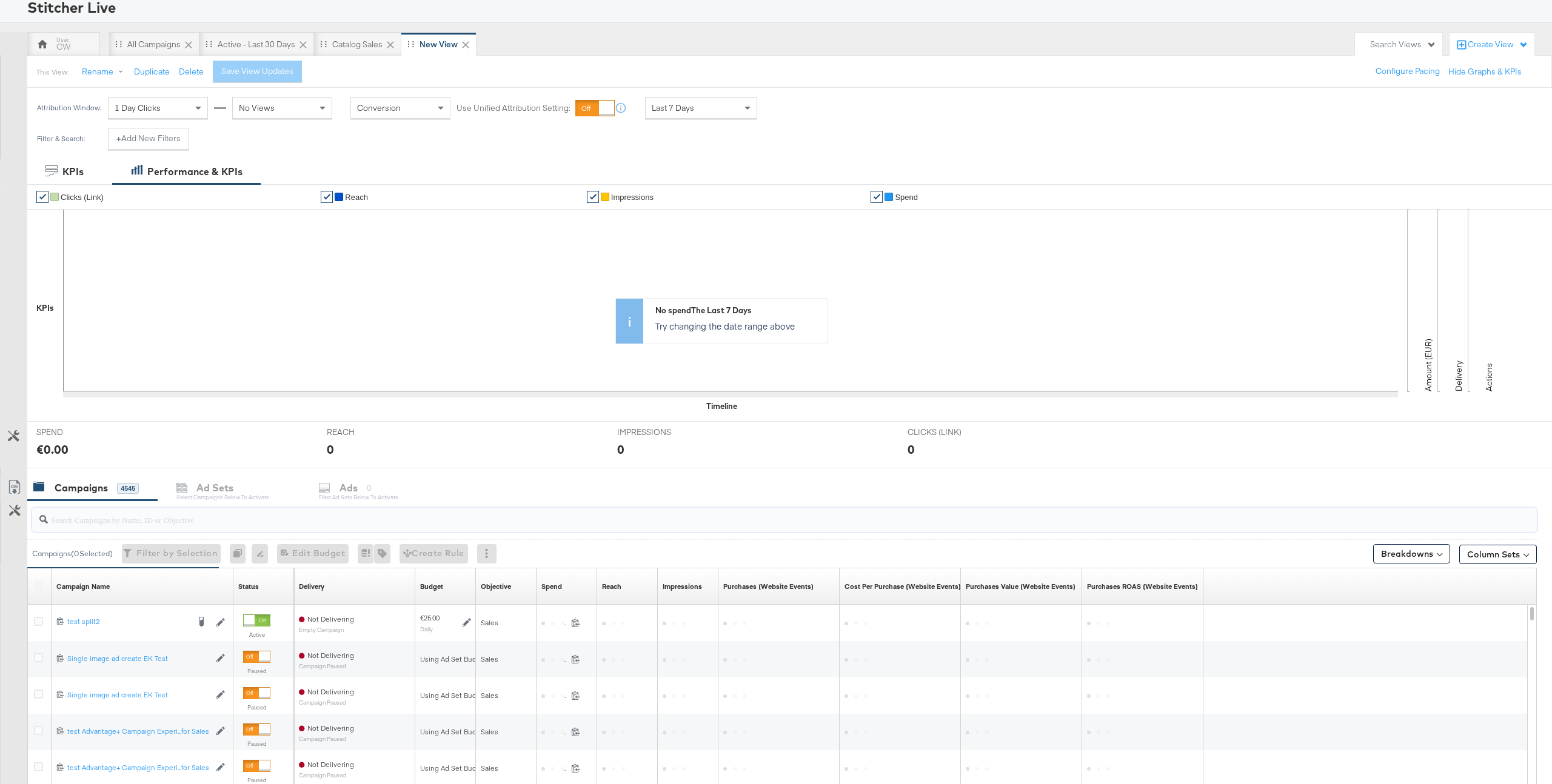
click at [286, 523] on input "search" at bounding box center [722, 515] width 1348 height 24
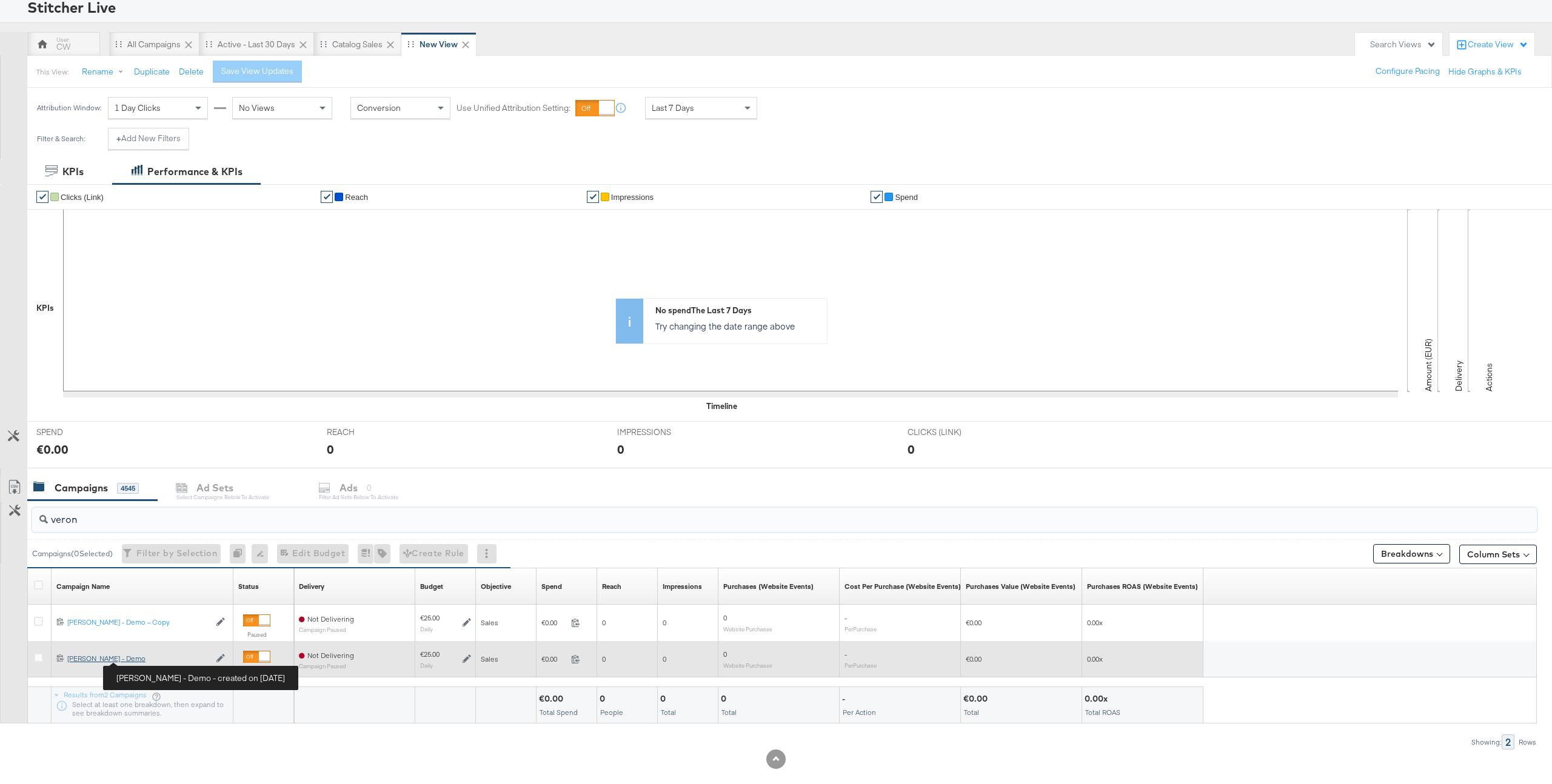
type input "veron"
click at [148, 660] on div "Craig - Veronica Beard - Demo Craig - Veronica Beard - Demo" at bounding box center [138, 658] width 142 height 10
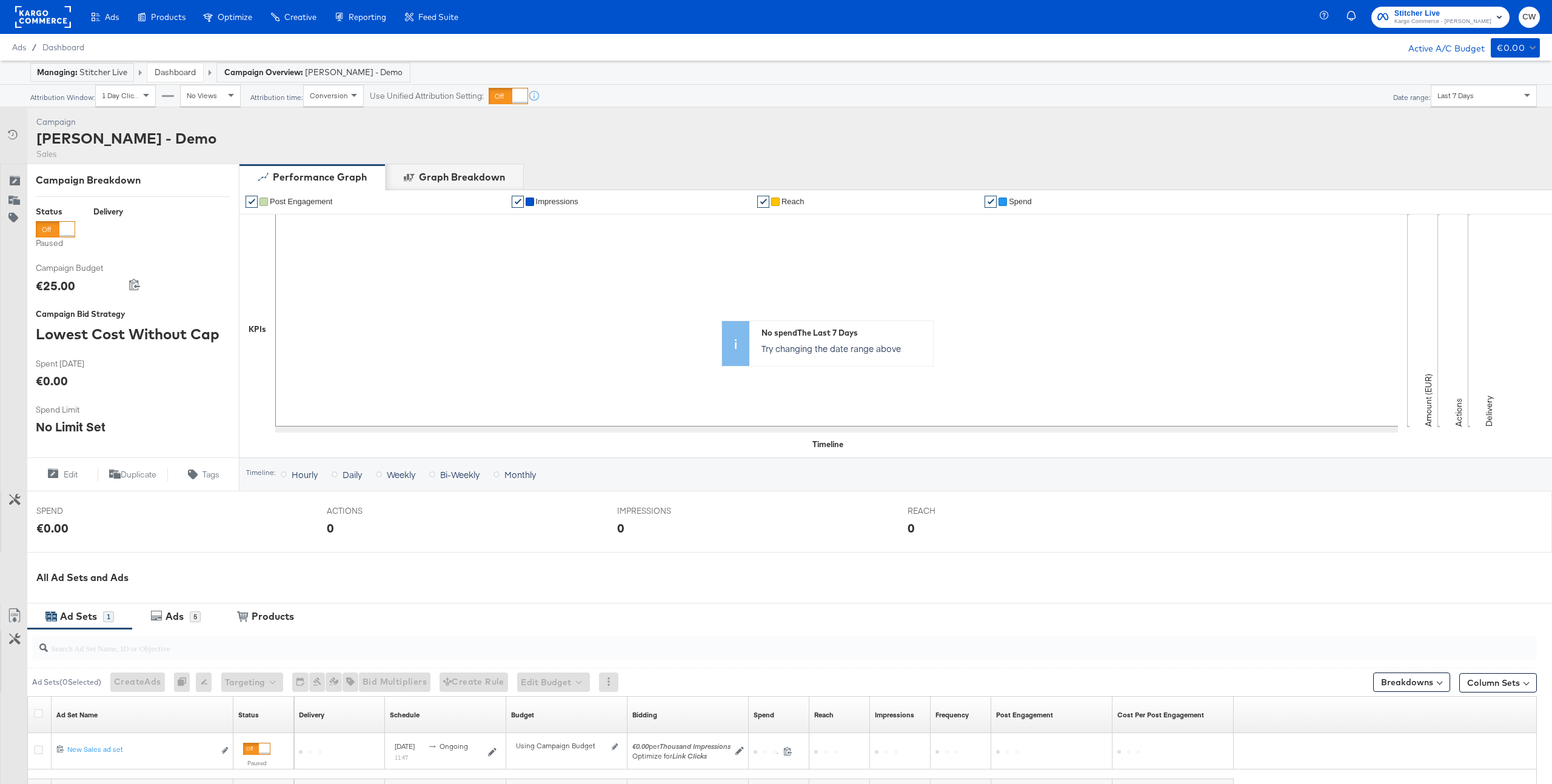
scroll to position [141, 0]
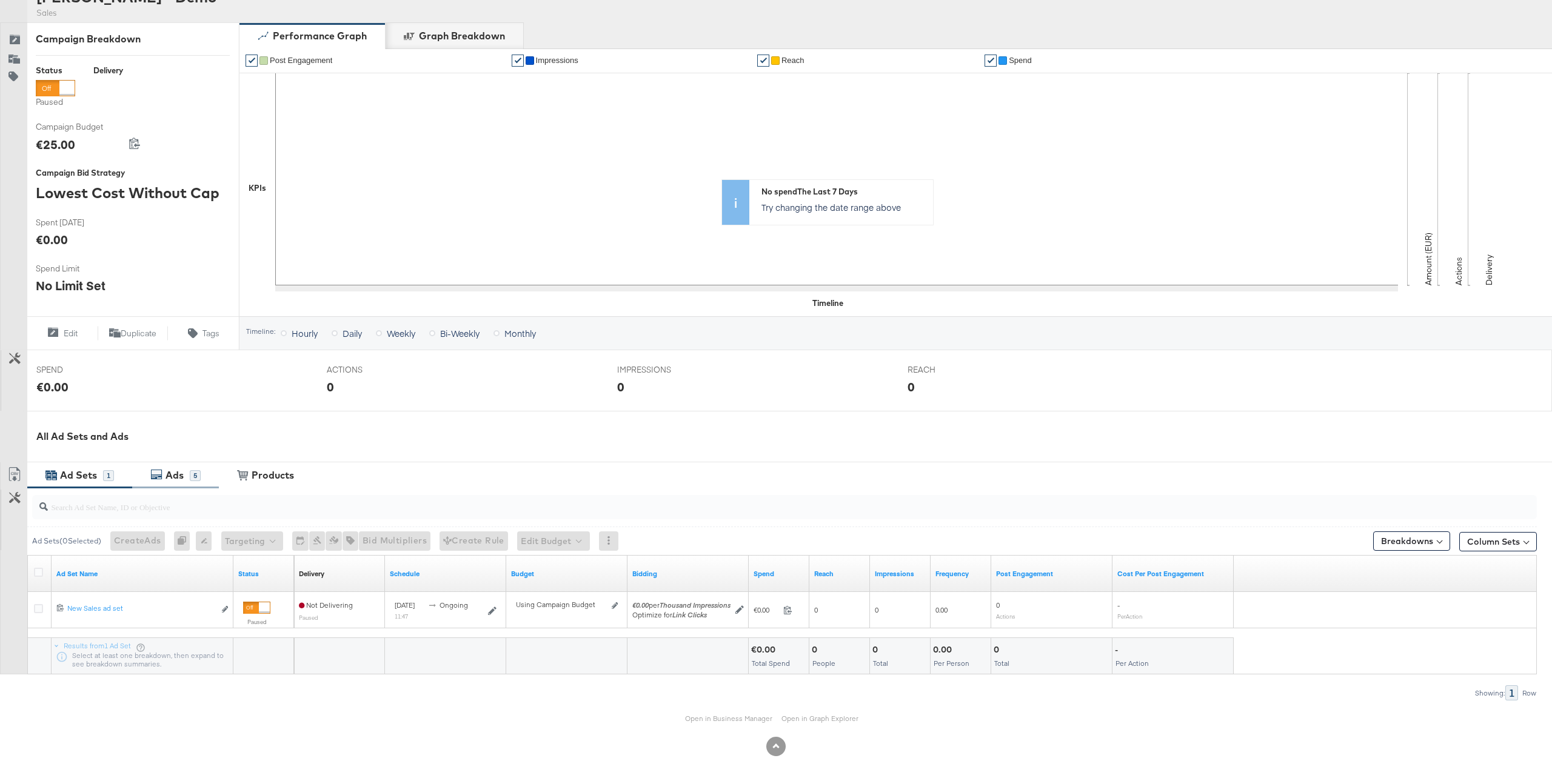
click at [202, 467] on div "Ads 5" at bounding box center [176, 475] width 86 height 26
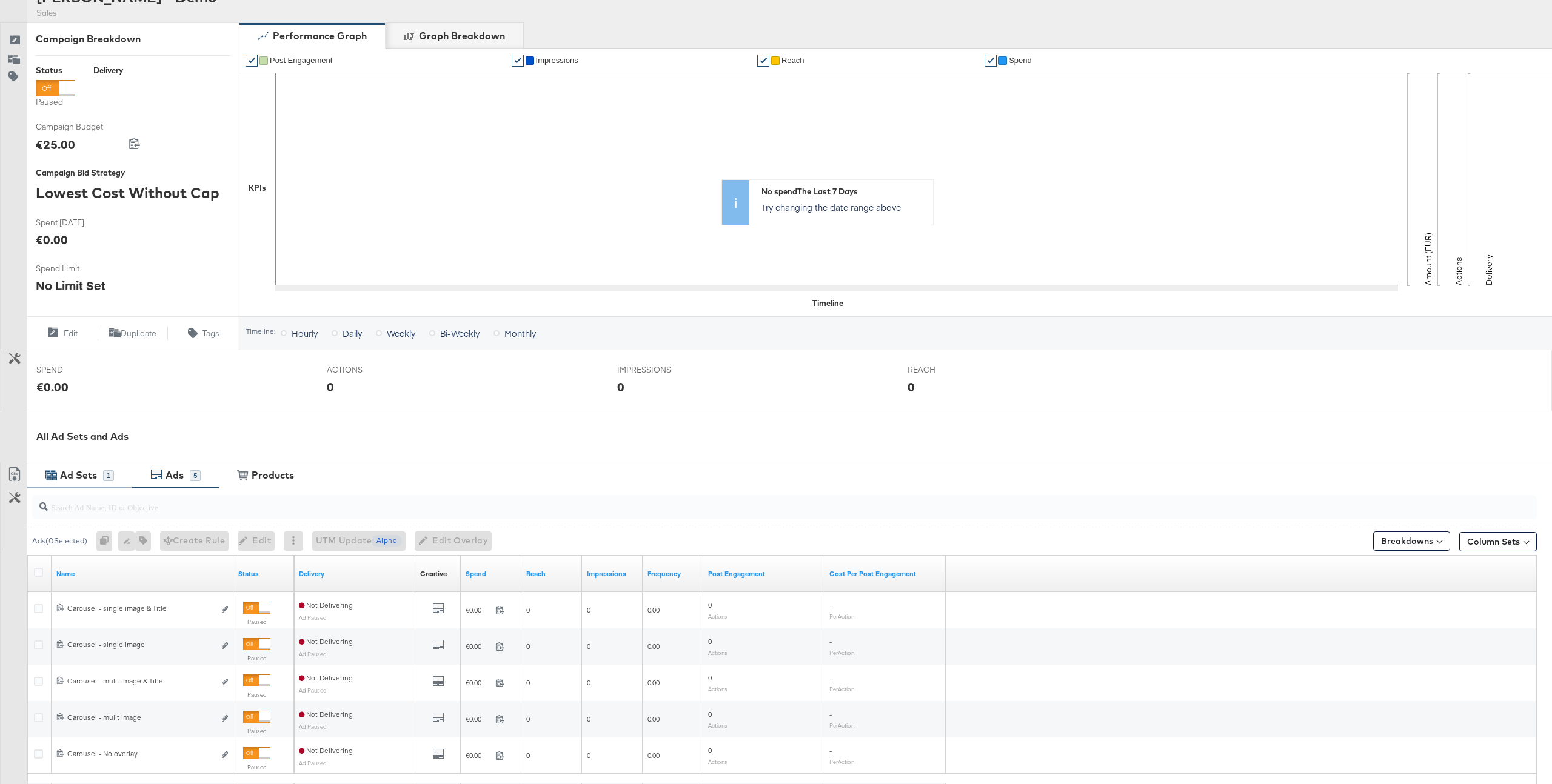
click at [95, 484] on div "Ad Sets 1" at bounding box center [80, 475] width 105 height 26
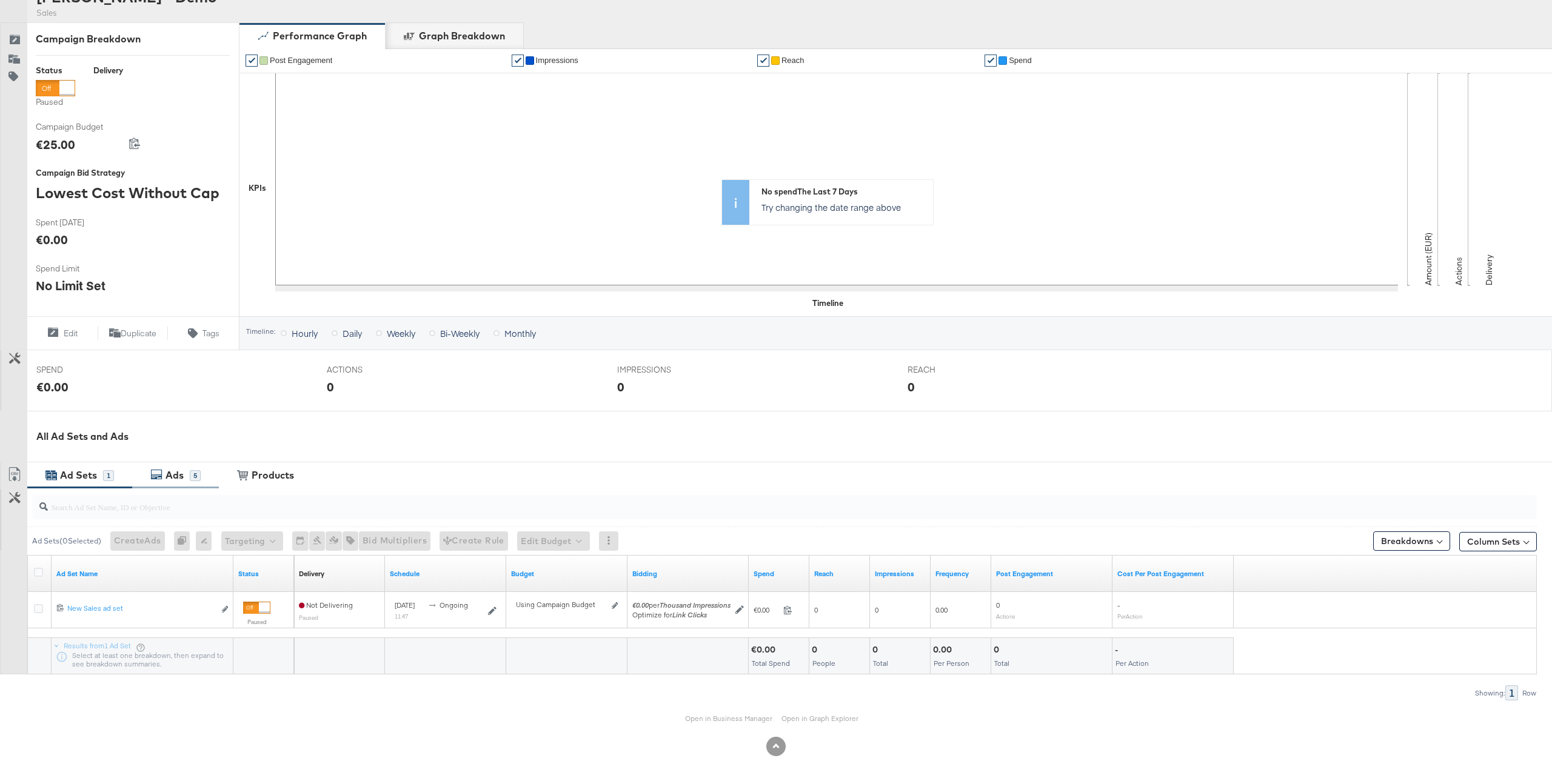
click at [189, 472] on div "5" at bounding box center [194, 475] width 11 height 11
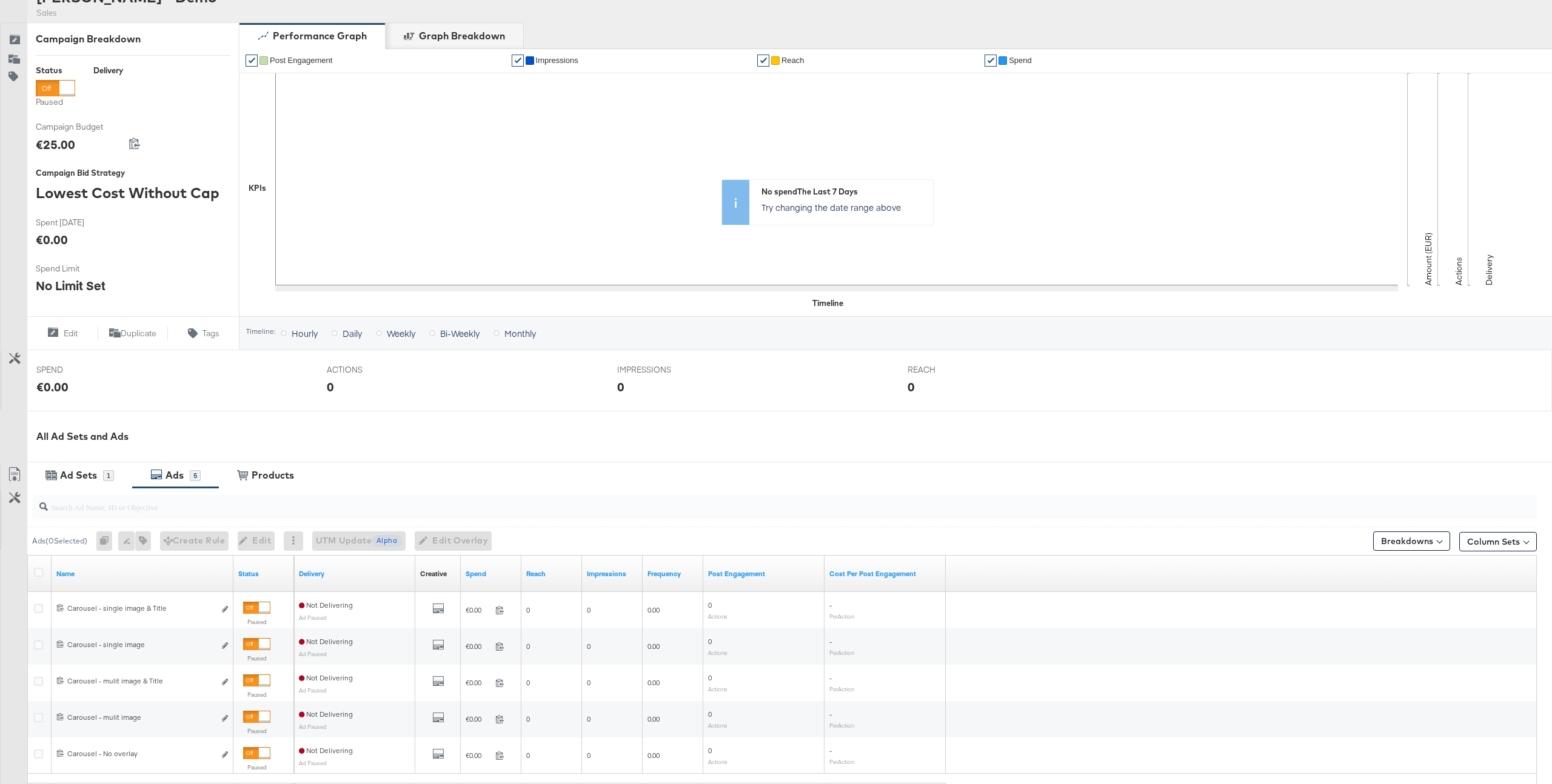
click at [56, 488] on div at bounding box center [782, 507] width 1510 height 39
click at [80, 475] on div "Ad Sets" at bounding box center [79, 475] width 37 height 14
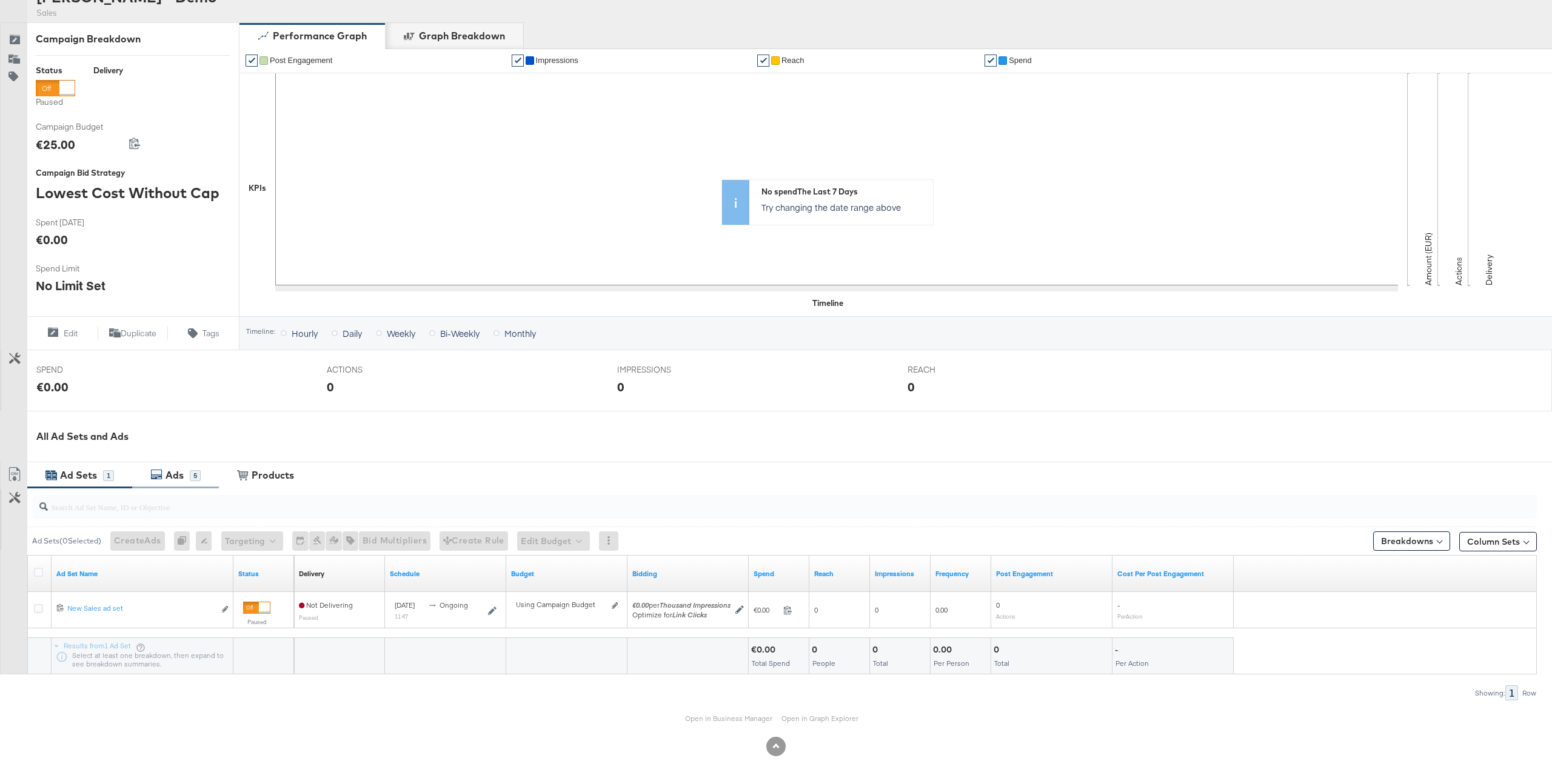
click at [195, 473] on div "5" at bounding box center [194, 475] width 11 height 11
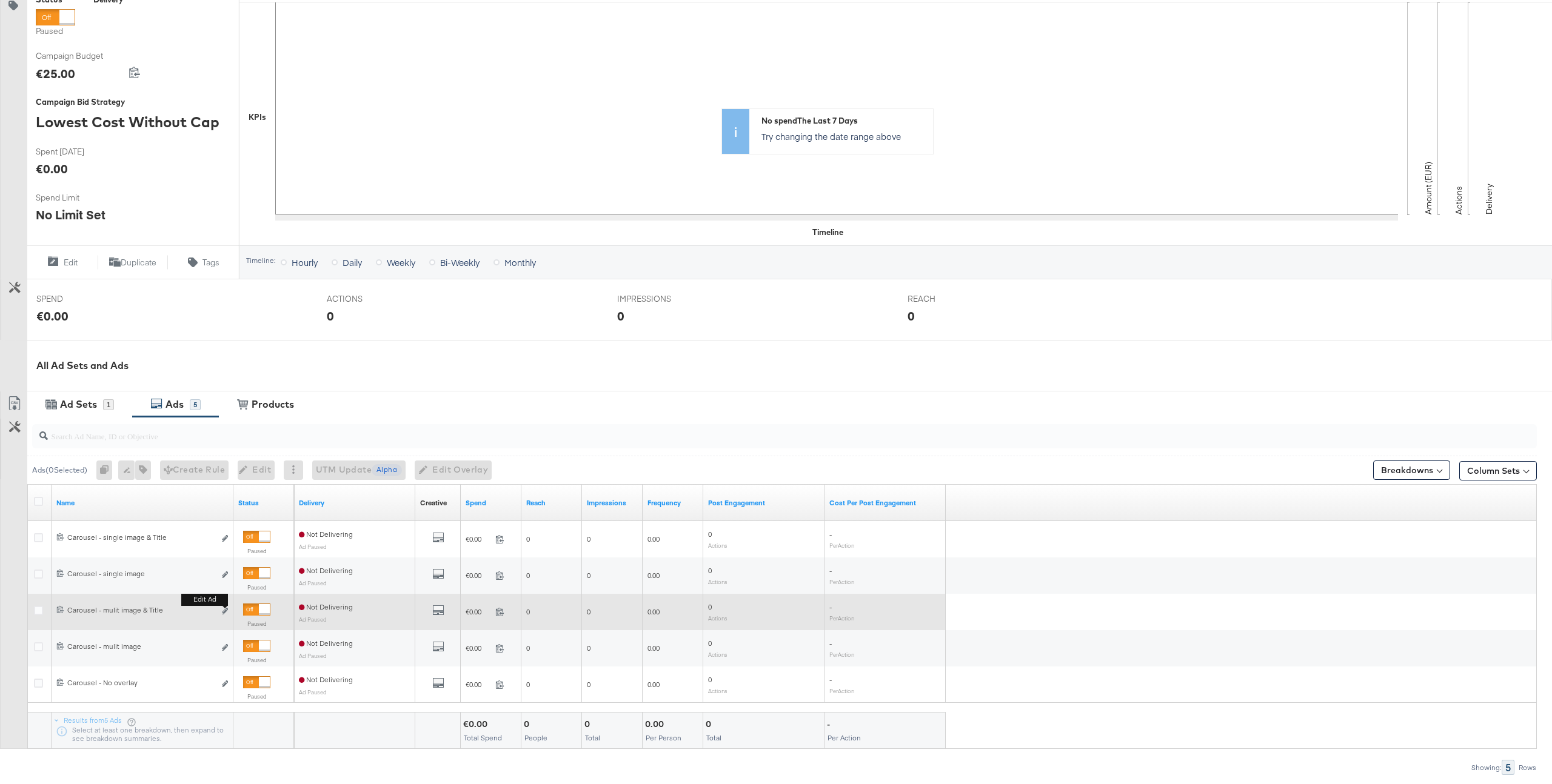
scroll to position [226, 0]
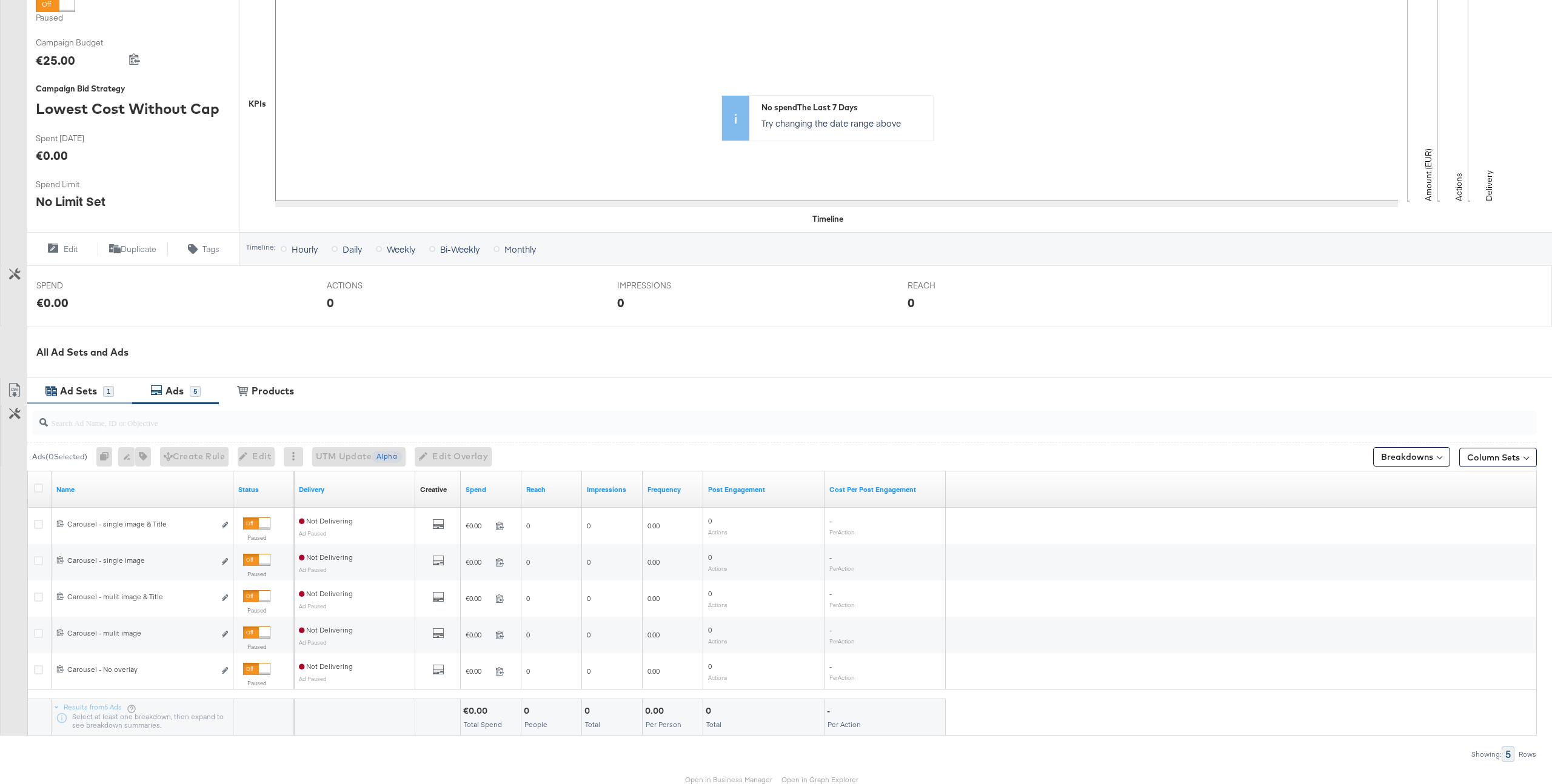
click at [107, 392] on div "1" at bounding box center [108, 391] width 11 height 11
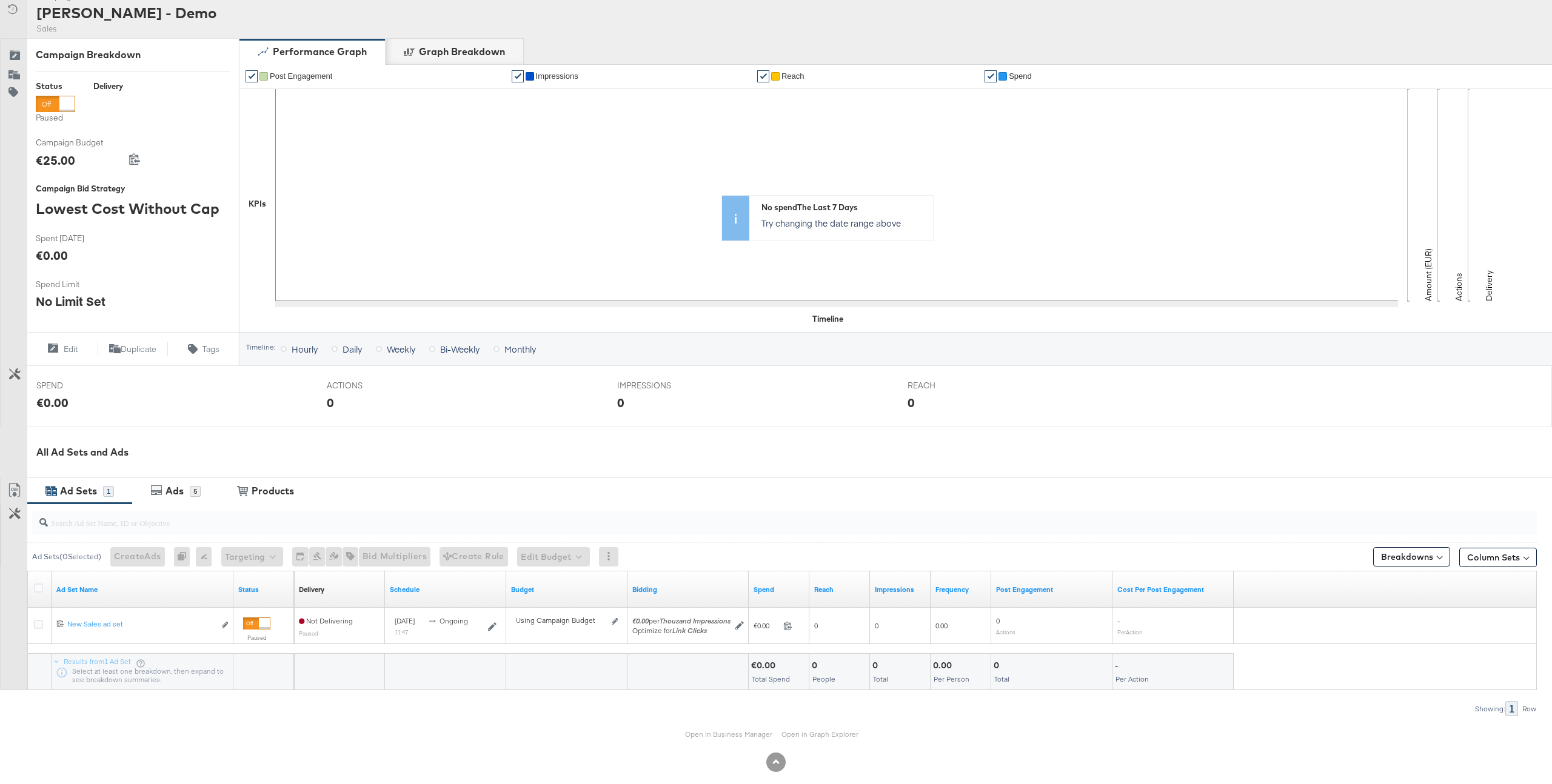
scroll to position [141, 0]
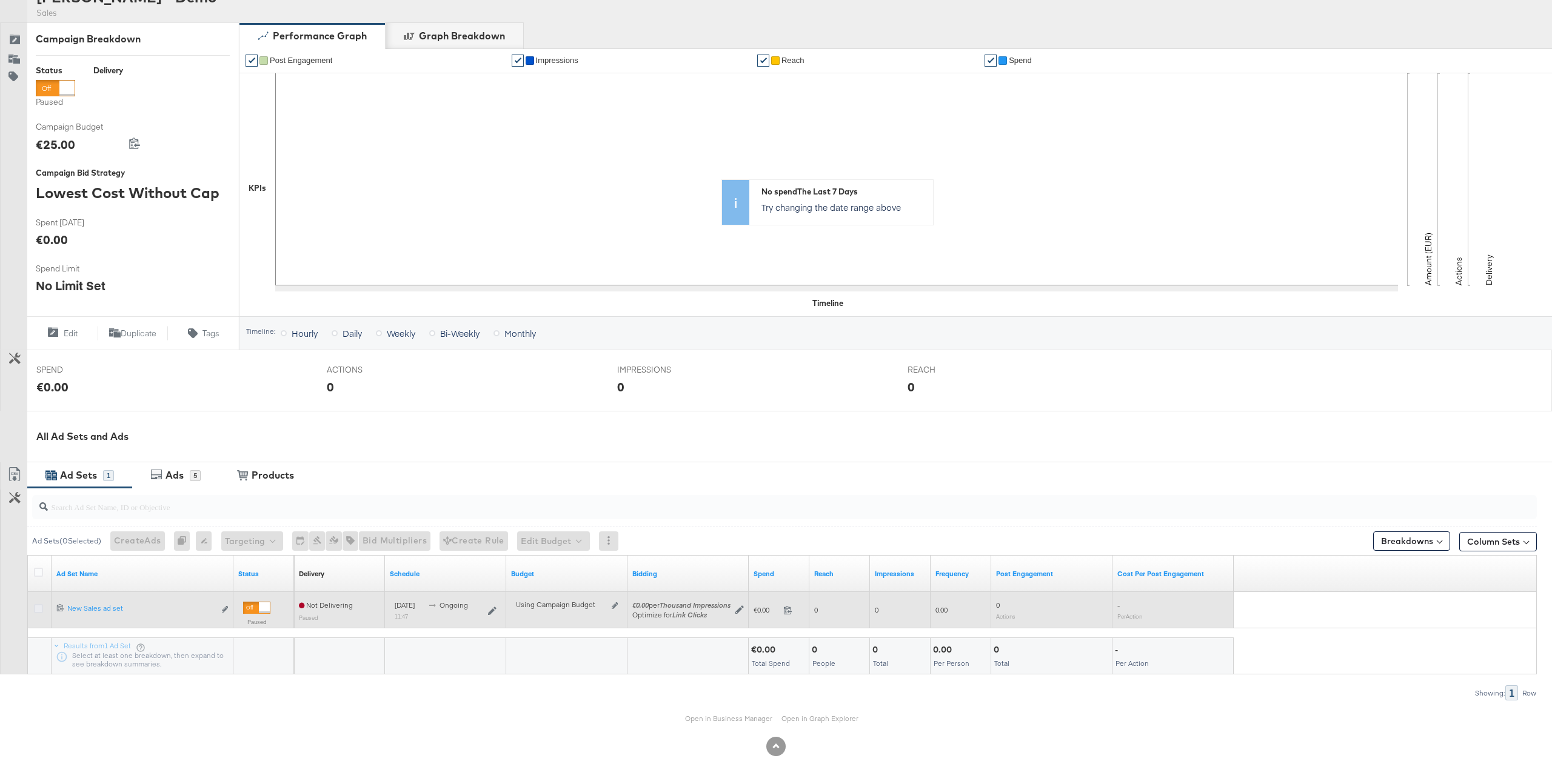
click at [40, 610] on icon at bounding box center [38, 608] width 9 height 9
click at [0, 0] on input "checkbox" at bounding box center [0, 0] width 0 height 0
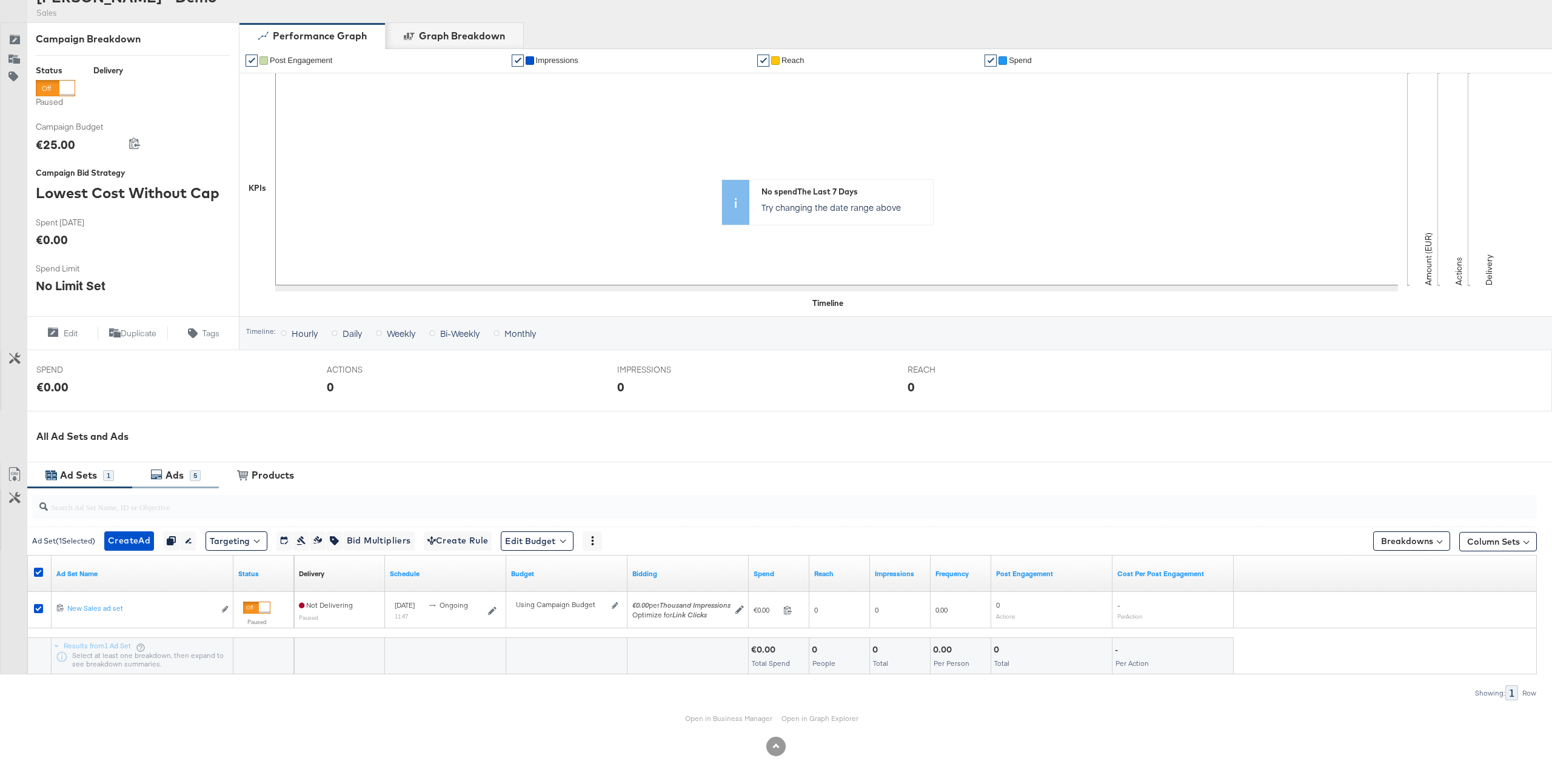
click at [157, 465] on div "Ads 5" at bounding box center [176, 475] width 86 height 26
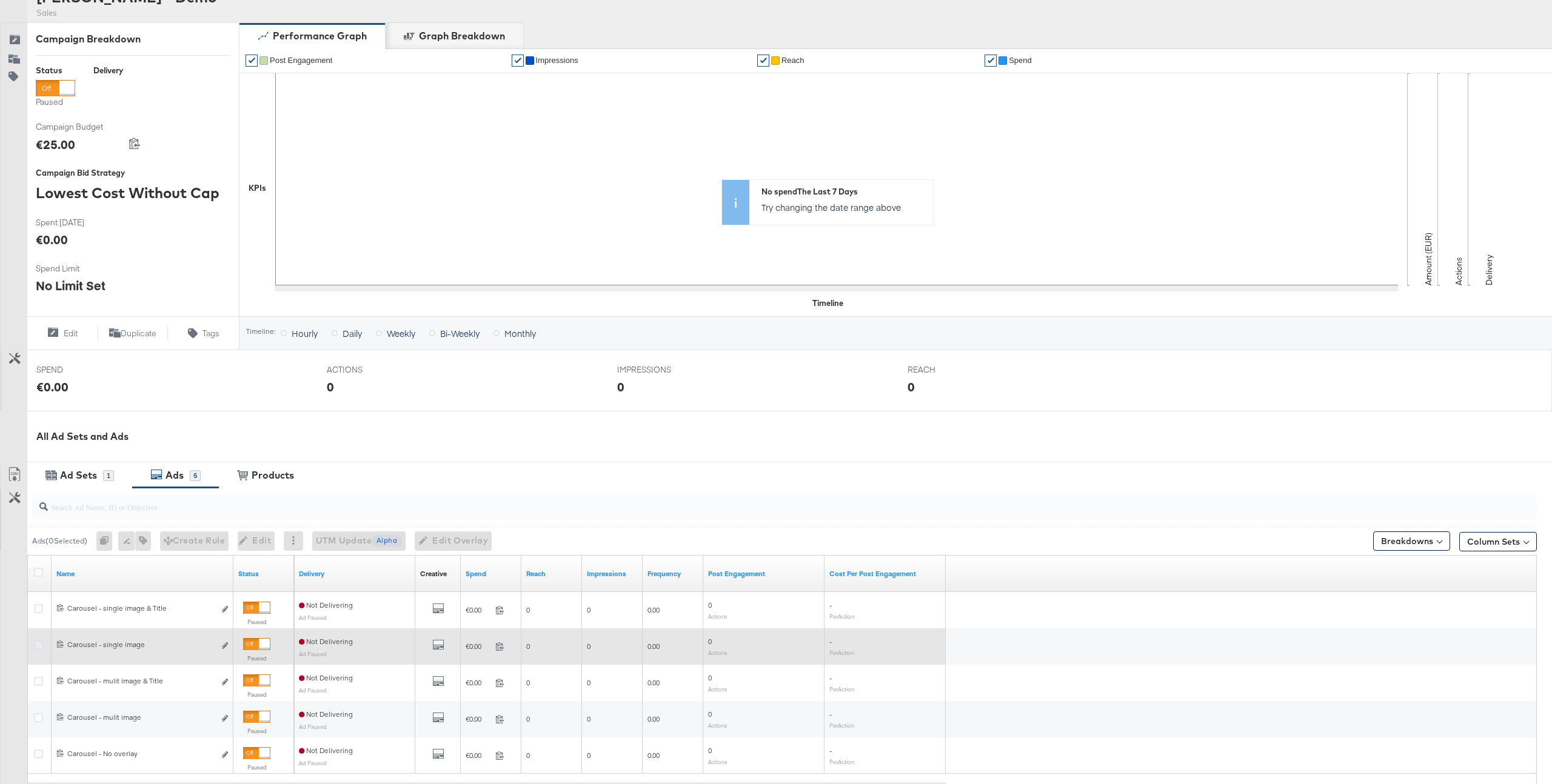
click at [35, 649] on icon at bounding box center [38, 645] width 9 height 9
click at [0, 0] on input "checkbox" at bounding box center [0, 0] width 0 height 0
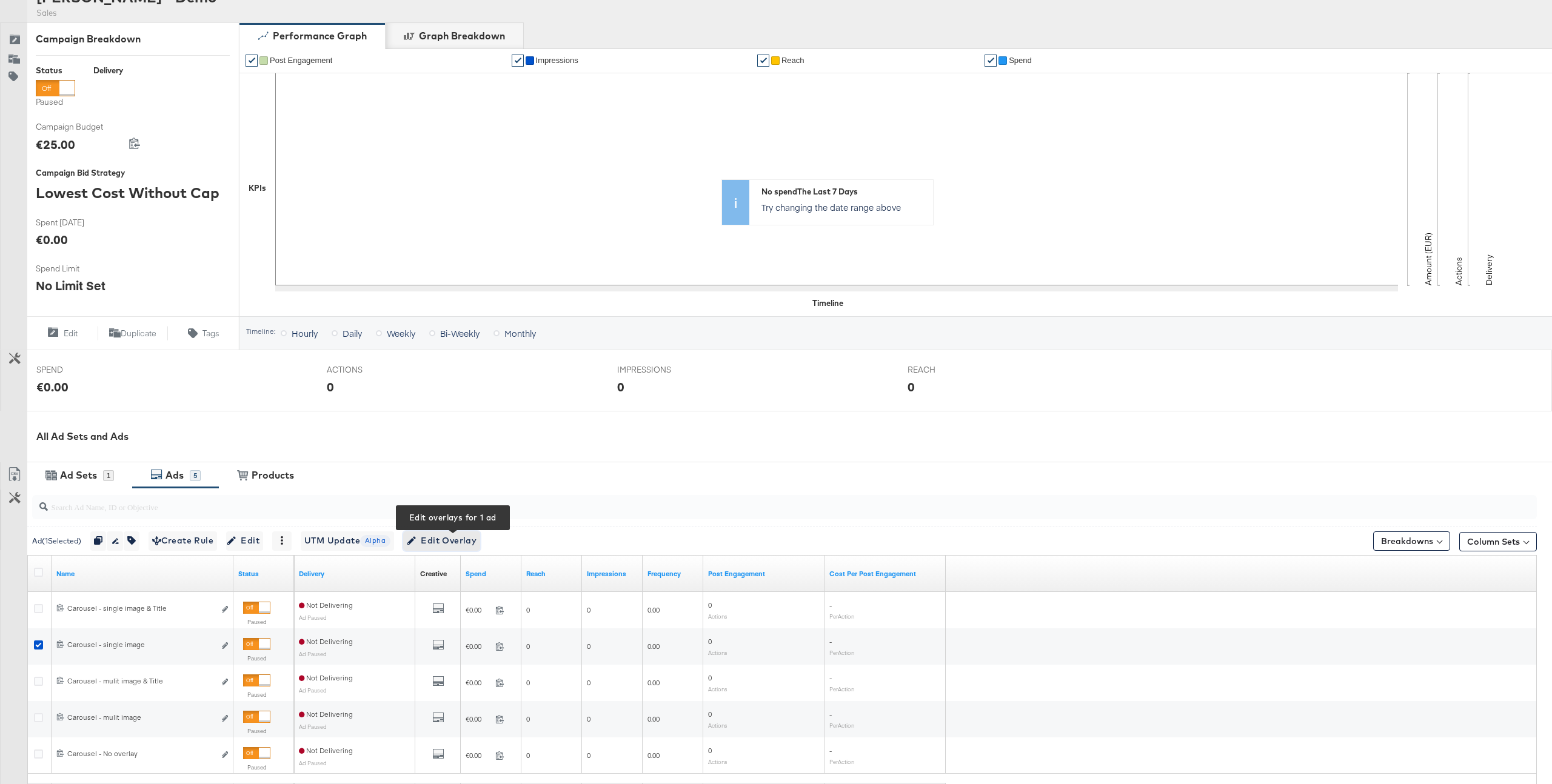
click at [443, 538] on span "Edit Overlay Edit overlays for 1 ad" at bounding box center [441, 540] width 70 height 15
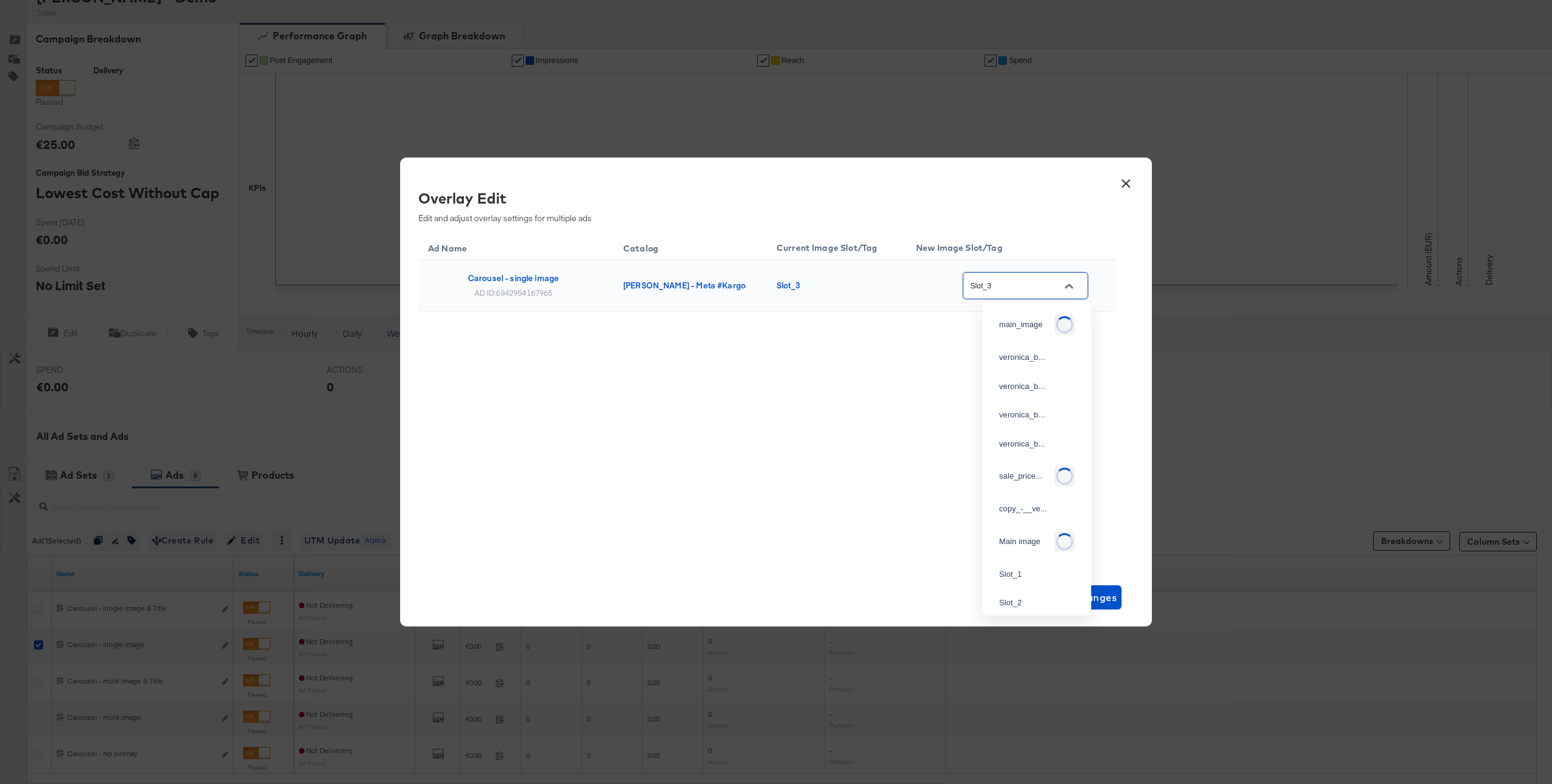
click at [1008, 287] on input "Slot_3" at bounding box center [1016, 287] width 96 height 14
click at [1123, 180] on button "×" at bounding box center [1126, 181] width 22 height 22
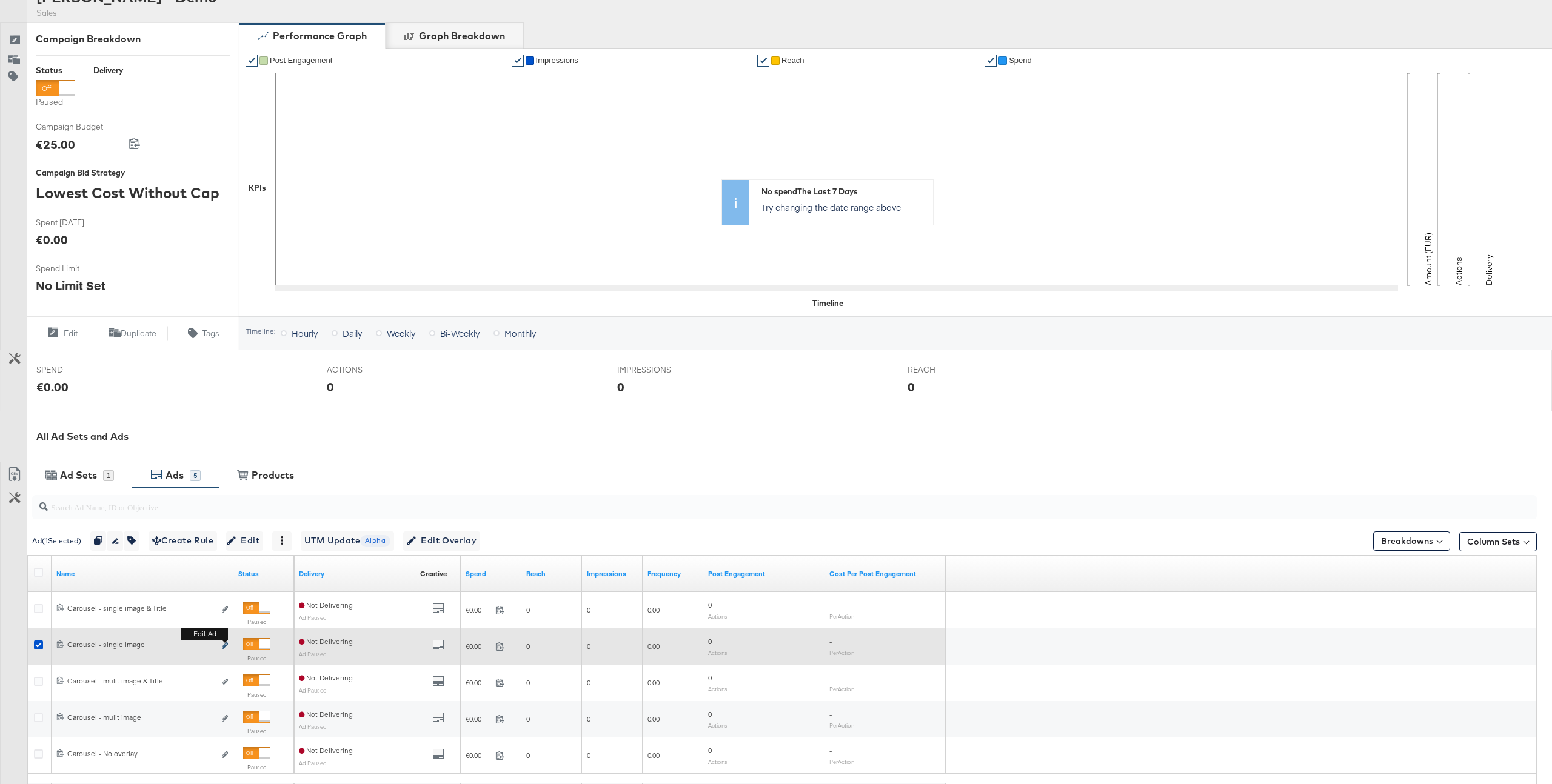
click at [228, 644] on icon "link" at bounding box center [225, 646] width 6 height 7
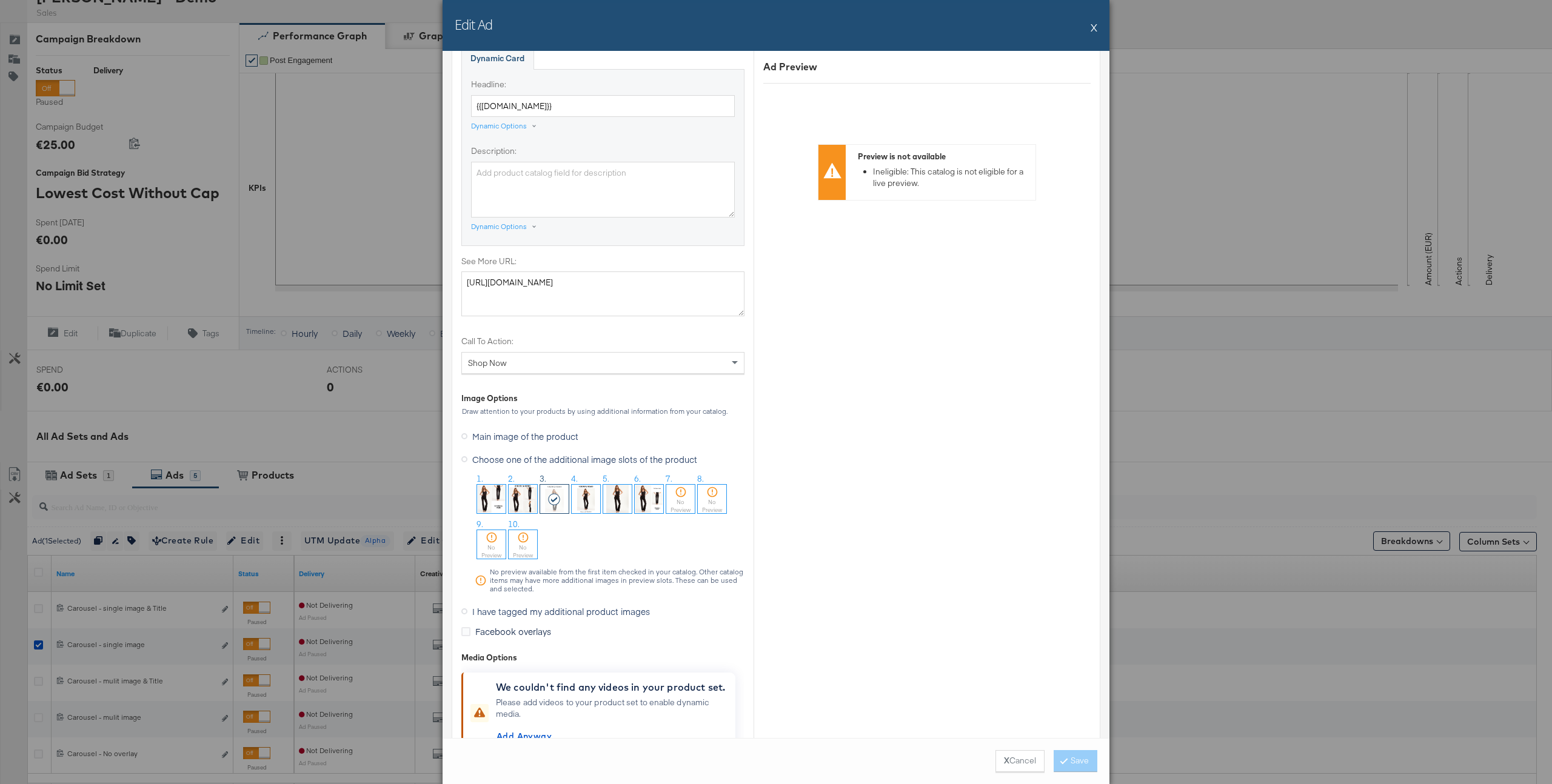
scroll to position [915, 0]
click at [592, 608] on span "I have tagged my additional product images" at bounding box center [561, 608] width 178 height 12
click at [0, 0] on input "I have tagged my additional product images" at bounding box center [0, 0] width 0 height 0
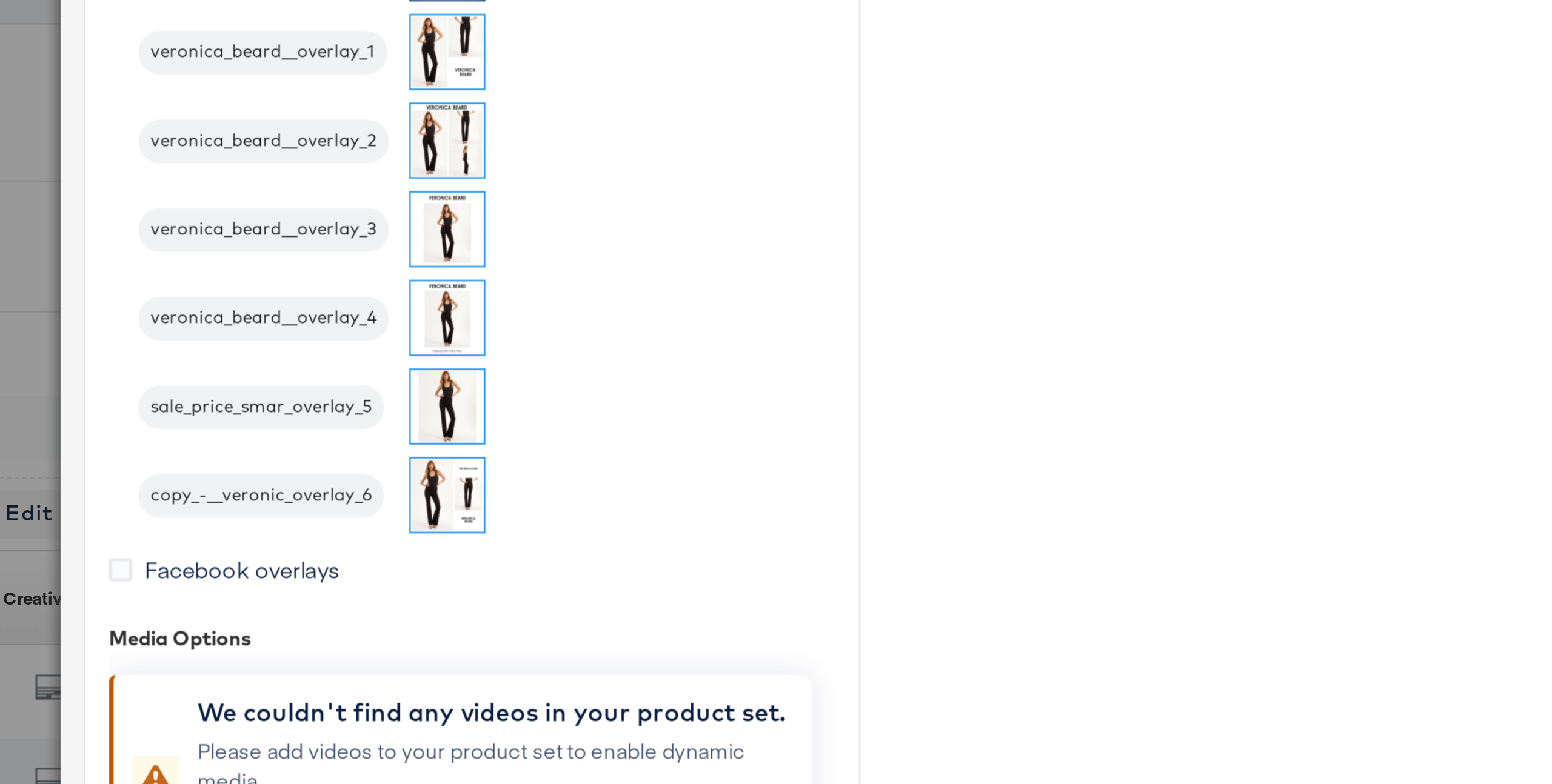
scroll to position [924, 0]
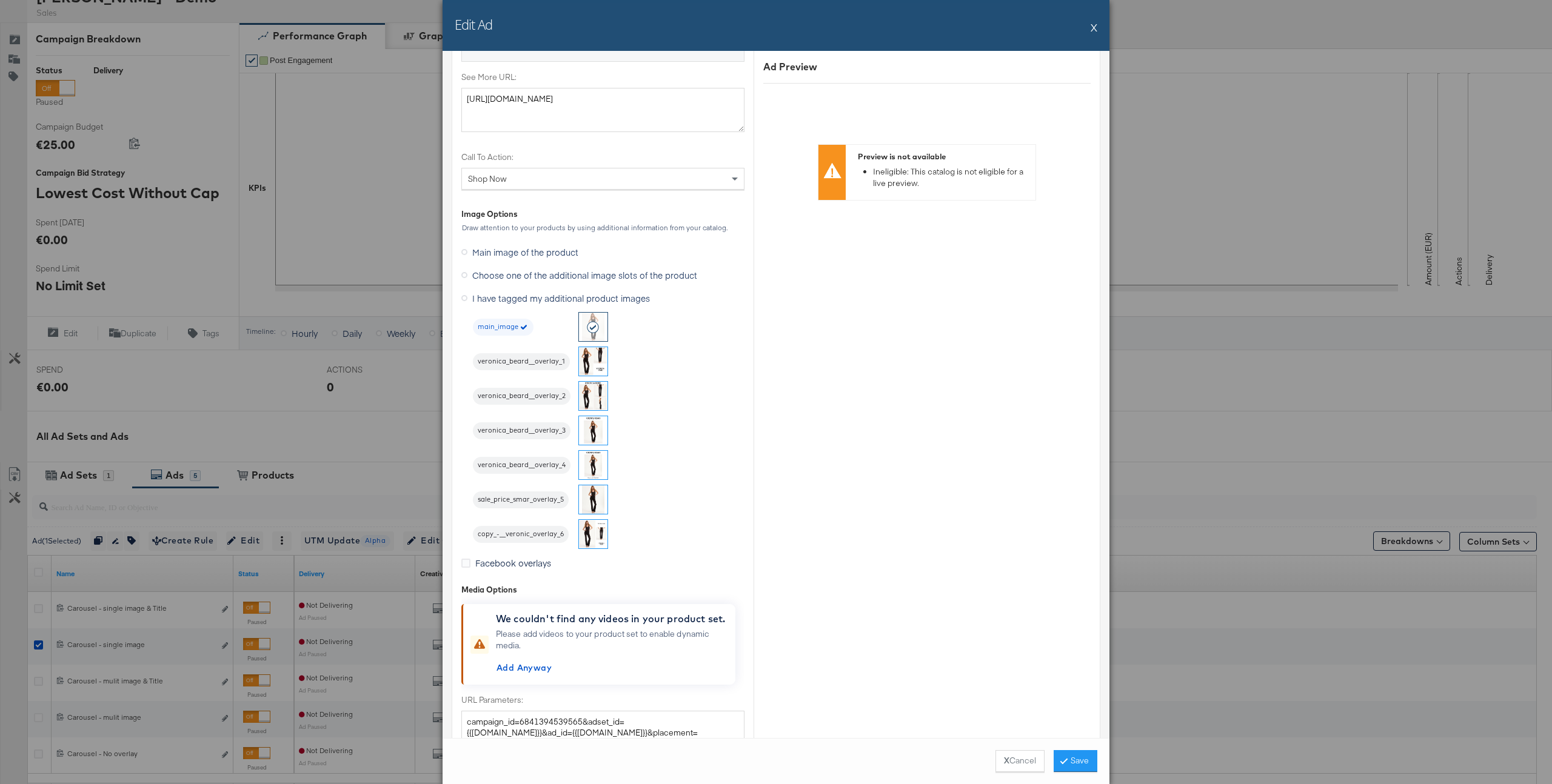
click button "X"
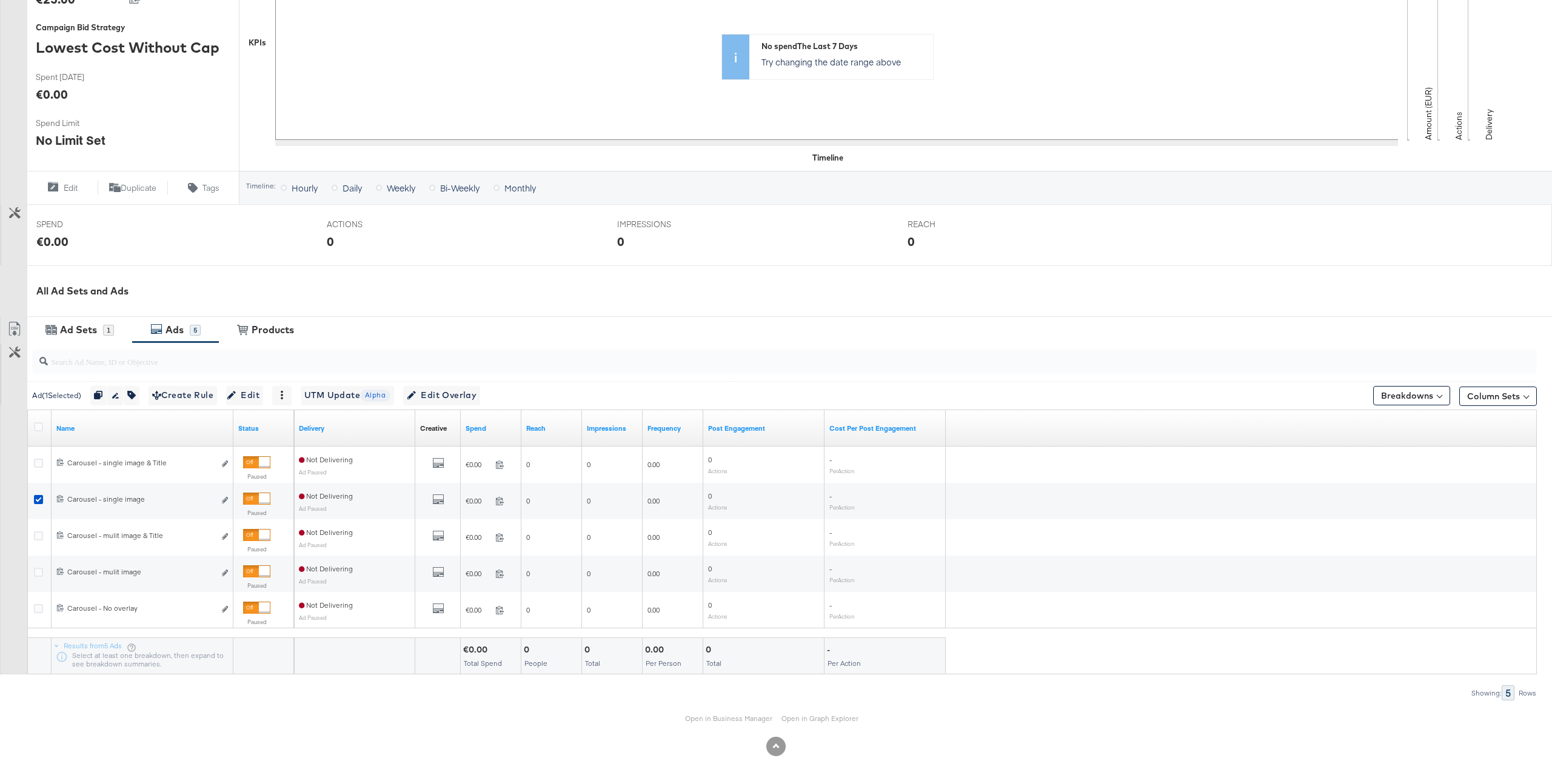
scroll to position [0, 0]
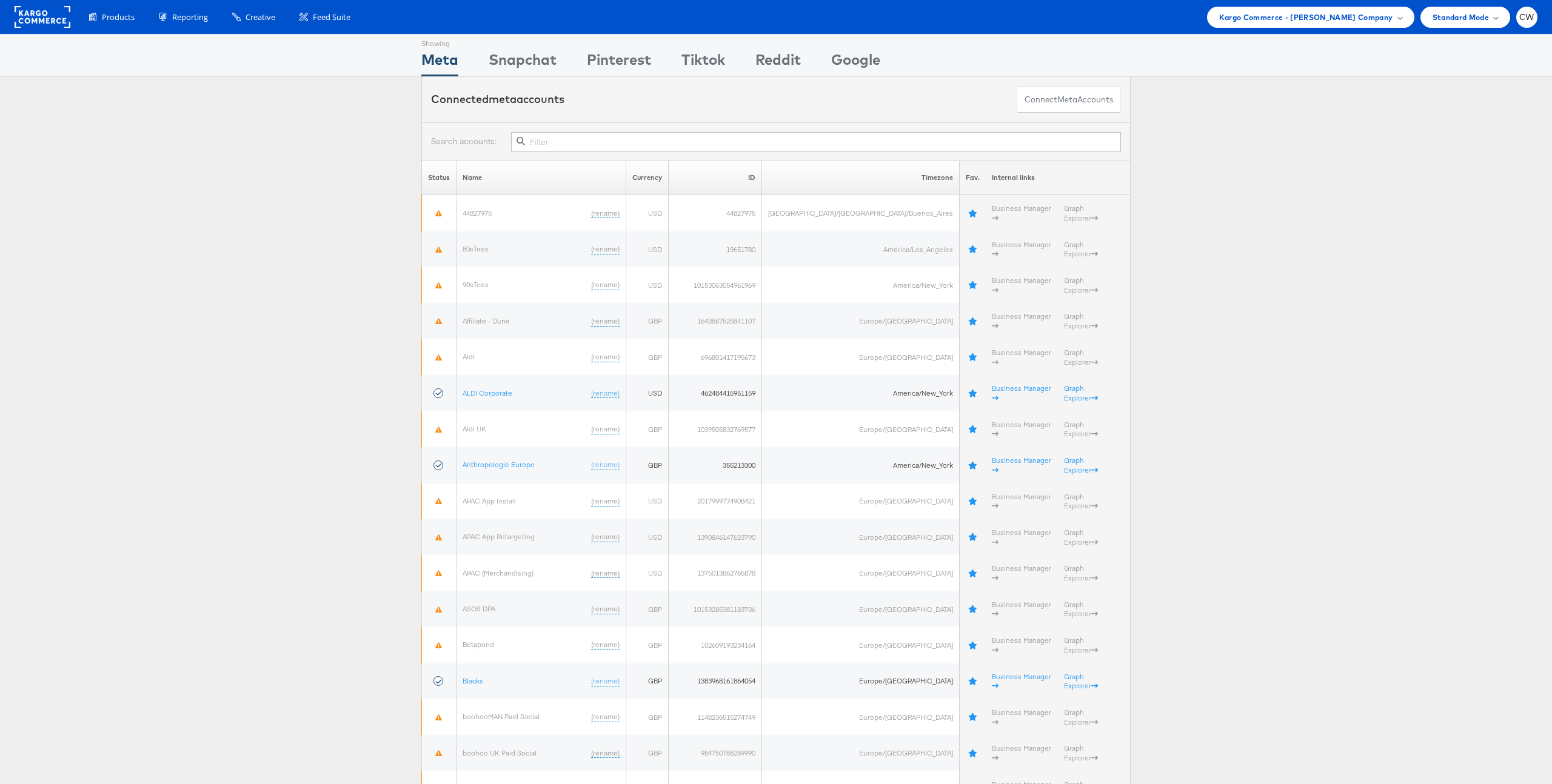
scroll to position [1, 0]
click at [1258, 17] on span "Kargo Commerce - [PERSON_NAME] Company" at bounding box center [1306, 16] width 174 height 13
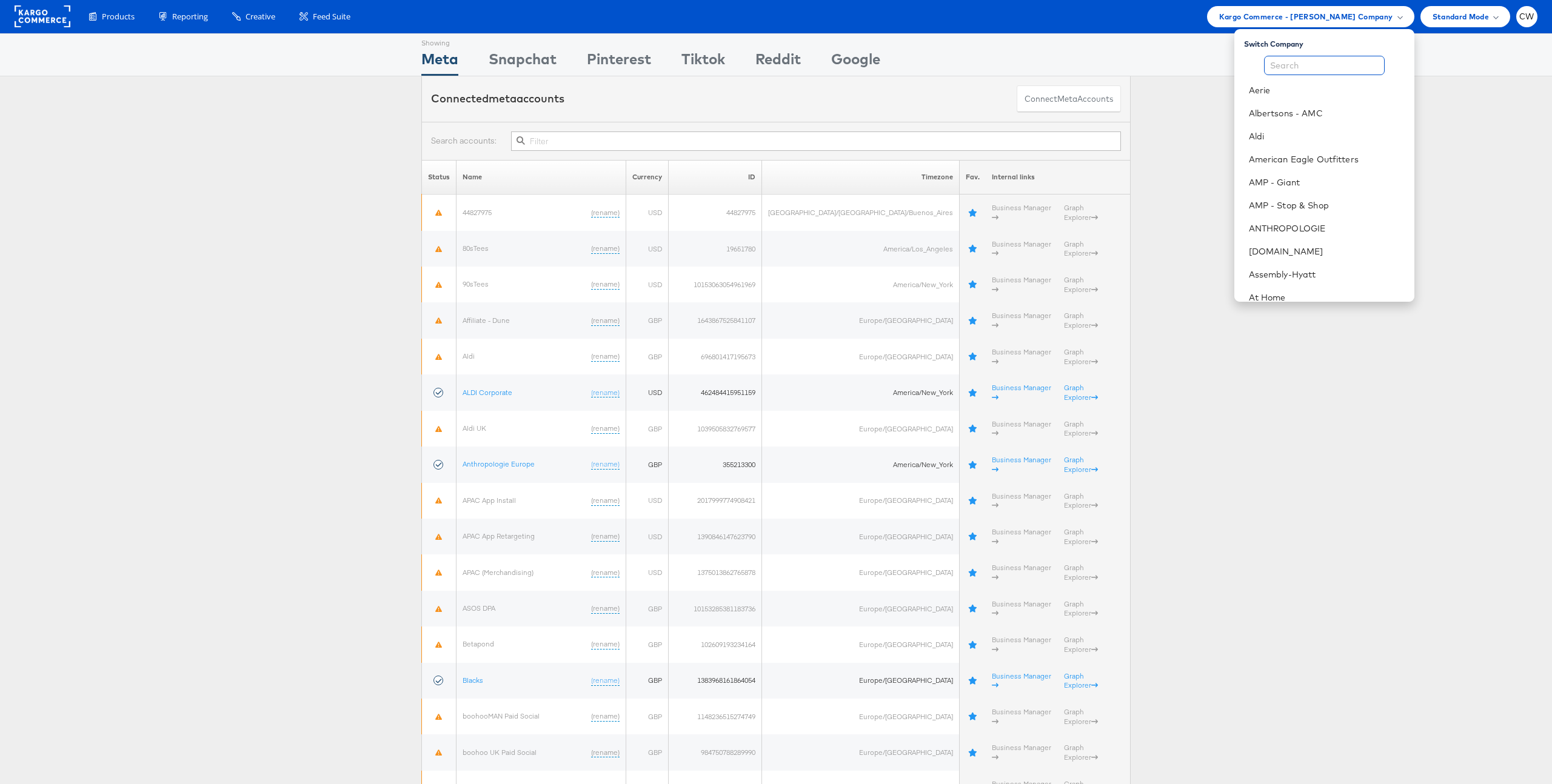
click at [1279, 67] on input "text" at bounding box center [1324, 66] width 121 height 20
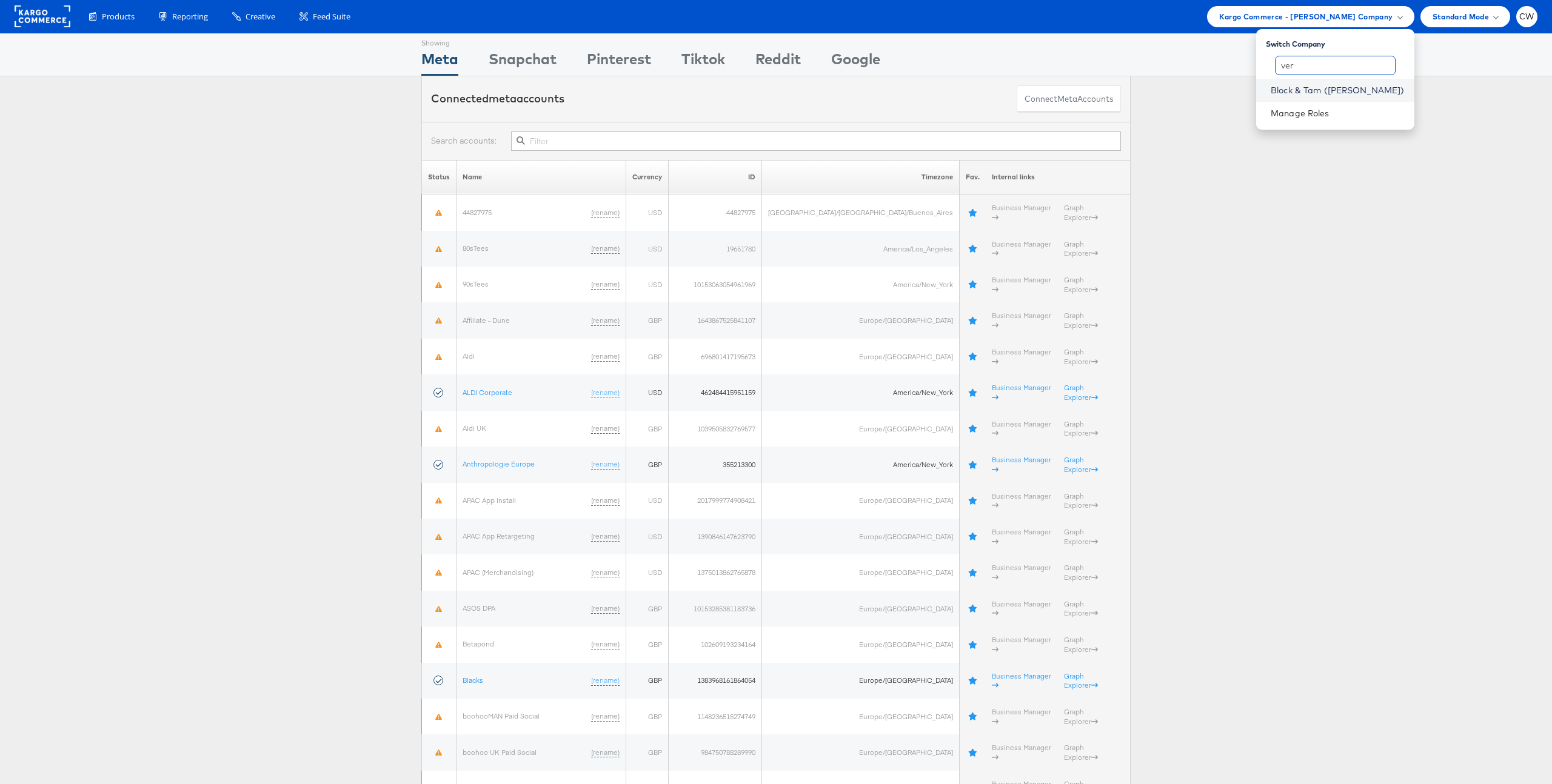
type input "ver"
click at [1349, 90] on link "Block & Tam (Veronica Beard)" at bounding box center [1337, 90] width 134 height 12
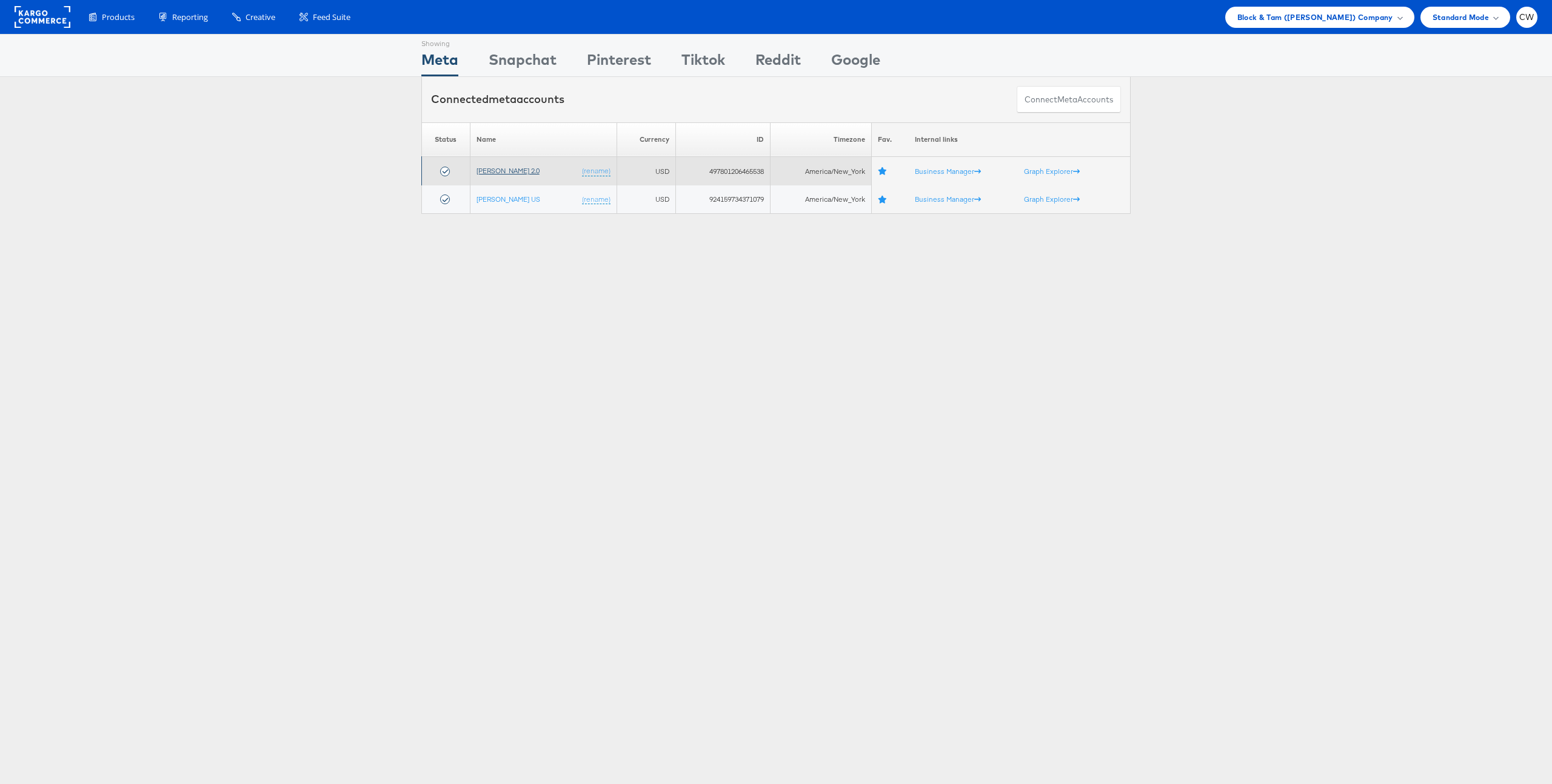
click at [517, 166] on link "[PERSON_NAME] 2.0" at bounding box center [508, 170] width 63 height 9
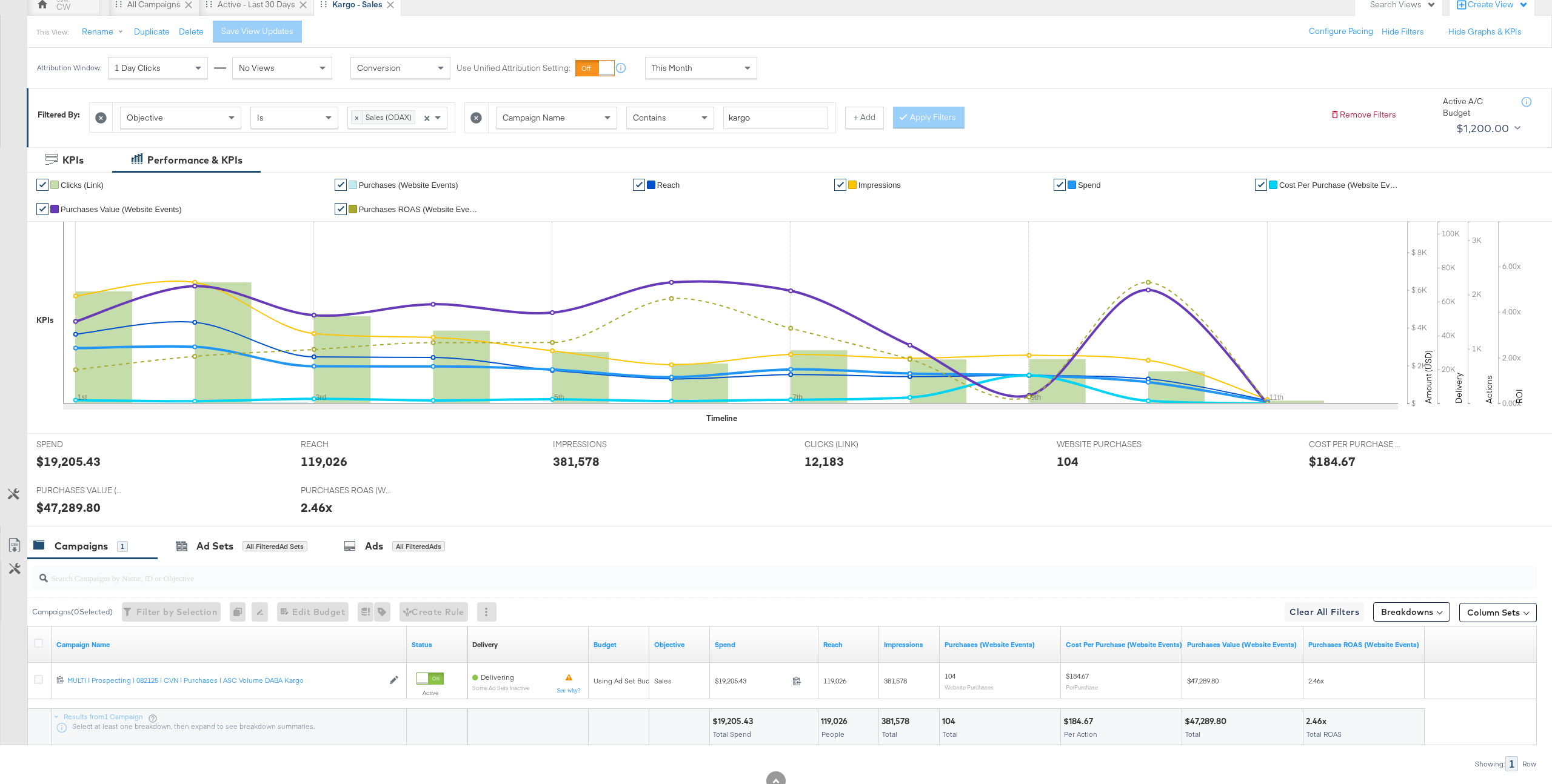
scroll to position [161, 0]
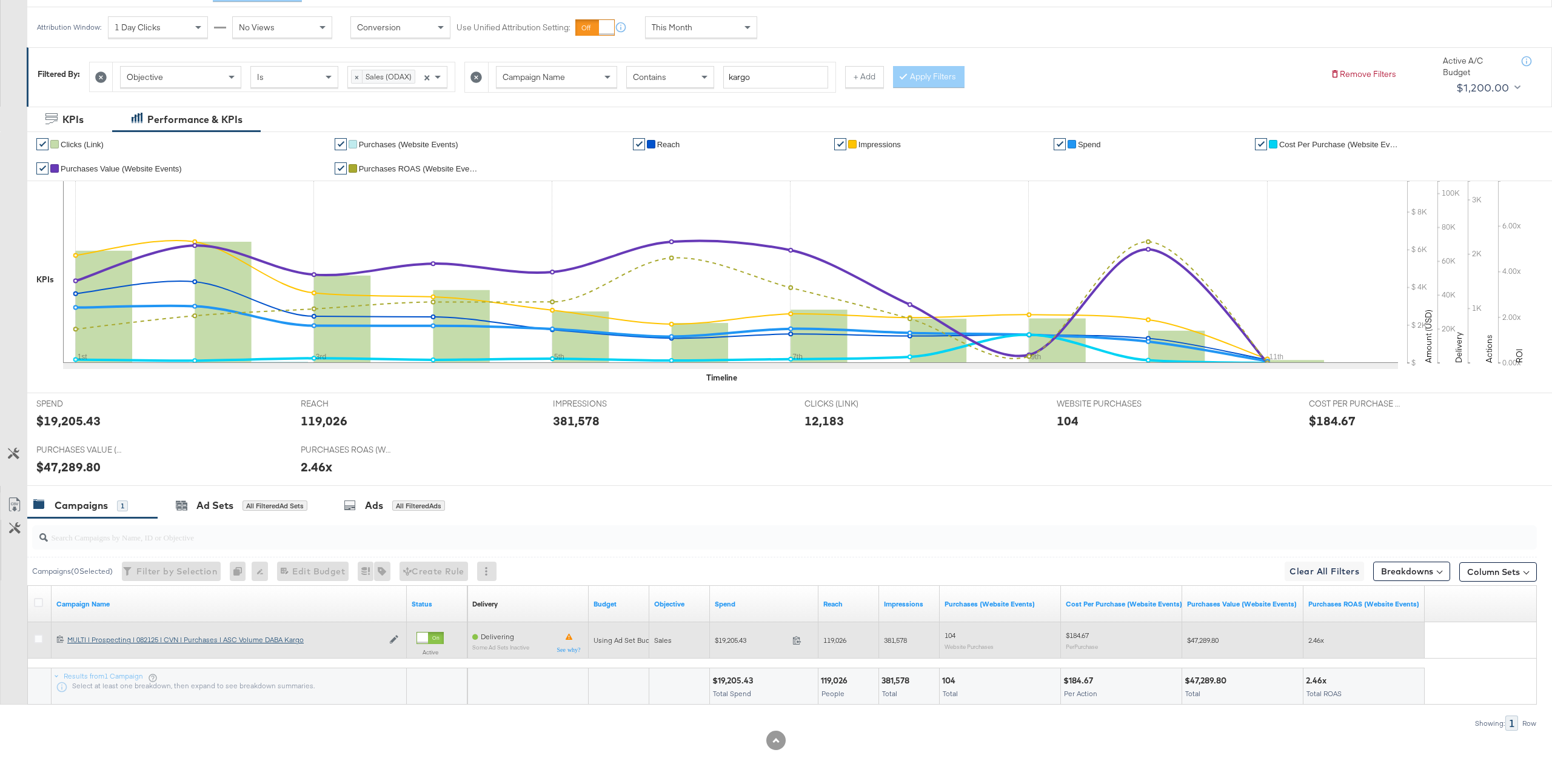
click at [274, 644] on div "MULTI | Prospecting | 082125 | CVN | Purchases | ASC Volume DABA Kargo MULTI | …" at bounding box center [226, 640] width 316 height 10
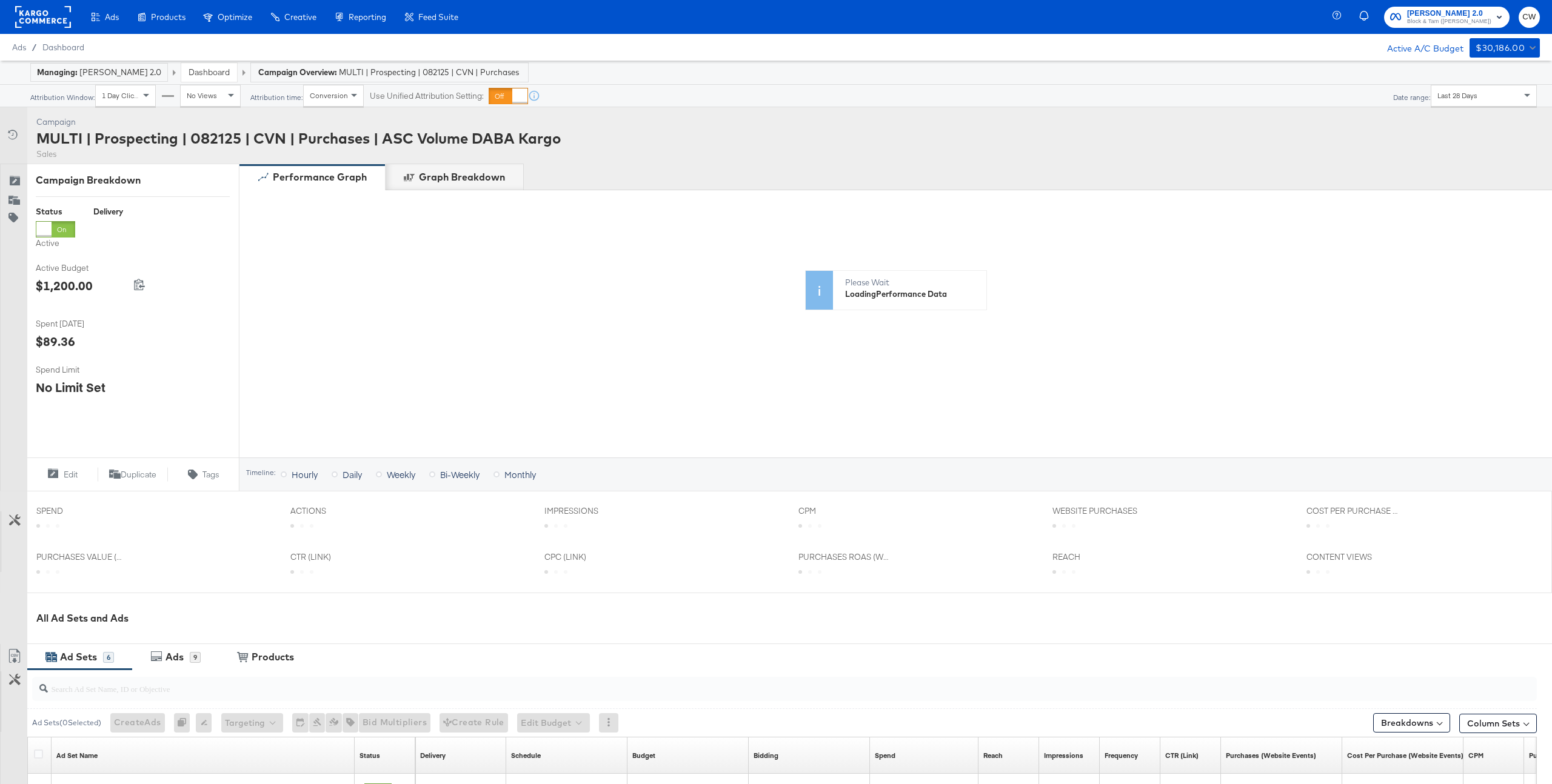
click at [1470, 86] on div "Last 28 Days" at bounding box center [1483, 95] width 105 height 21
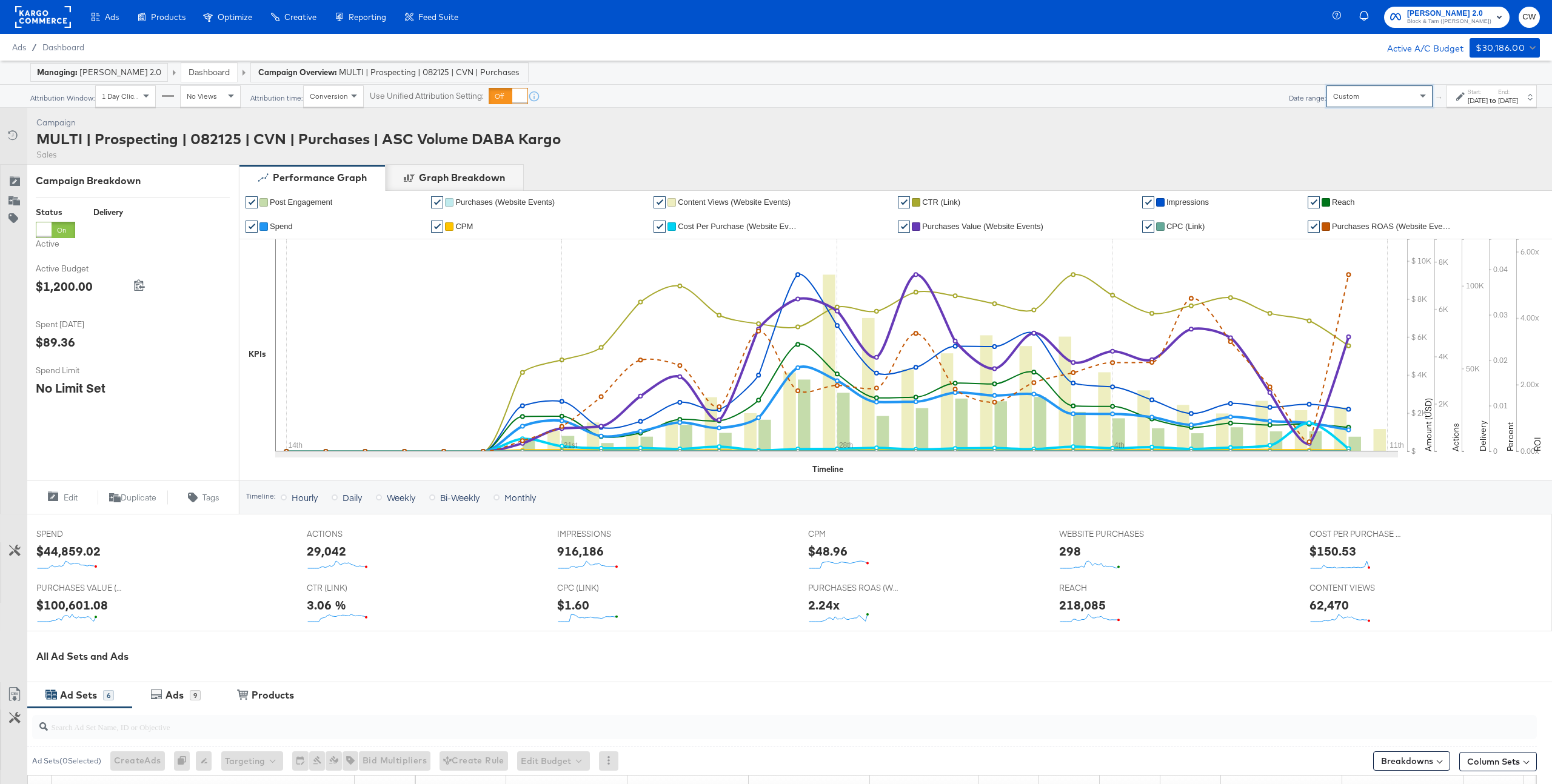
click at [1468, 96] on div "[DATE]" at bounding box center [1477, 101] width 20 height 10
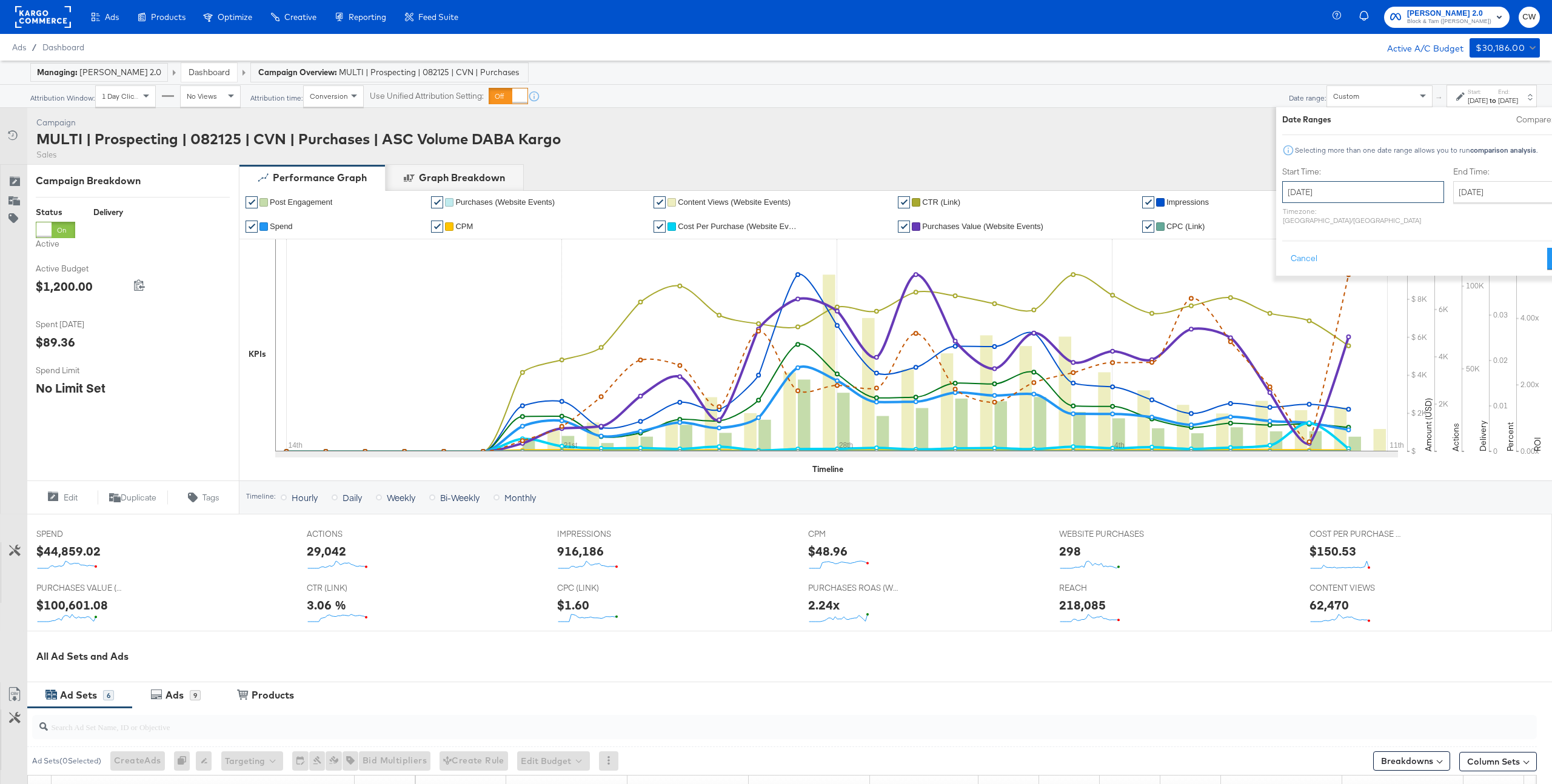
click at [1282, 194] on input "[DATE]" at bounding box center [1363, 192] width 162 height 22
click at [1286, 216] on span "‹" at bounding box center [1295, 217] width 19 height 19
click at [1307, 304] on td "18" at bounding box center [1316, 303] width 21 height 17
type input "[DATE]"
click at [1453, 195] on input "[DATE]" at bounding box center [1517, 192] width 128 height 22
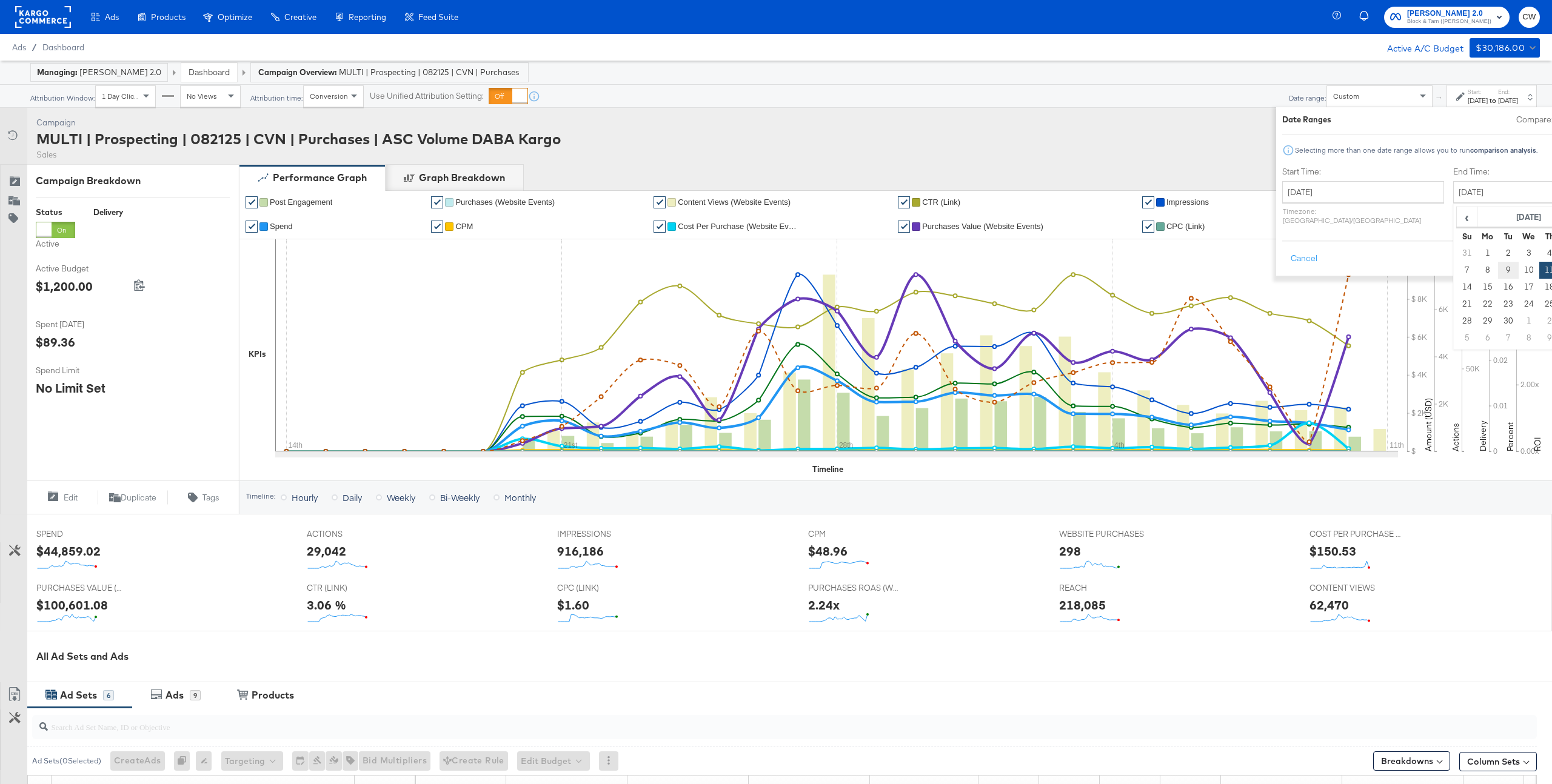
click at [1498, 270] on td "9" at bounding box center [1508, 270] width 21 height 17
type input "[DATE]"
click at [1543, 248] on button "Apply" at bounding box center [1562, 259] width 38 height 22
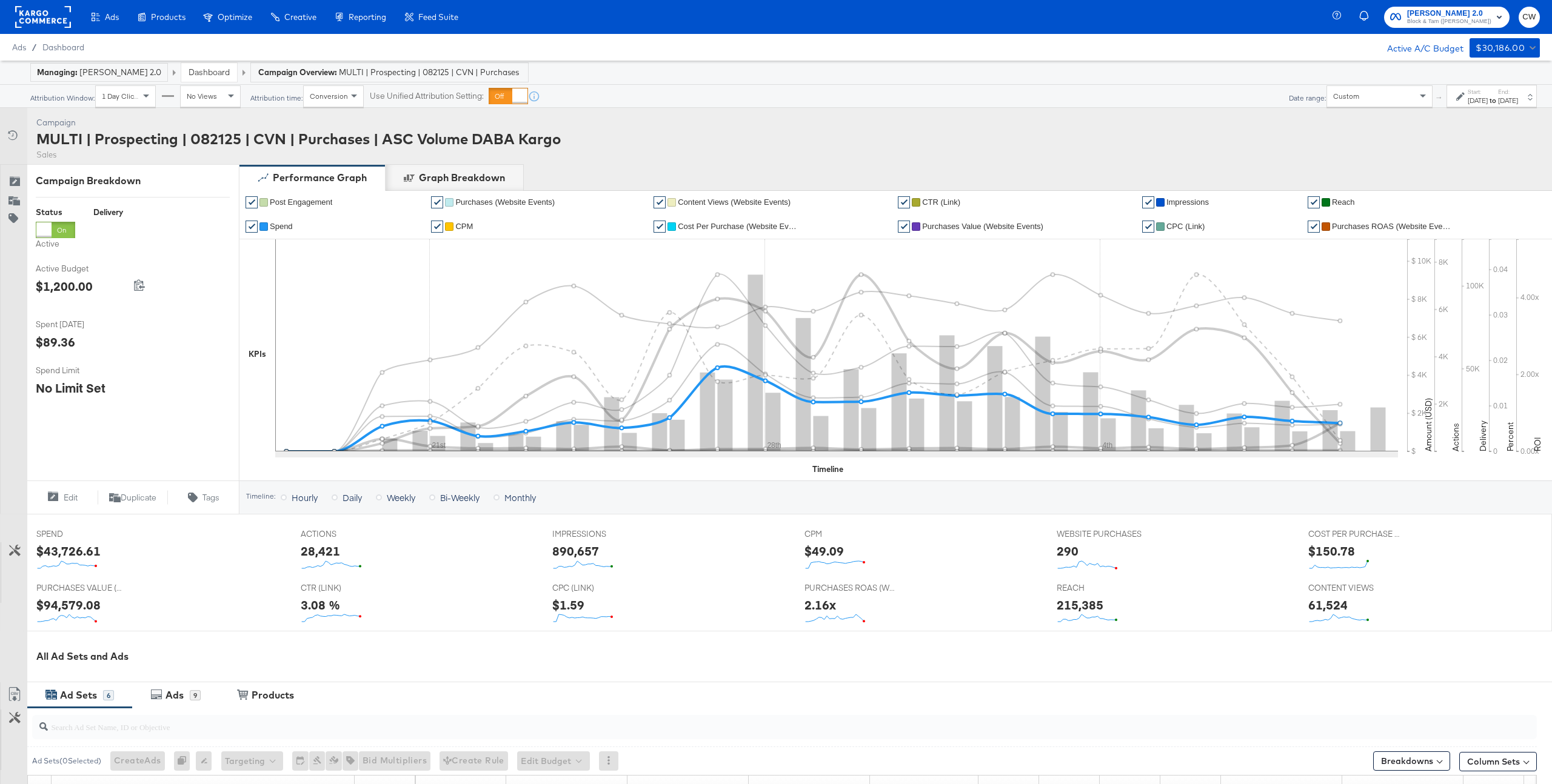
click at [276, 228] on span "Spend" at bounding box center [281, 226] width 23 height 9
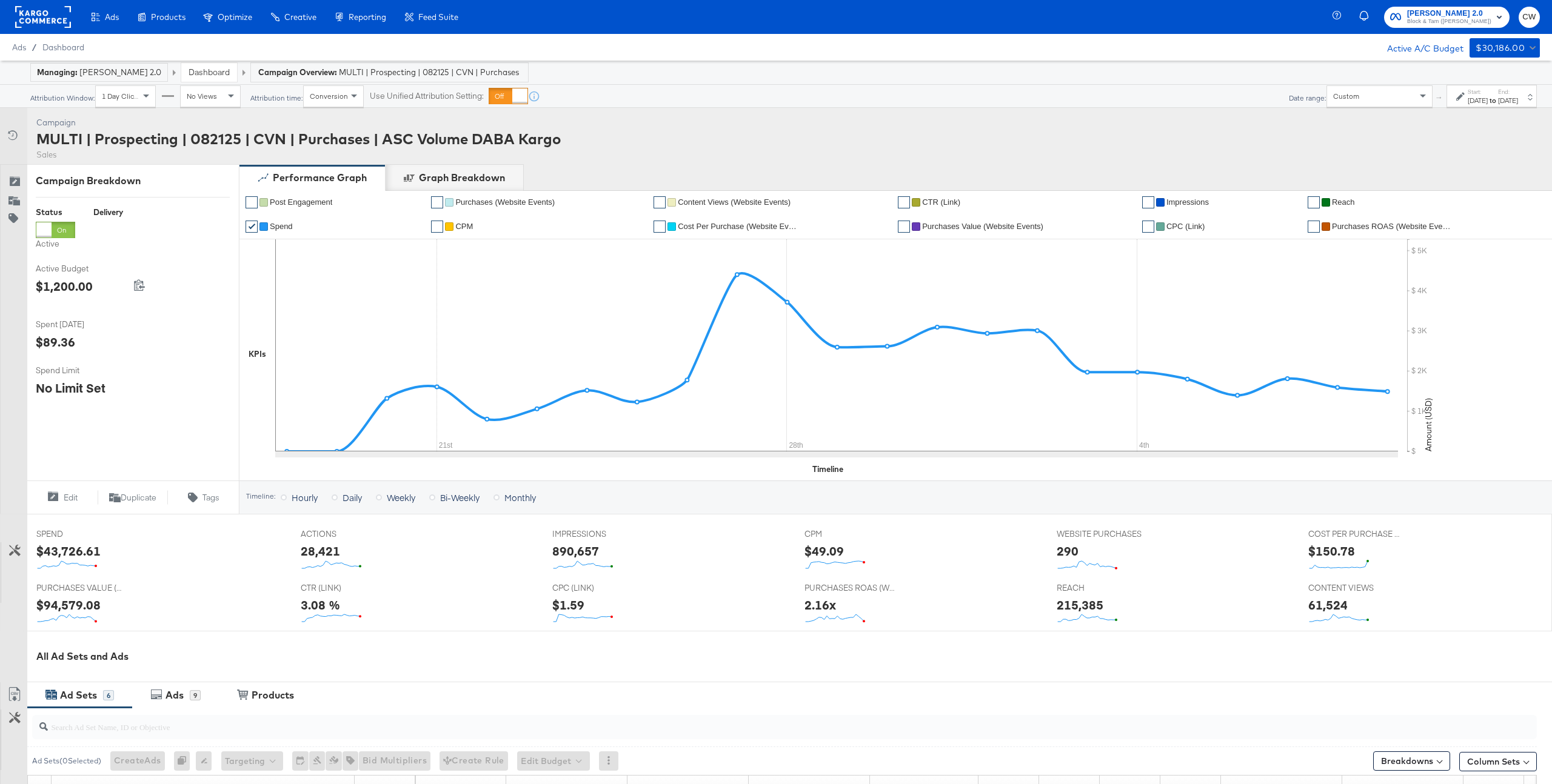
click at [1468, 99] on div "[DATE]" at bounding box center [1477, 101] width 20 height 10
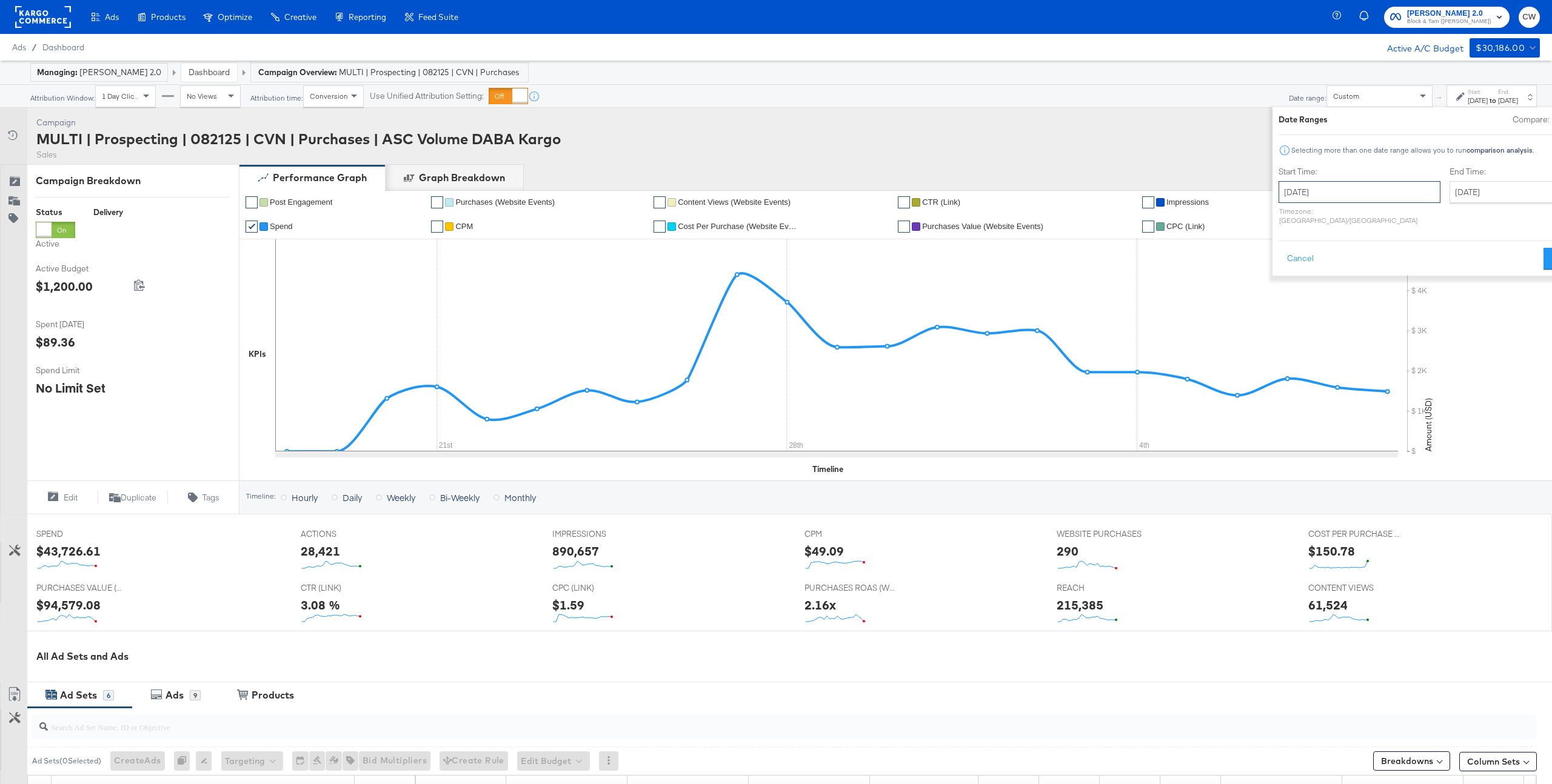
click at [1282, 189] on input "[DATE]" at bounding box center [1359, 192] width 162 height 22
click at [1344, 302] on td "20" at bounding box center [1354, 303] width 21 height 17
type input "[DATE]"
click at [1543, 253] on button "Apply" at bounding box center [1562, 259] width 38 height 22
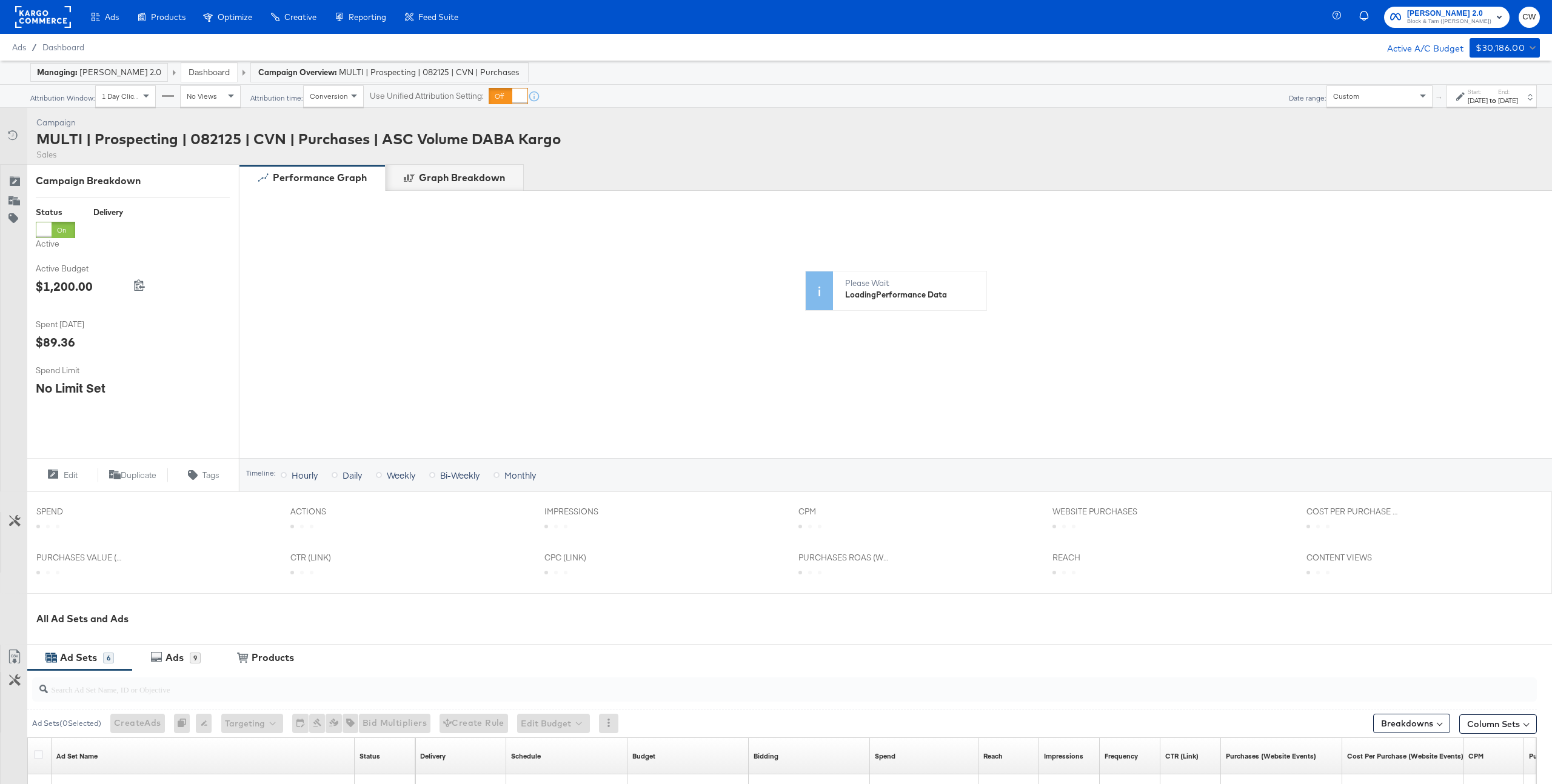
scroll to position [364, 0]
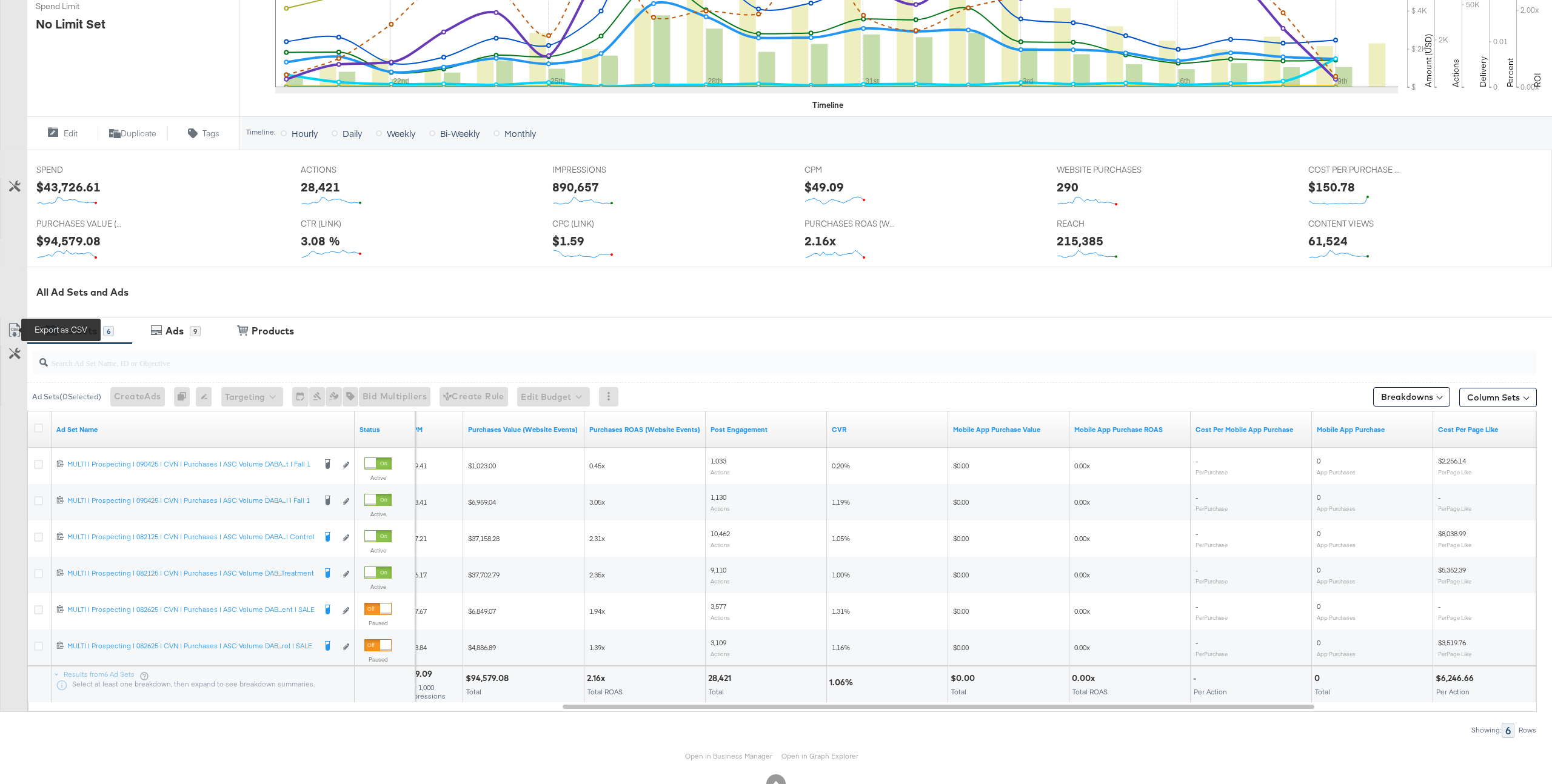
click at [12, 328] on icon at bounding box center [14, 330] width 15 height 15
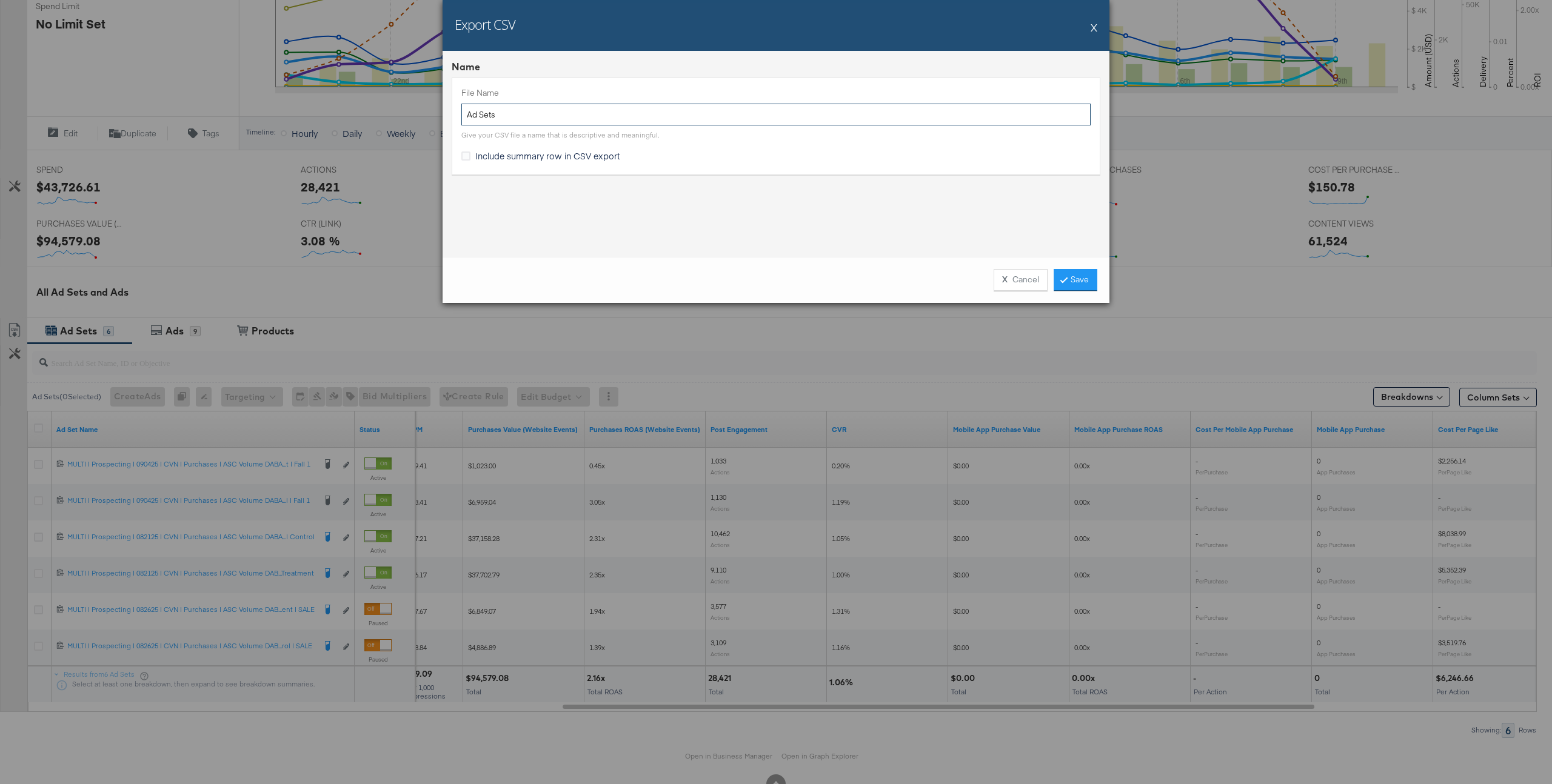
click at [588, 110] on input "Ad Sets" at bounding box center [776, 115] width 629 height 23
type input "A"
type input "[PERSON_NAME] - Reporting"
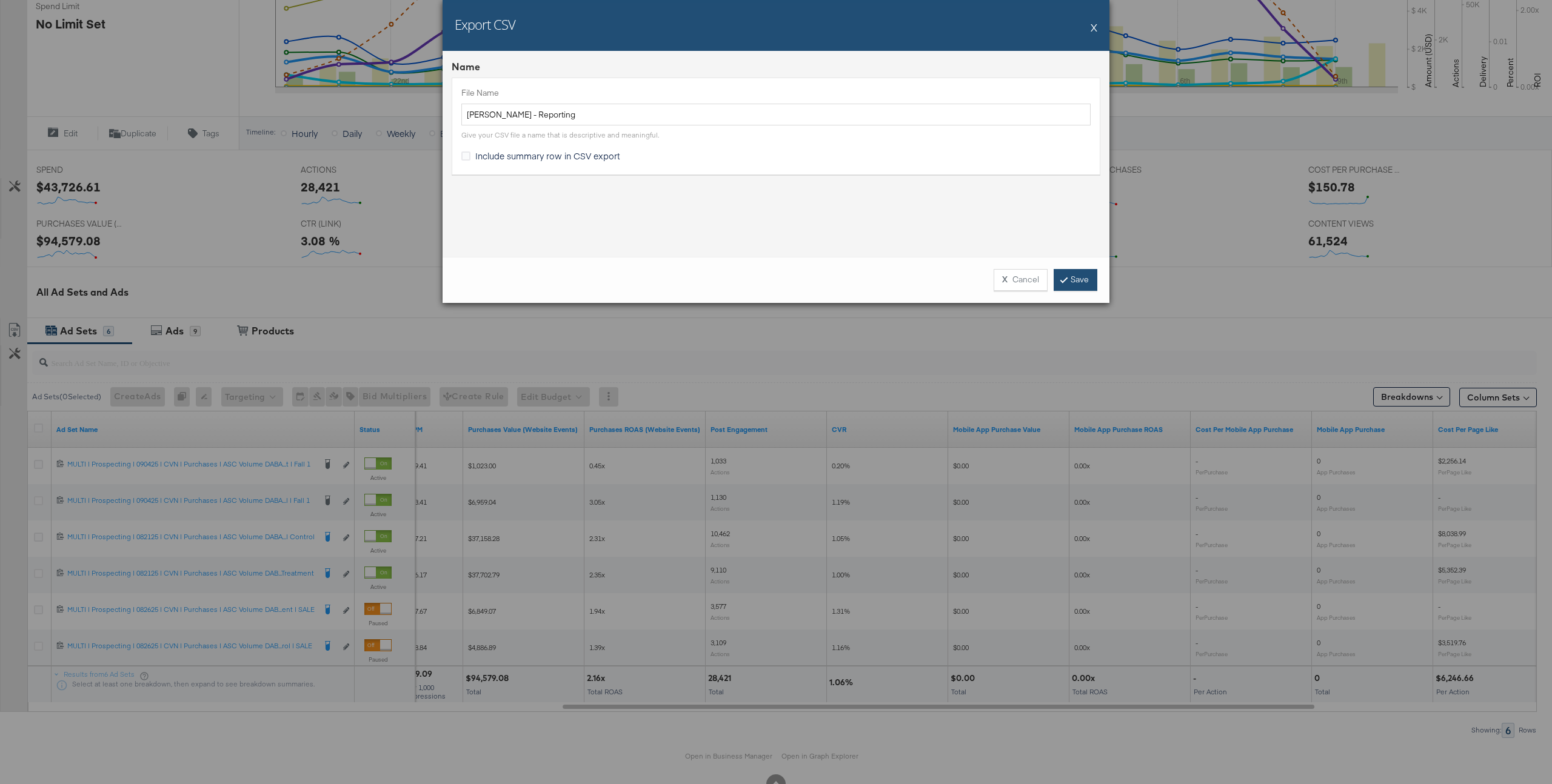
click at [1077, 277] on link "Save" at bounding box center [1075, 280] width 43 height 22
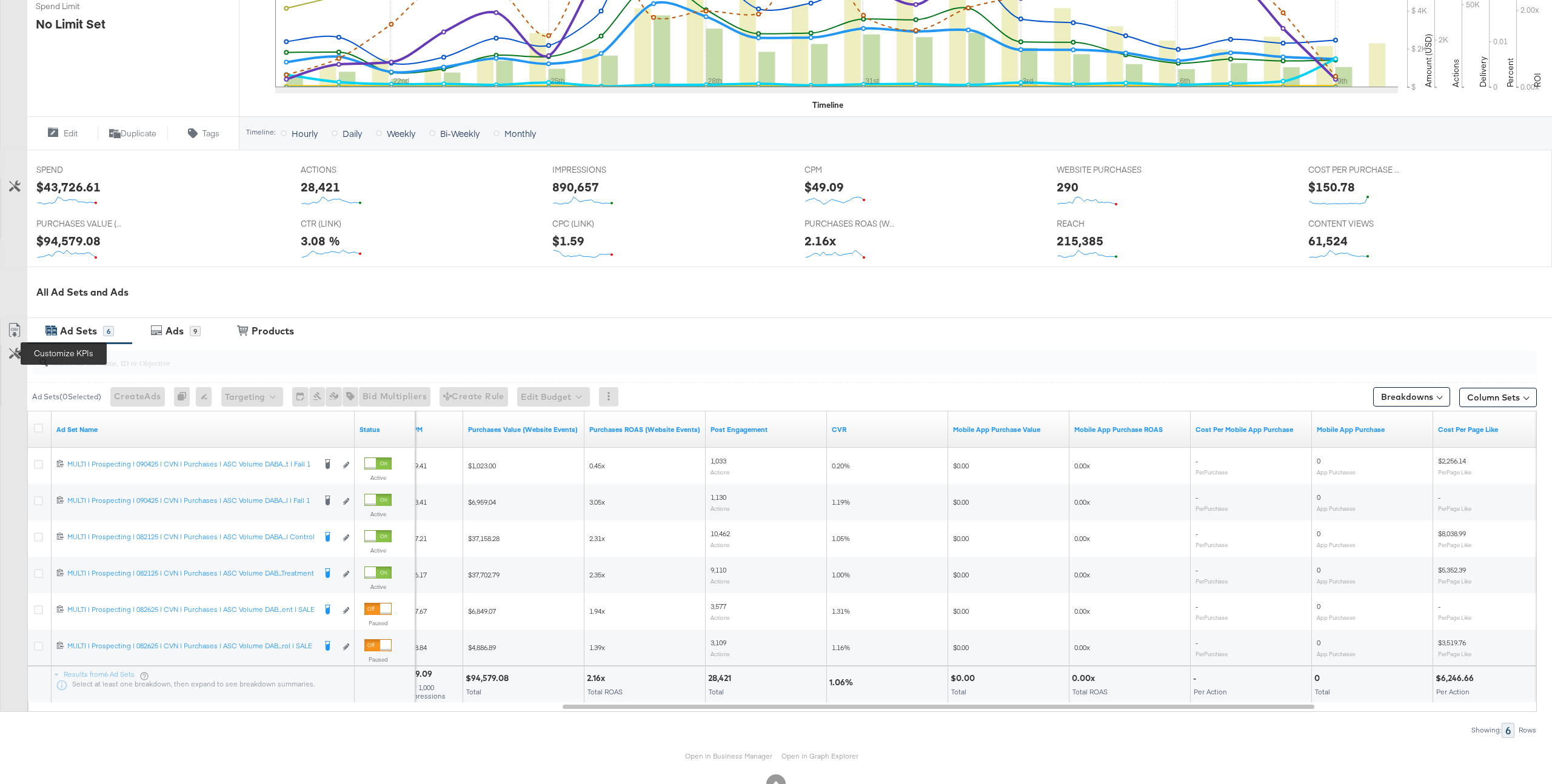
click at [13, 352] on icon at bounding box center [15, 353] width 12 height 12
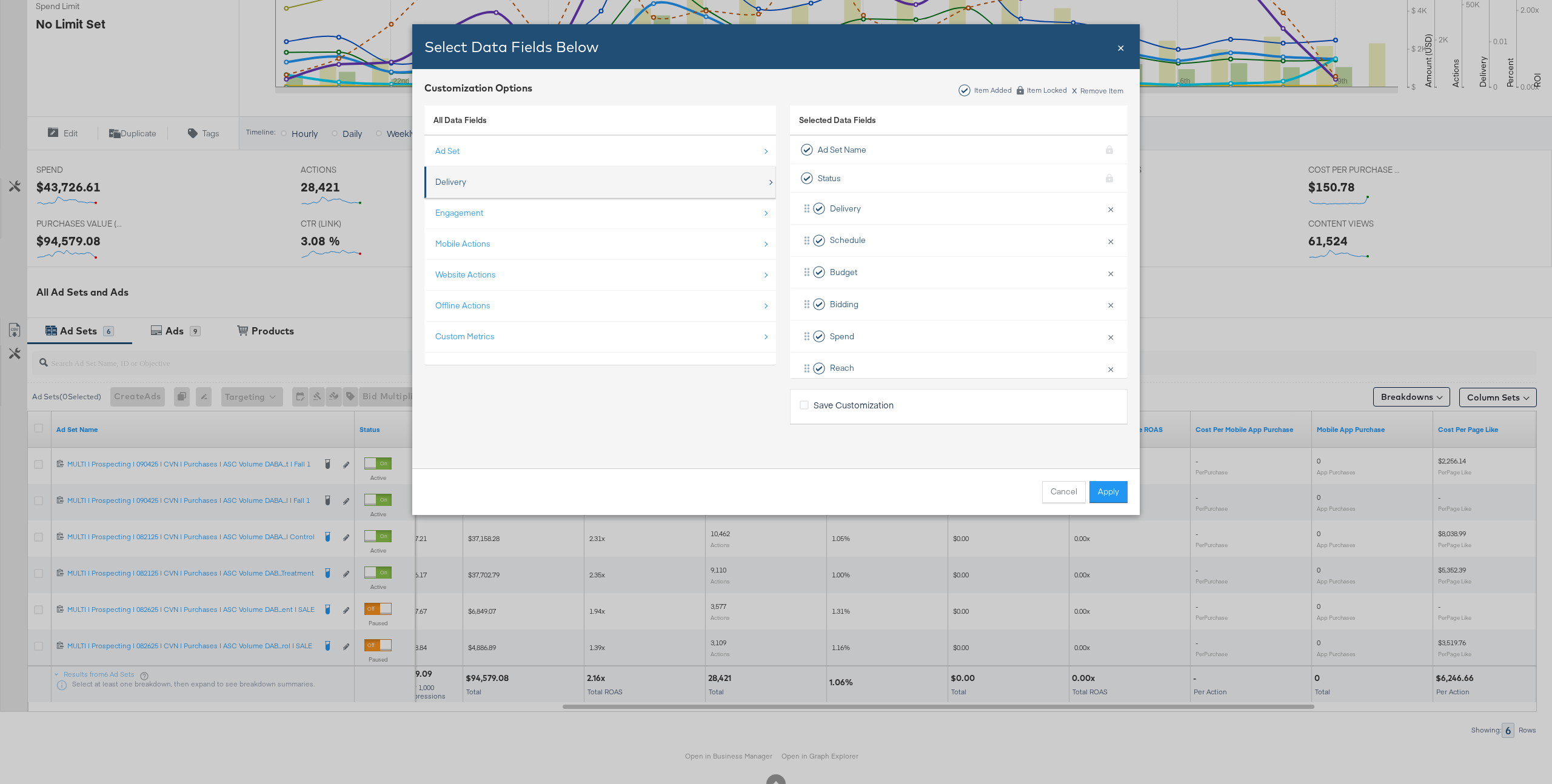
click at [463, 175] on div "Delivery" at bounding box center [601, 182] width 332 height 25
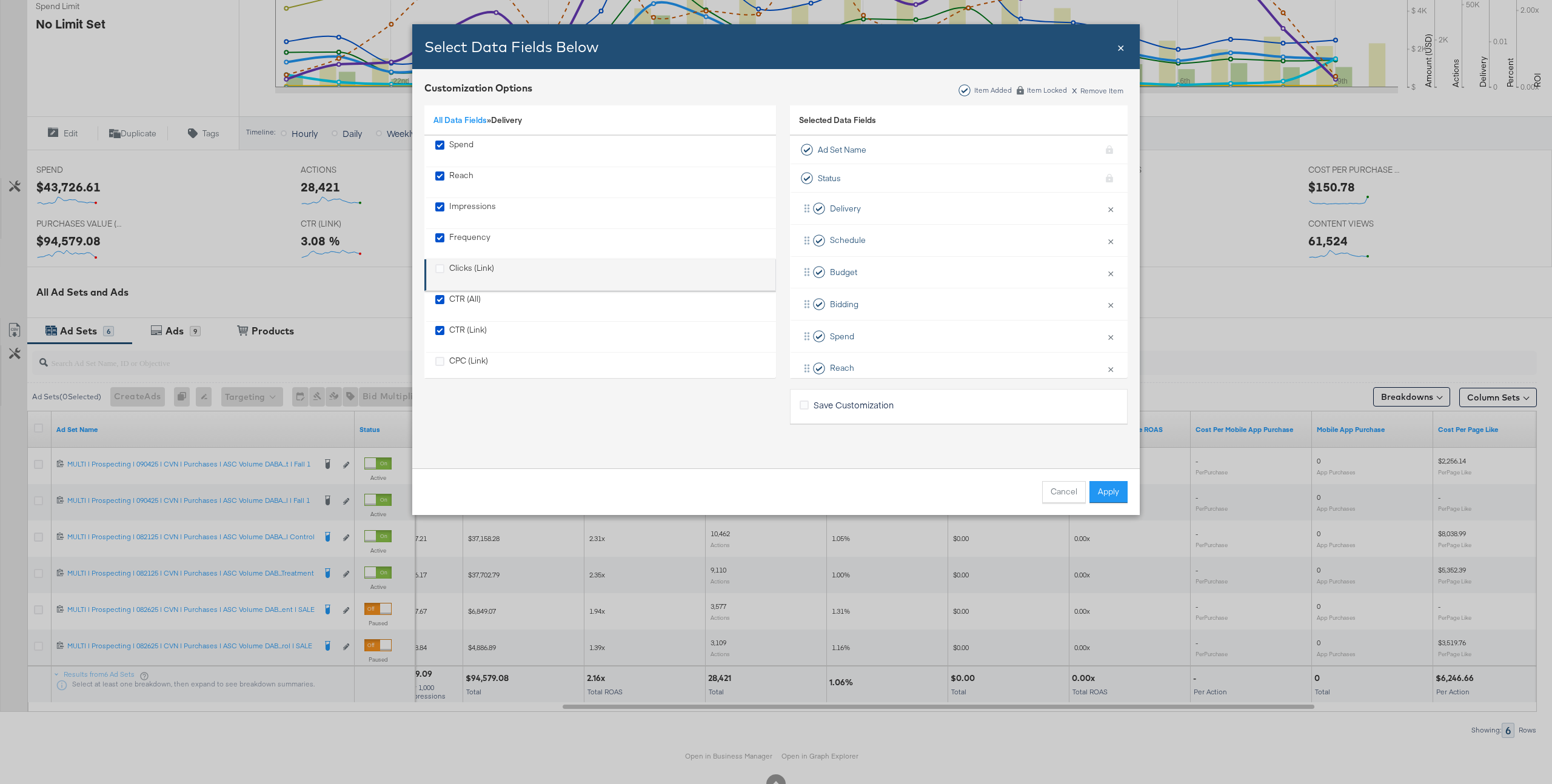
click at [468, 270] on div "Clicks (Link)" at bounding box center [472, 274] width 45 height 25
click at [461, 122] on link "All Data Fields" at bounding box center [460, 120] width 53 height 11
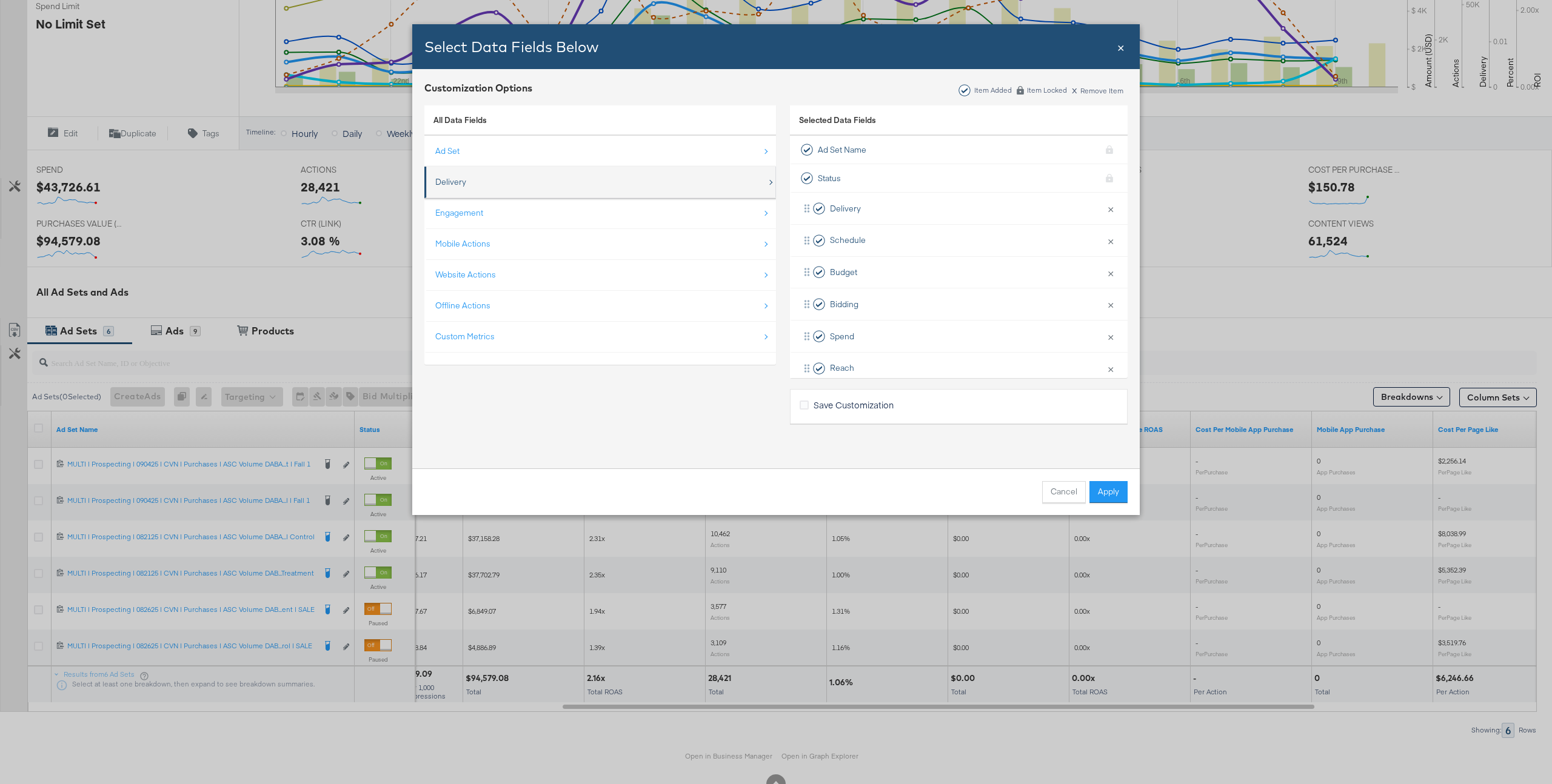
click at [473, 182] on div "Delivery" at bounding box center [601, 182] width 332 height 25
click at [1117, 44] on span "×" at bounding box center [1120, 46] width 7 height 17
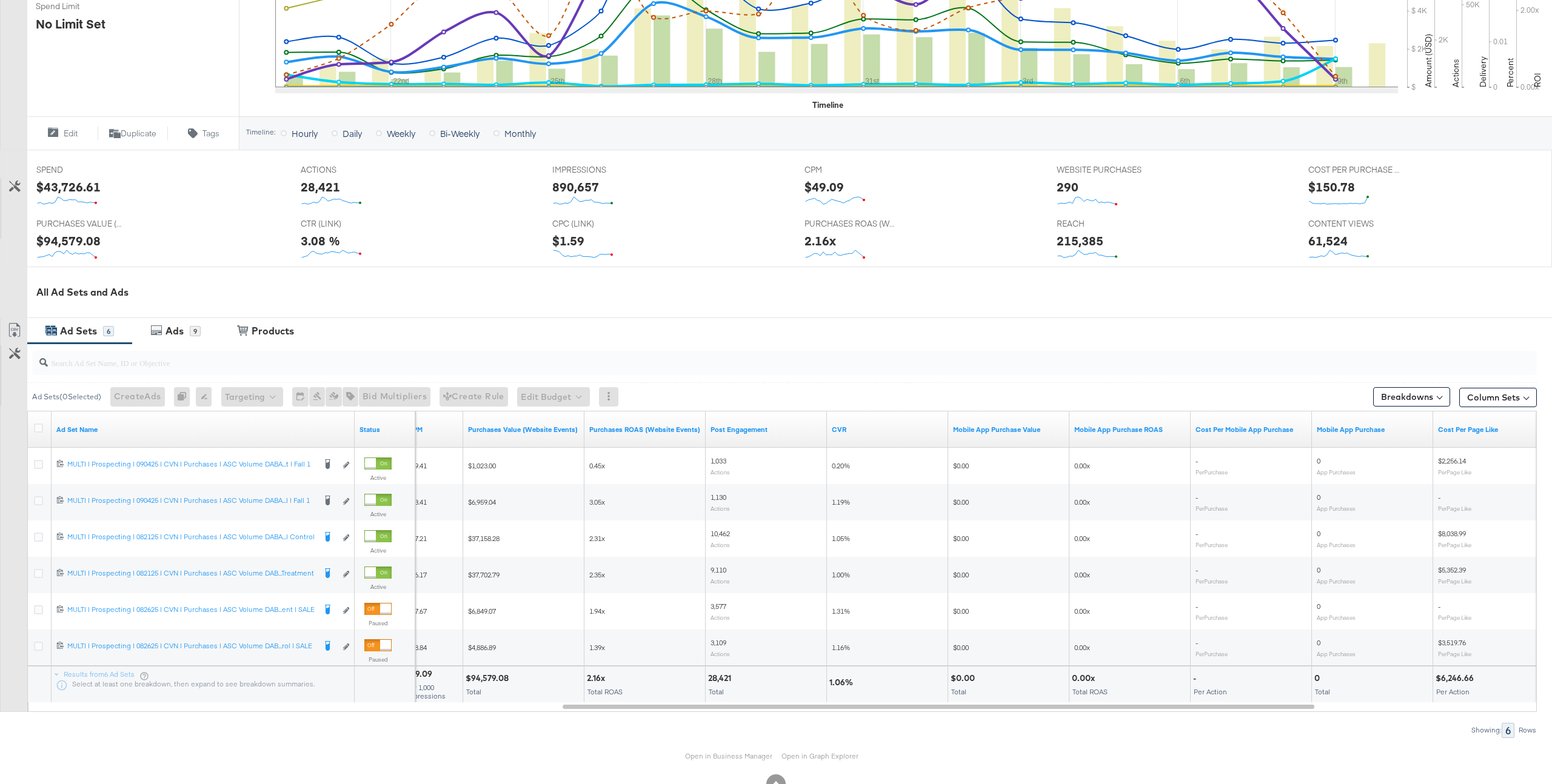
scroll to position [0, 0]
click at [733, 758] on link "Open in Business Manager" at bounding box center [728, 756] width 87 height 9
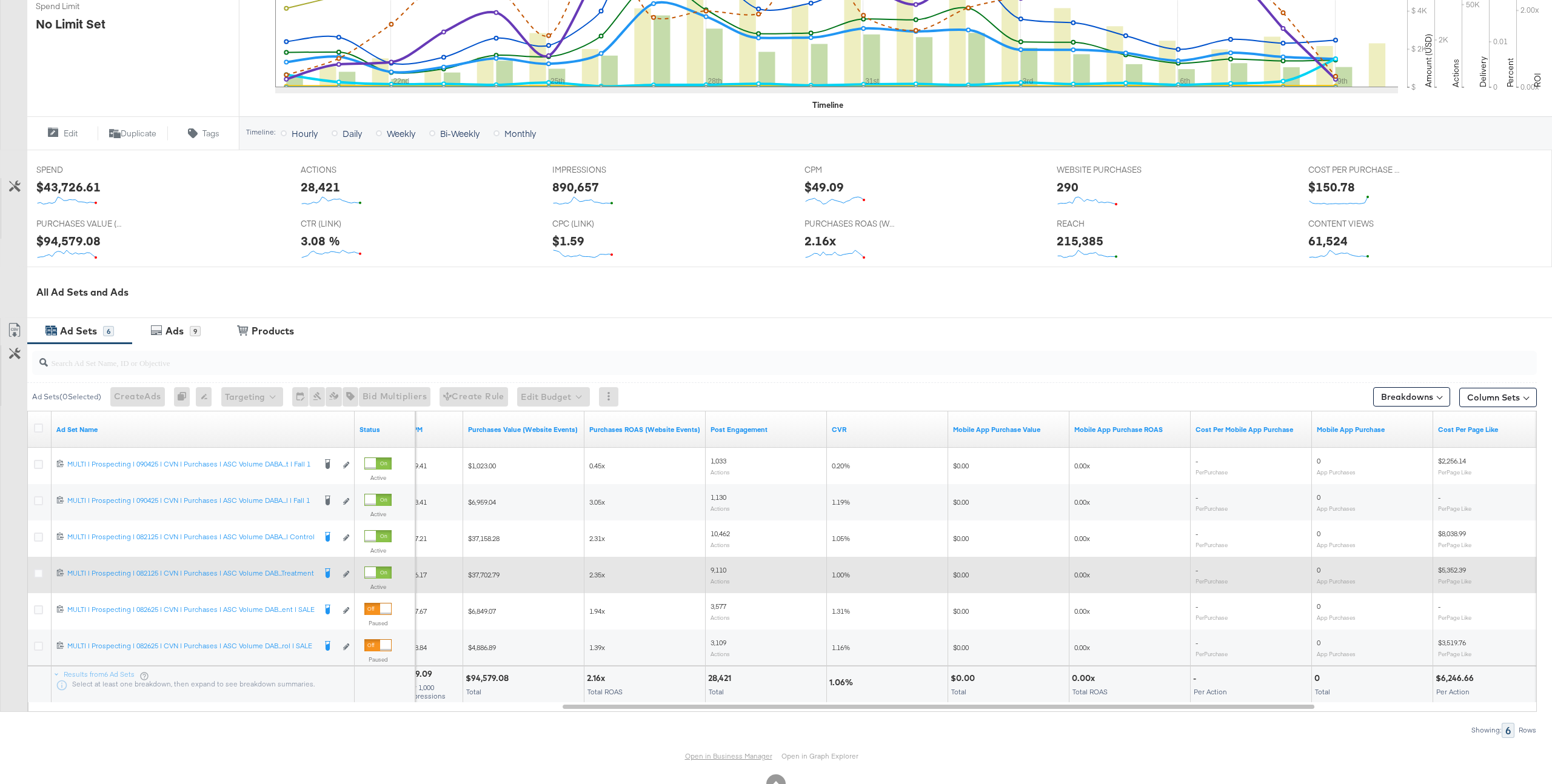
scroll to position [371, 0]
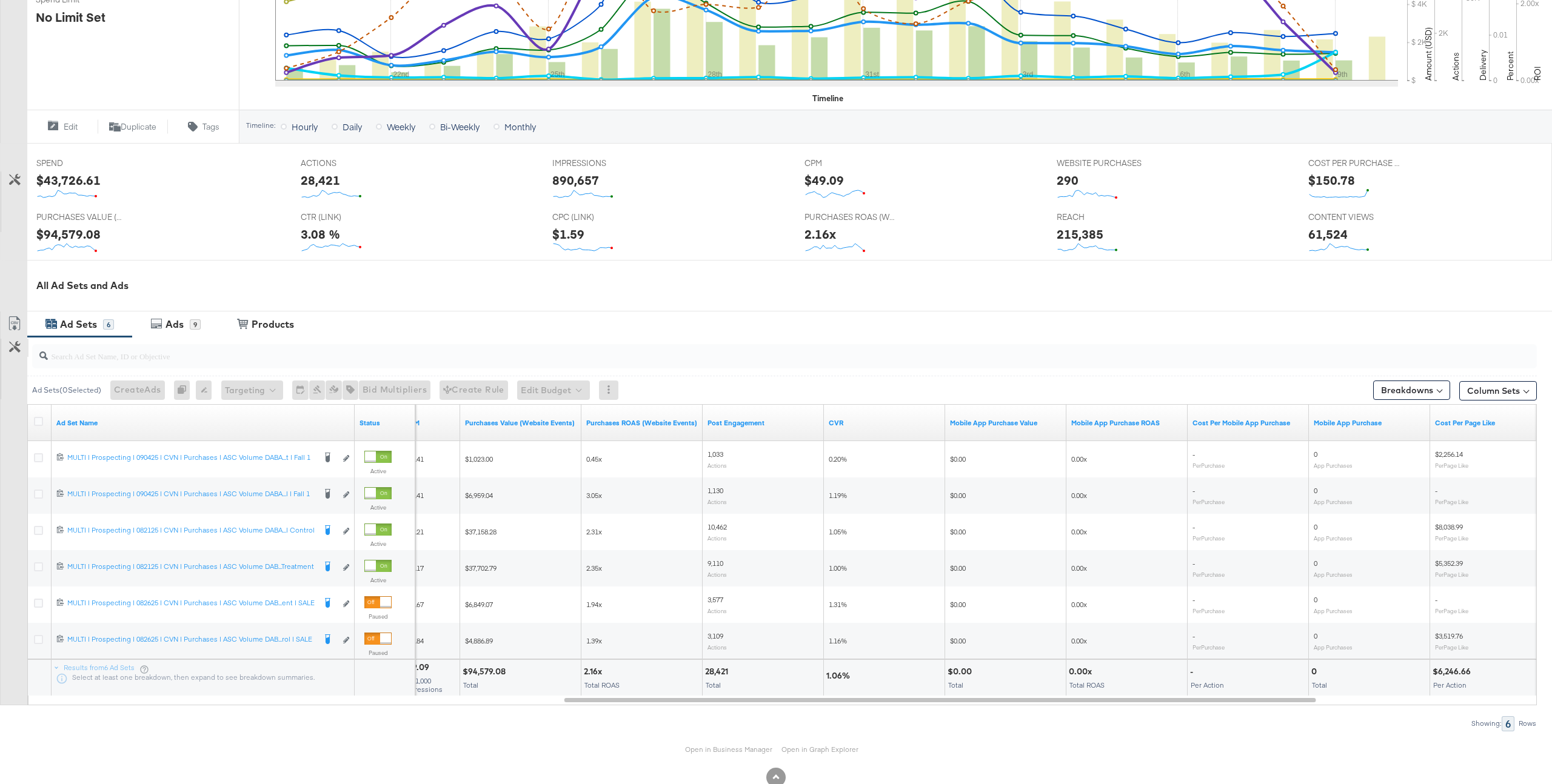
click at [9, 354] on button "Customize KPIs" at bounding box center [15, 347] width 27 height 19
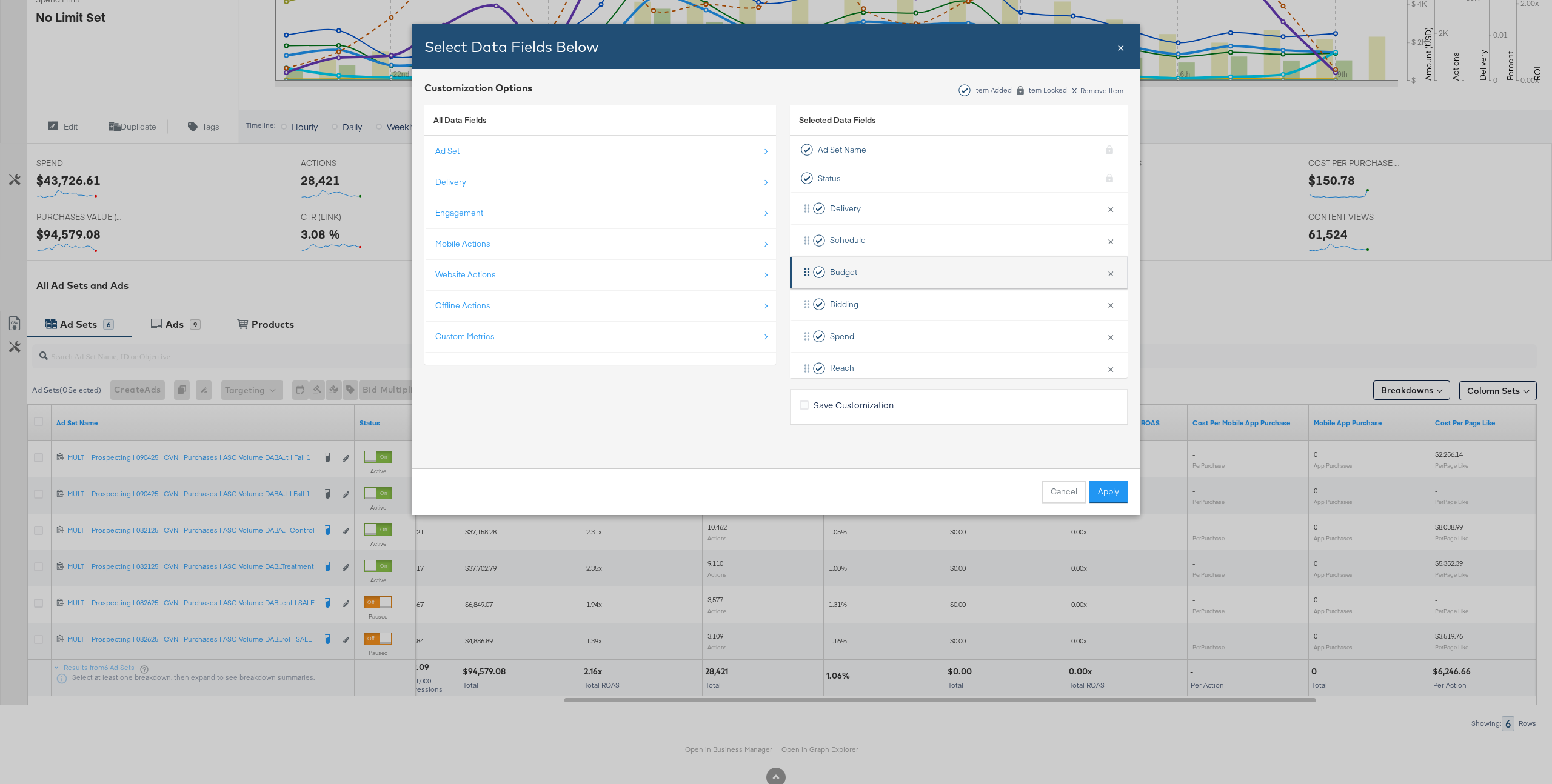
scroll to position [625, 0]
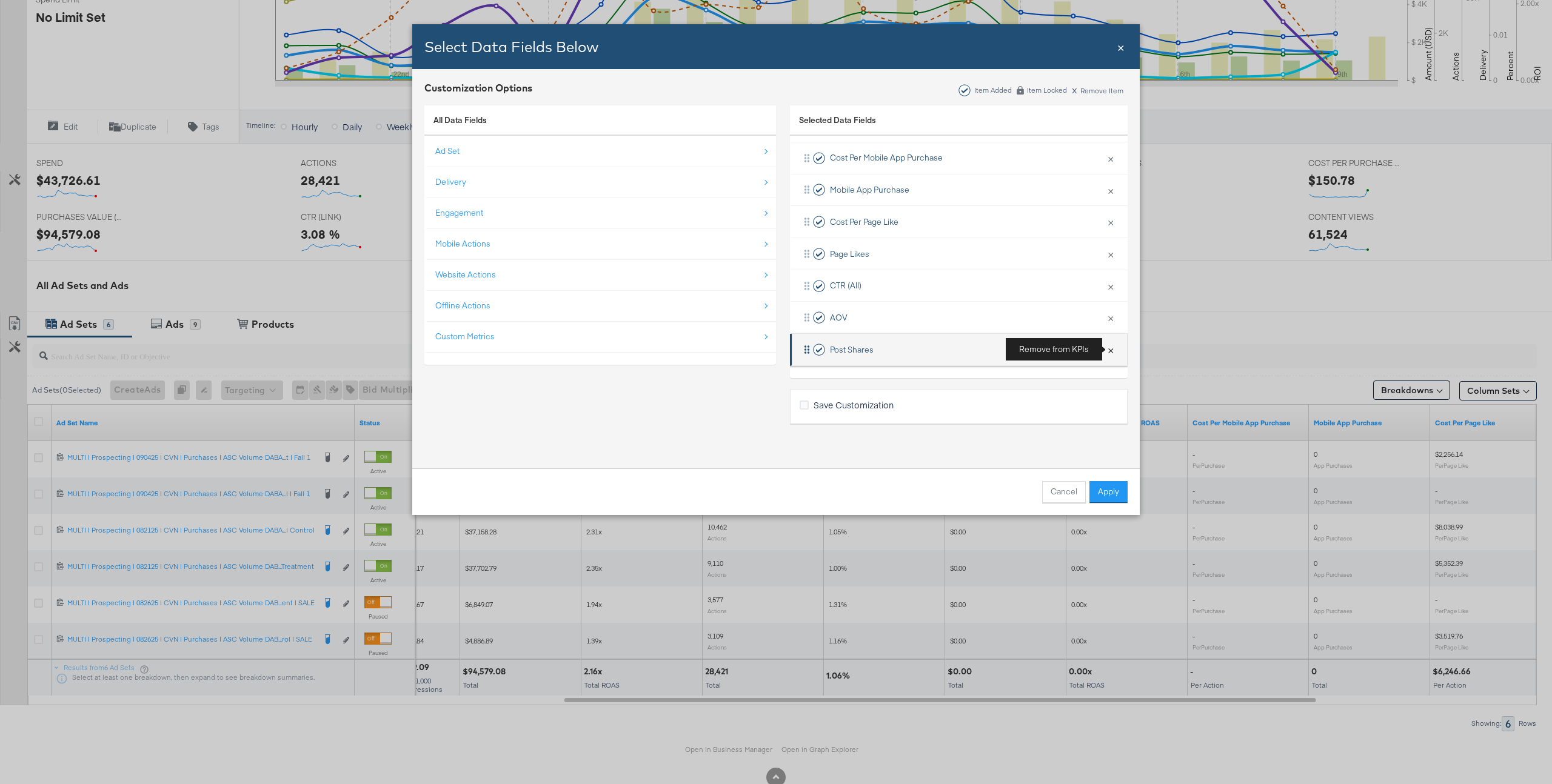
click at [1110, 351] on button "×" at bounding box center [1110, 349] width 16 height 26
click at [1119, 45] on span "×" at bounding box center [1120, 46] width 7 height 17
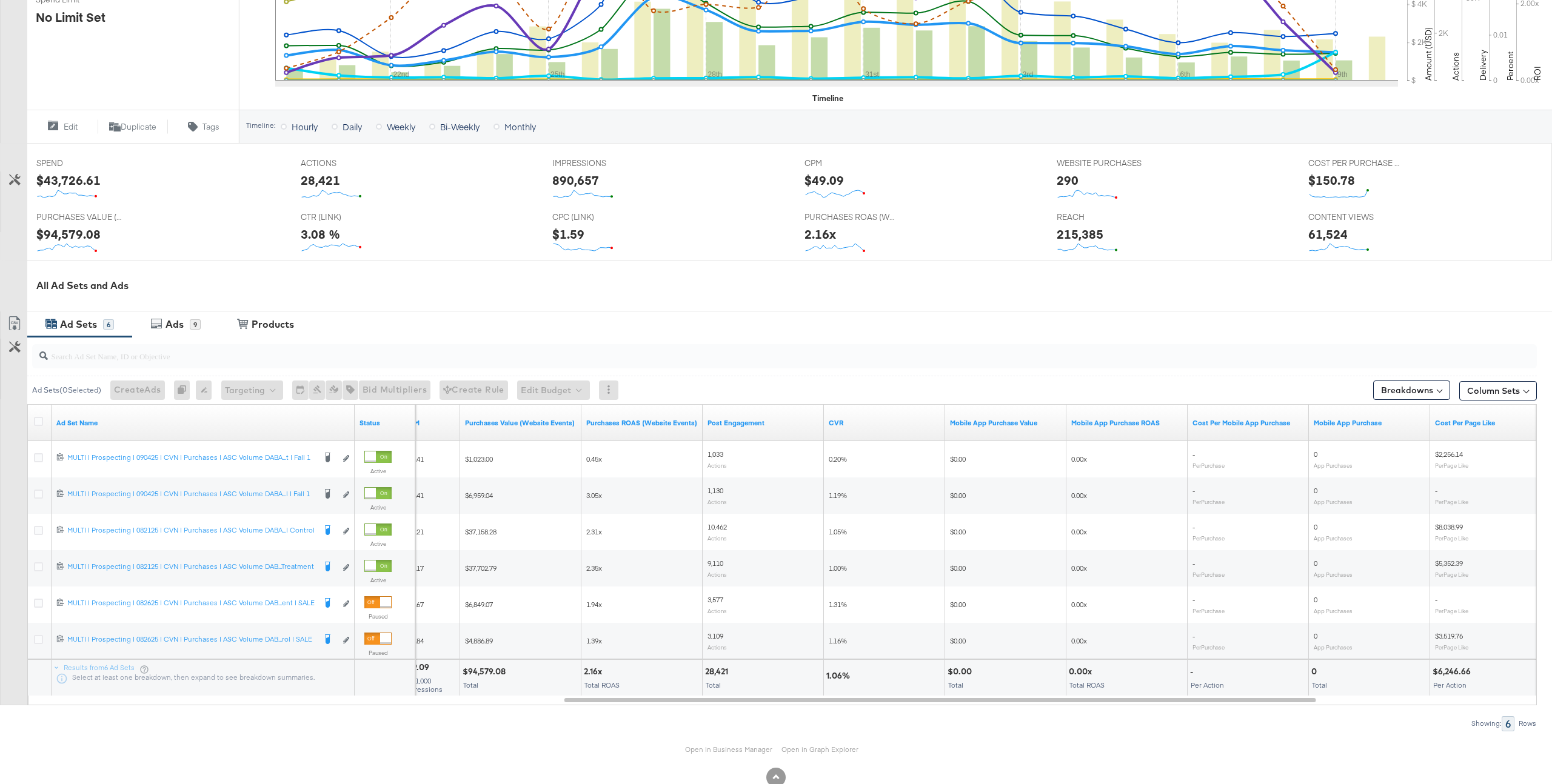
scroll to position [625, 0]
click at [12, 318] on icon at bounding box center [14, 323] width 15 height 15
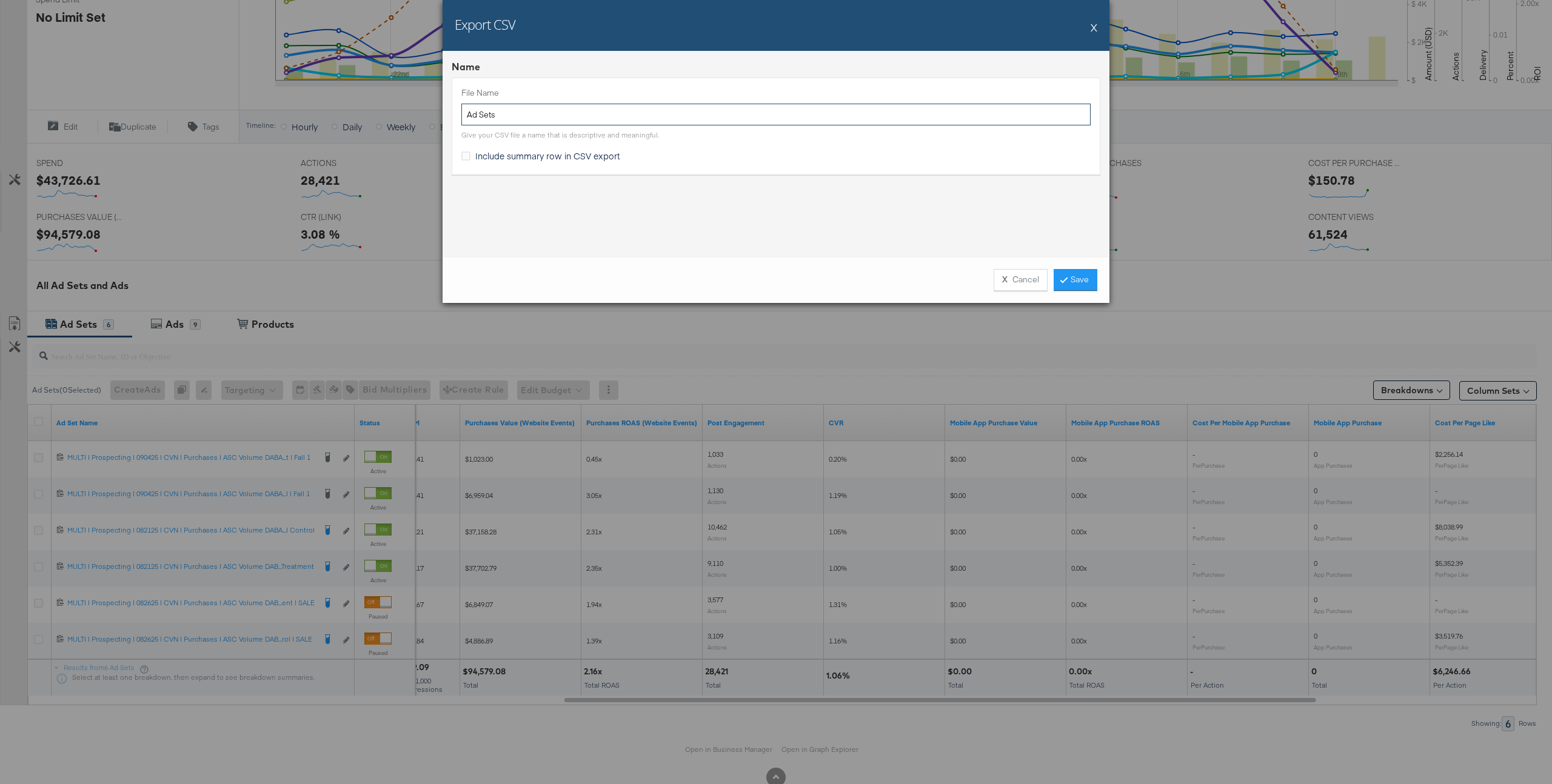
click at [510, 114] on input "Ad Sets" at bounding box center [776, 115] width 629 height 23
click at [1076, 273] on link "Save" at bounding box center [1075, 280] width 43 height 22
